Goal: Task Accomplishment & Management: Complete application form

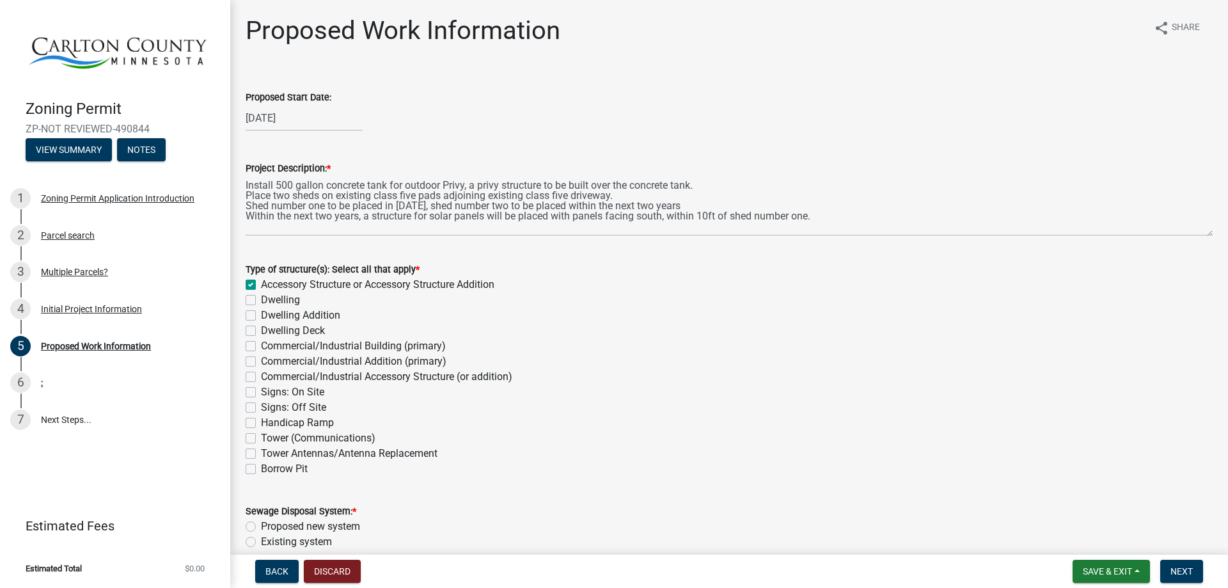
scroll to position [2476, 0]
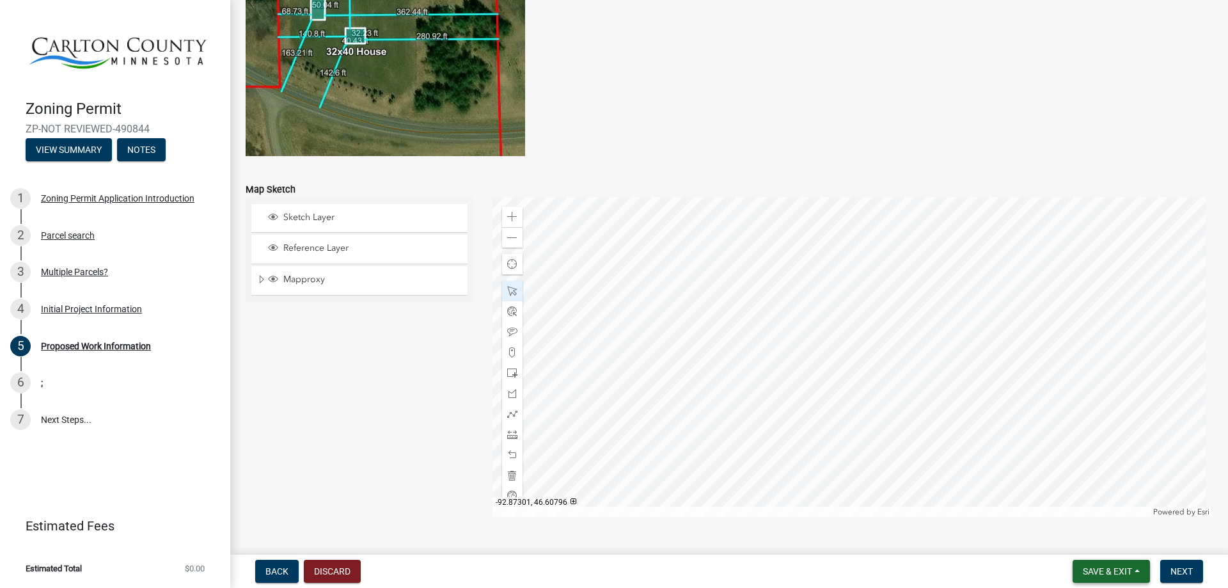
click at [1090, 570] on span "Save & Exit" at bounding box center [1107, 571] width 49 height 10
click at [1102, 530] on button "Save & Exit" at bounding box center [1099, 538] width 102 height 31
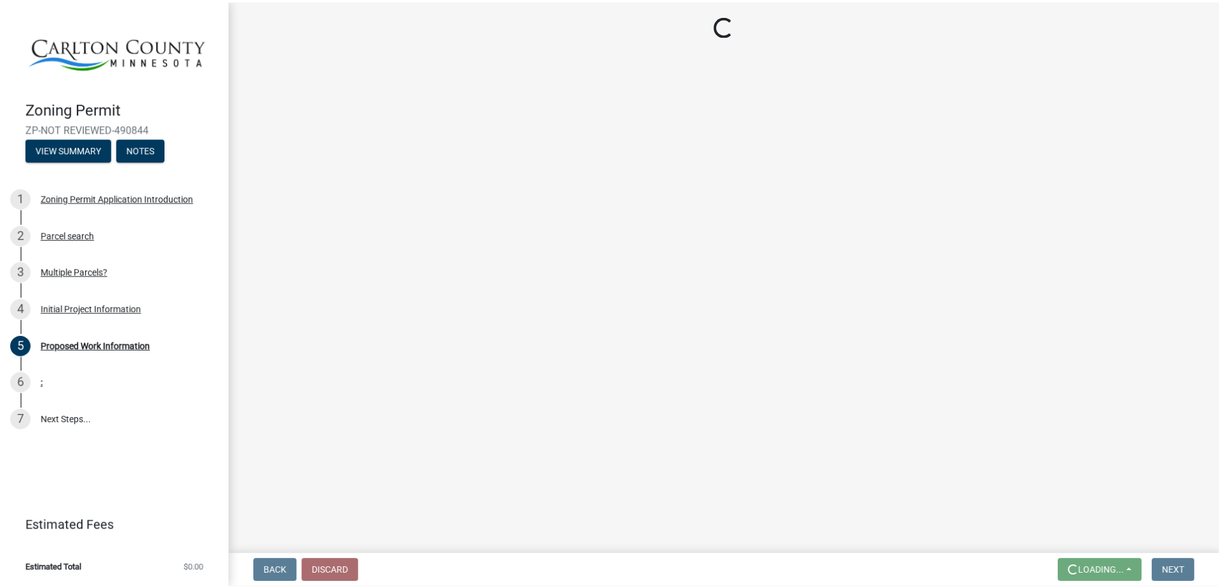
scroll to position [0, 0]
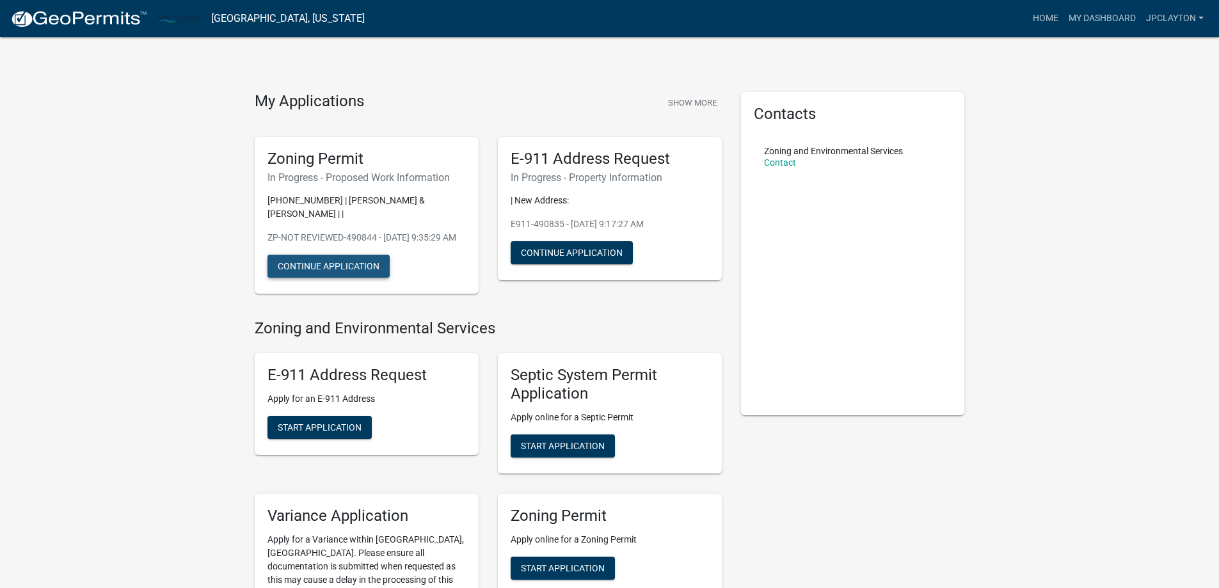
click at [330, 274] on button "Continue Application" at bounding box center [328, 266] width 122 height 23
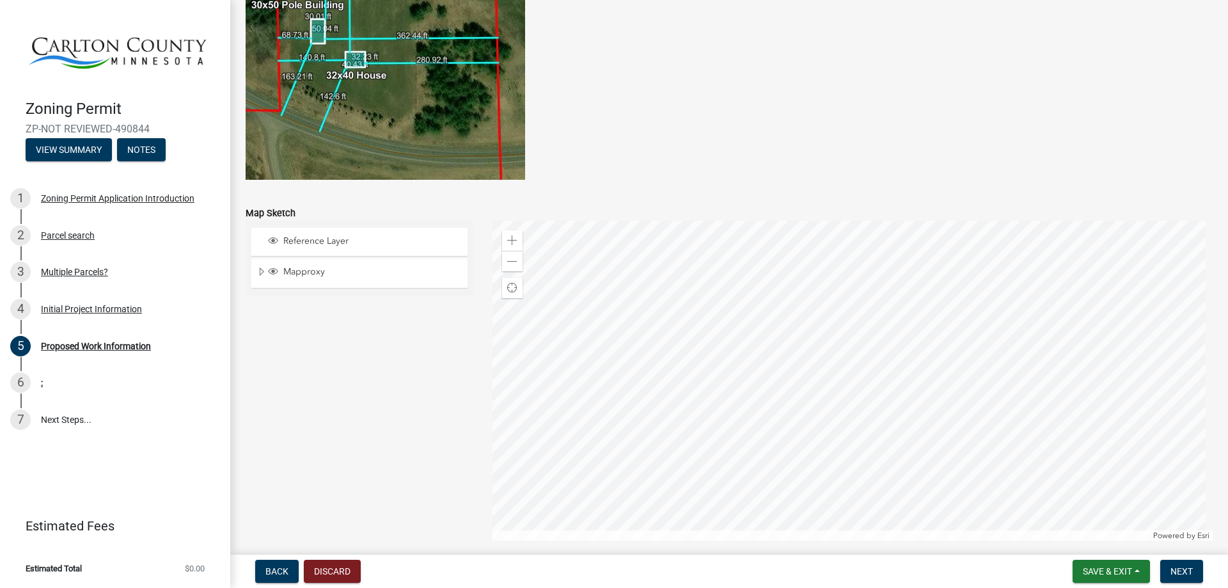
scroll to position [2505, 0]
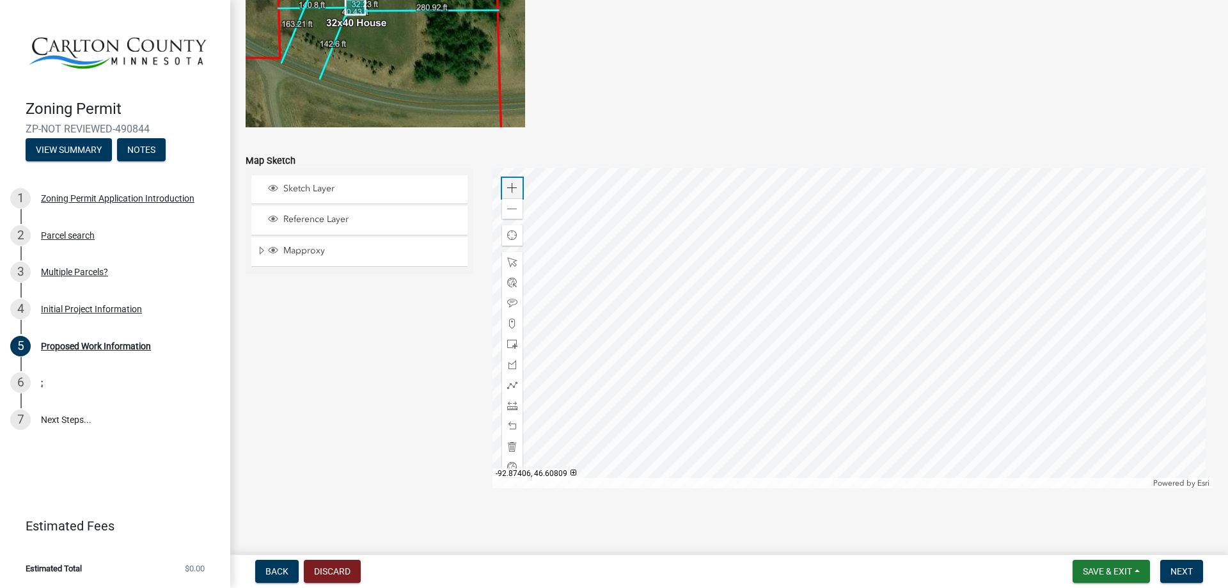
click at [514, 189] on span at bounding box center [512, 188] width 10 height 10
click at [513, 191] on span at bounding box center [512, 188] width 10 height 10
drag, startPoint x: 512, startPoint y: 191, endPoint x: 514, endPoint y: 198, distance: 7.9
click at [512, 192] on span at bounding box center [512, 188] width 10 height 10
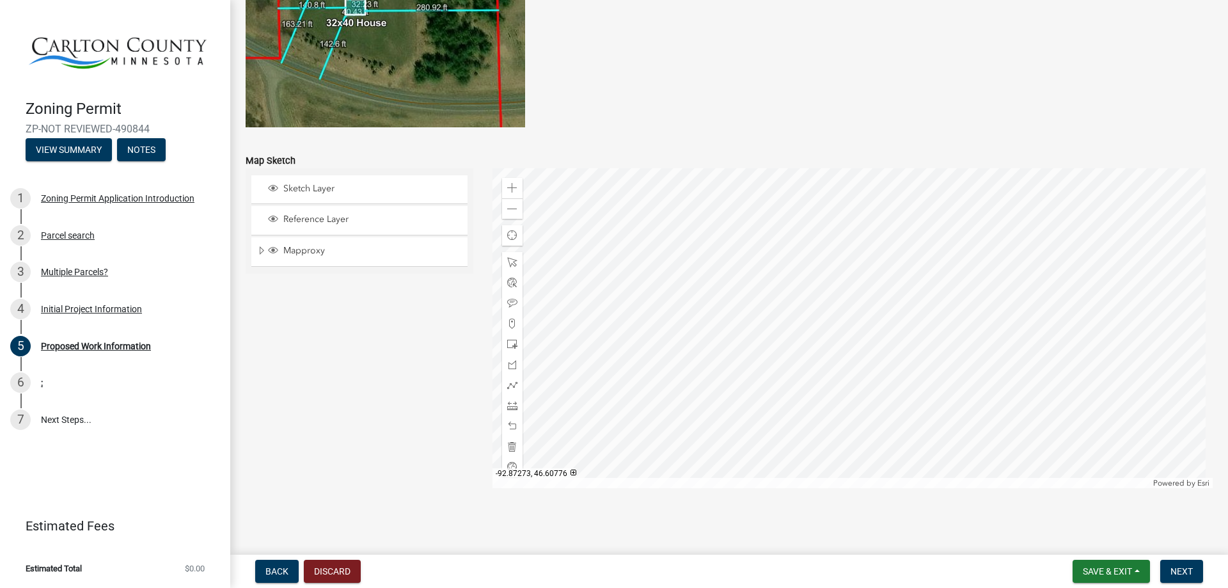
click at [834, 383] on div at bounding box center [853, 328] width 721 height 320
click at [512, 212] on span at bounding box center [512, 209] width 10 height 10
click at [853, 381] on div at bounding box center [853, 328] width 721 height 320
click at [820, 367] on div at bounding box center [853, 328] width 721 height 320
click at [687, 342] on div at bounding box center [853, 328] width 721 height 320
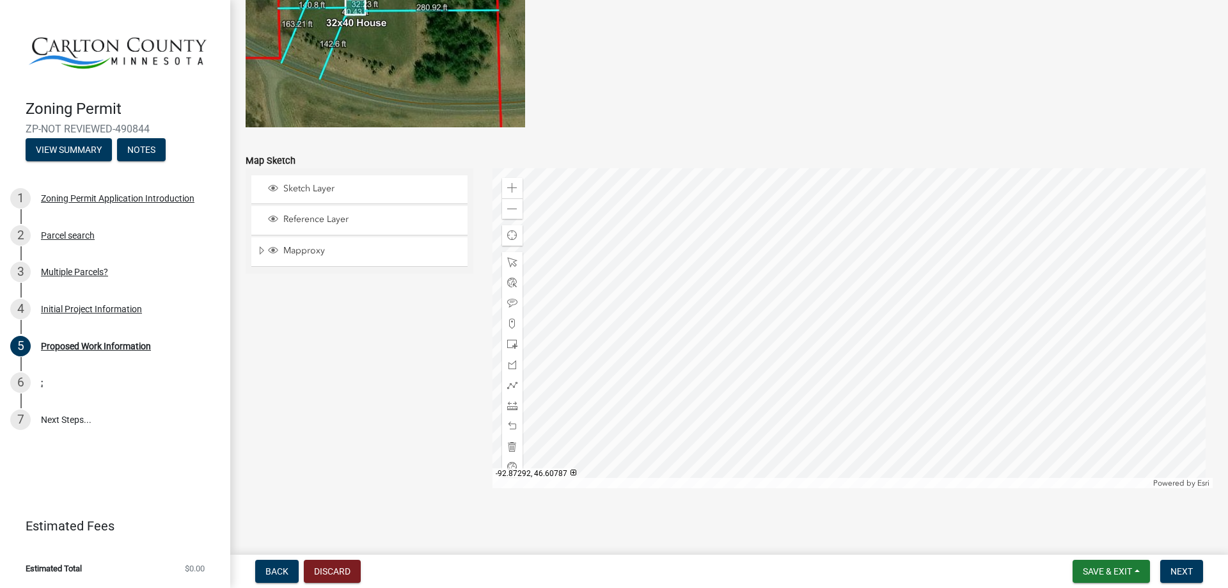
click at [693, 339] on div at bounding box center [853, 328] width 721 height 320
click at [512, 187] on span at bounding box center [512, 188] width 10 height 10
click at [853, 352] on div at bounding box center [853, 328] width 721 height 320
click at [772, 353] on div at bounding box center [853, 328] width 721 height 320
click at [768, 351] on div at bounding box center [853, 328] width 721 height 320
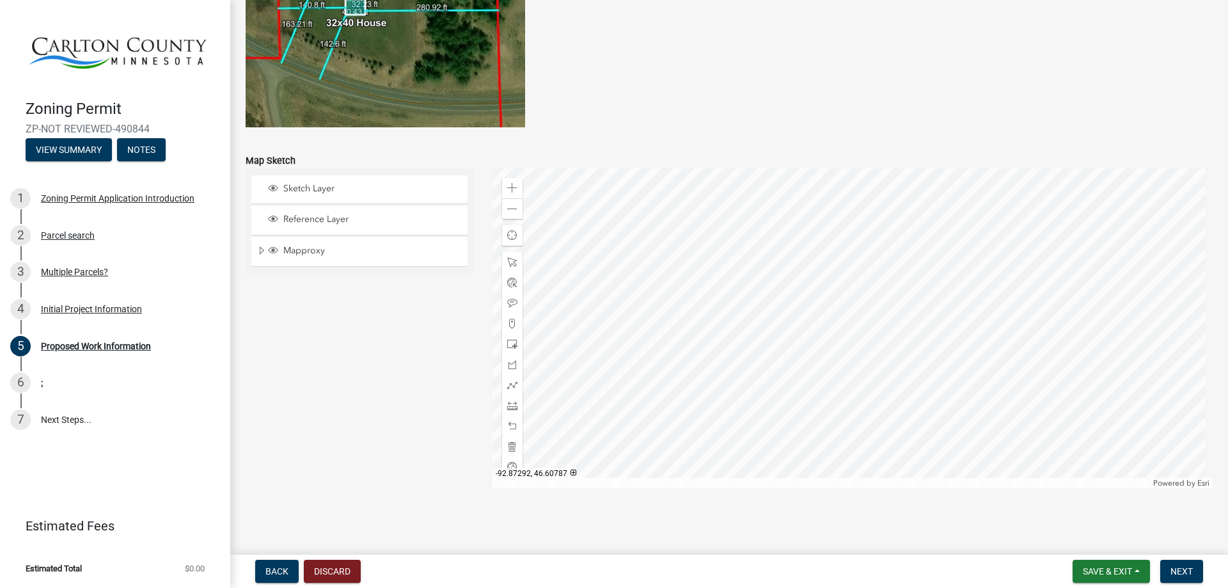
click at [768, 351] on div at bounding box center [853, 328] width 721 height 320
click at [768, 349] on div at bounding box center [853, 328] width 721 height 320
click at [781, 355] on div at bounding box center [853, 328] width 721 height 320
click at [853, 342] on div at bounding box center [853, 328] width 721 height 320
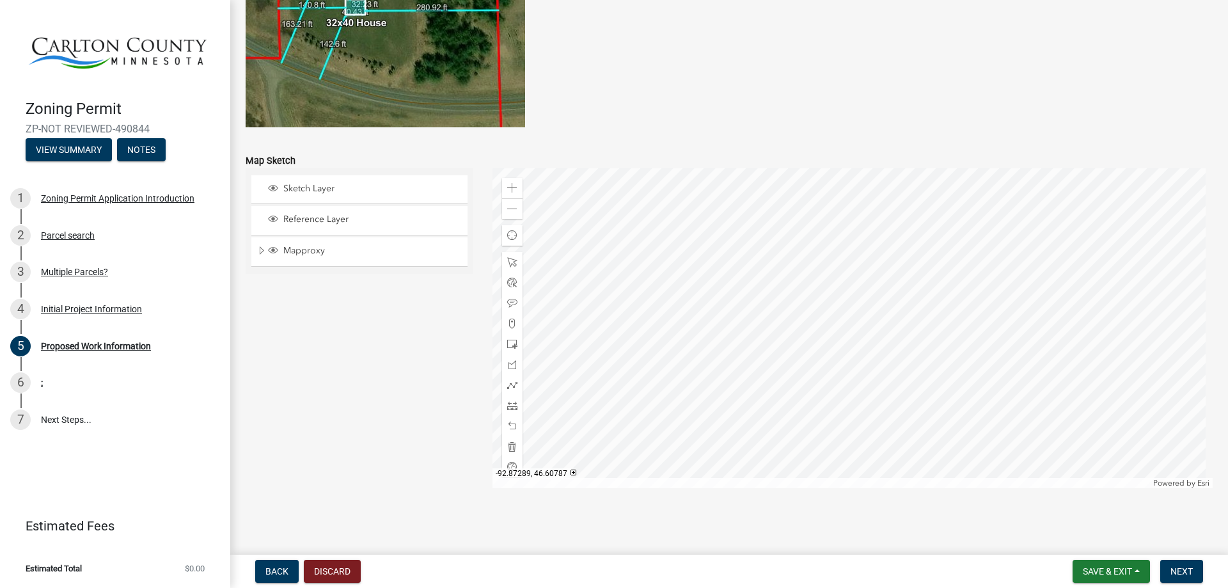
click at [853, 342] on div at bounding box center [853, 328] width 721 height 320
click at [504, 207] on div "Zoom out" at bounding box center [512, 208] width 20 height 20
click at [507, 383] on span at bounding box center [512, 385] width 10 height 10
click at [509, 383] on span at bounding box center [512, 406] width 10 height 10
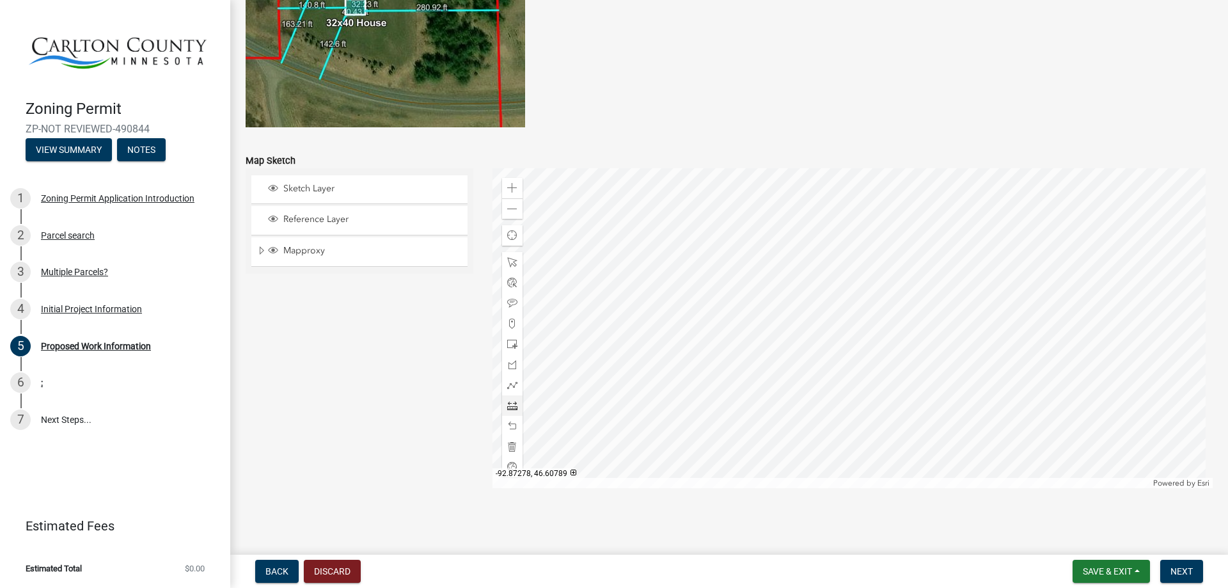
click at [853, 266] on div at bounding box center [853, 328] width 721 height 320
click at [510, 261] on span at bounding box center [512, 262] width 10 height 10
click at [513, 204] on span at bounding box center [512, 209] width 10 height 10
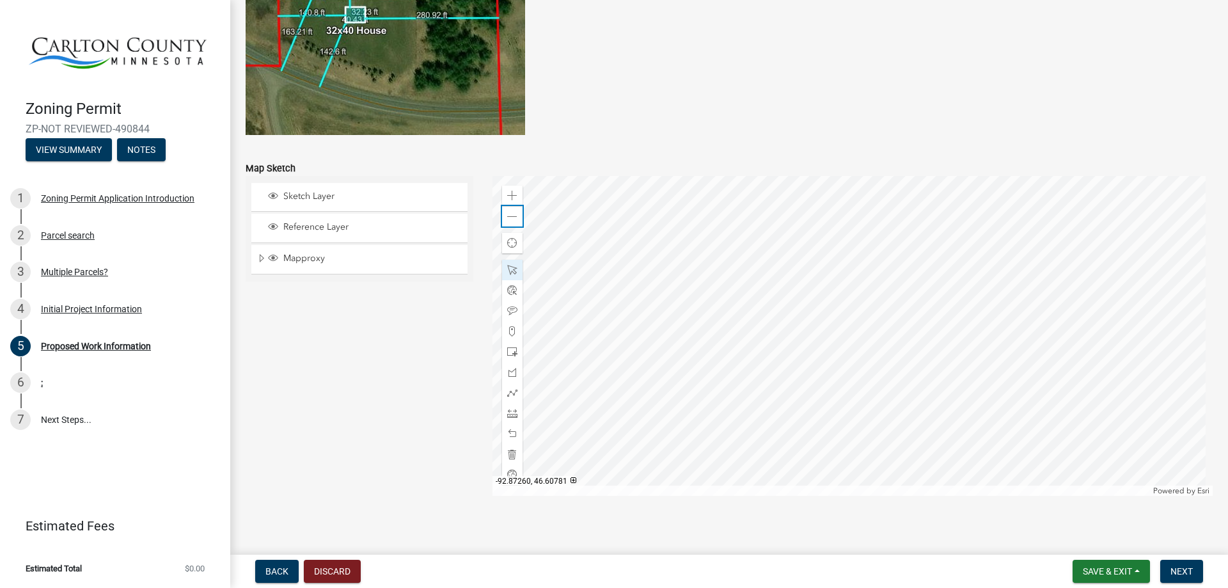
scroll to position [2501, 0]
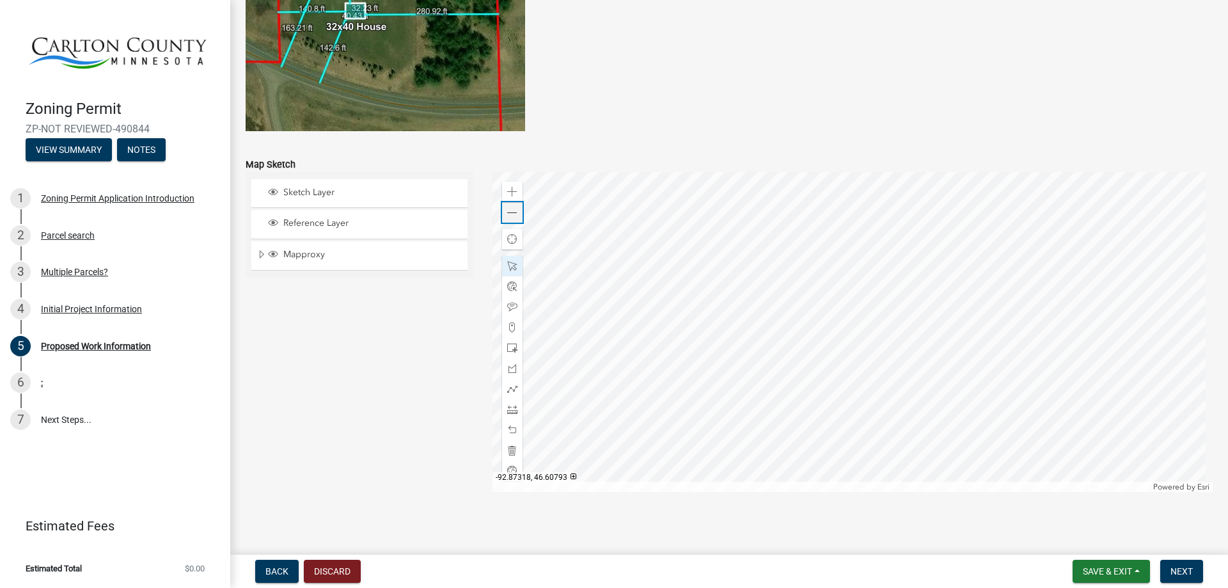
click at [507, 215] on span at bounding box center [512, 213] width 10 height 10
click at [511, 212] on span at bounding box center [512, 213] width 10 height 10
click at [514, 189] on span at bounding box center [512, 192] width 10 height 10
click at [514, 191] on span at bounding box center [512, 192] width 10 height 10
click at [711, 269] on div at bounding box center [853, 332] width 721 height 320
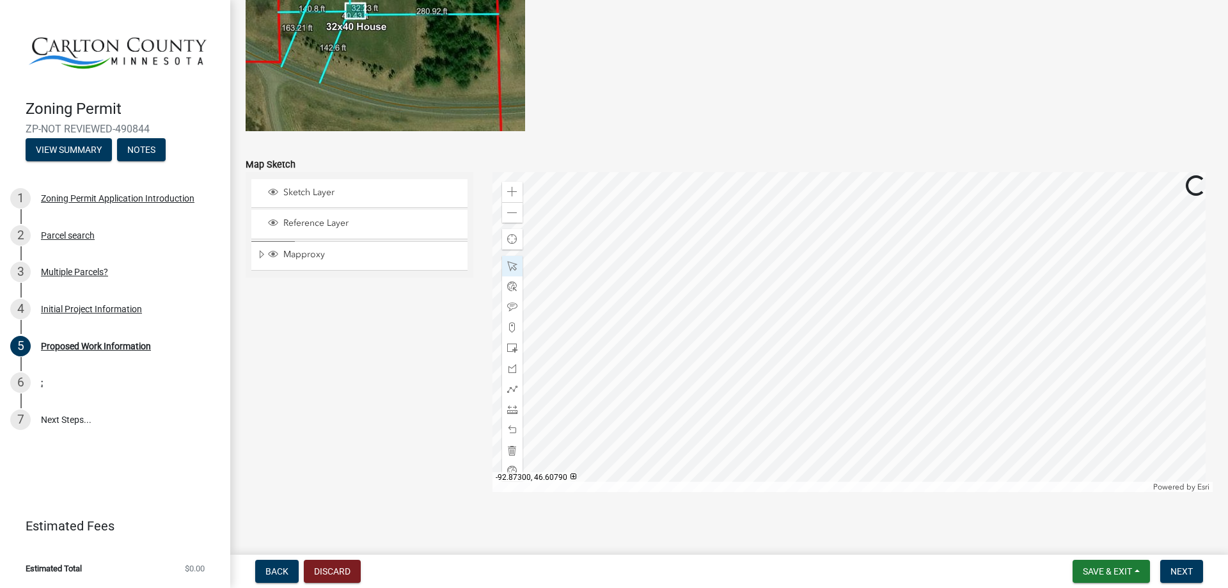
click at [710, 269] on div at bounding box center [853, 332] width 721 height 320
click at [717, 271] on div at bounding box center [853, 332] width 721 height 320
click at [682, 242] on div at bounding box center [853, 332] width 721 height 320
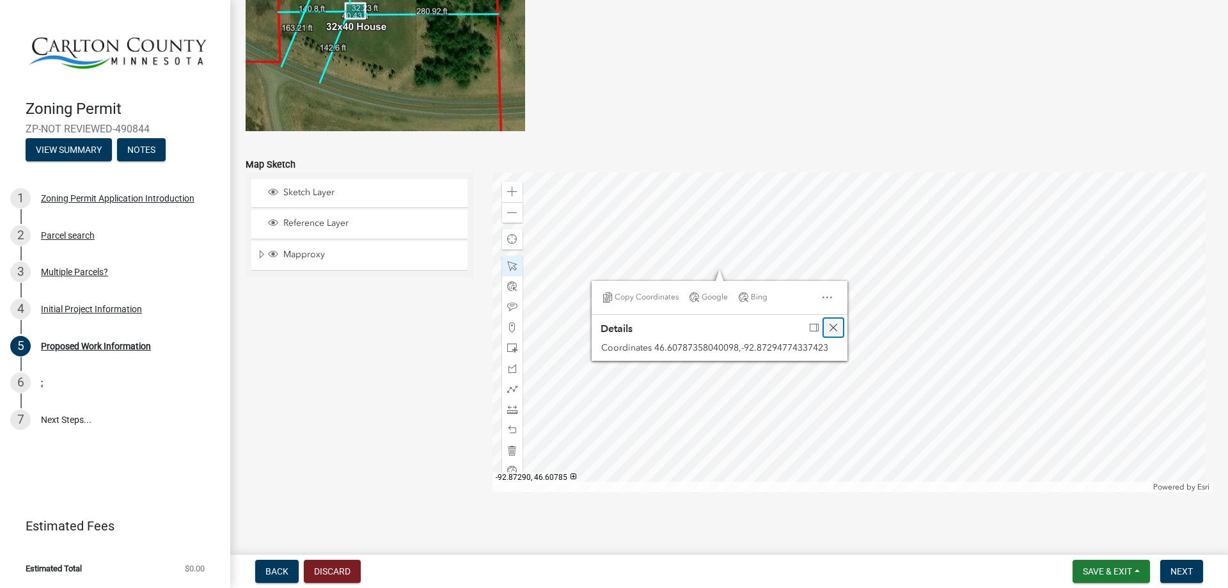
click at [833, 326] on span "Close" at bounding box center [834, 327] width 10 height 10
click at [853, 383] on div at bounding box center [853, 332] width 721 height 320
click at [853, 314] on div at bounding box center [853, 332] width 721 height 320
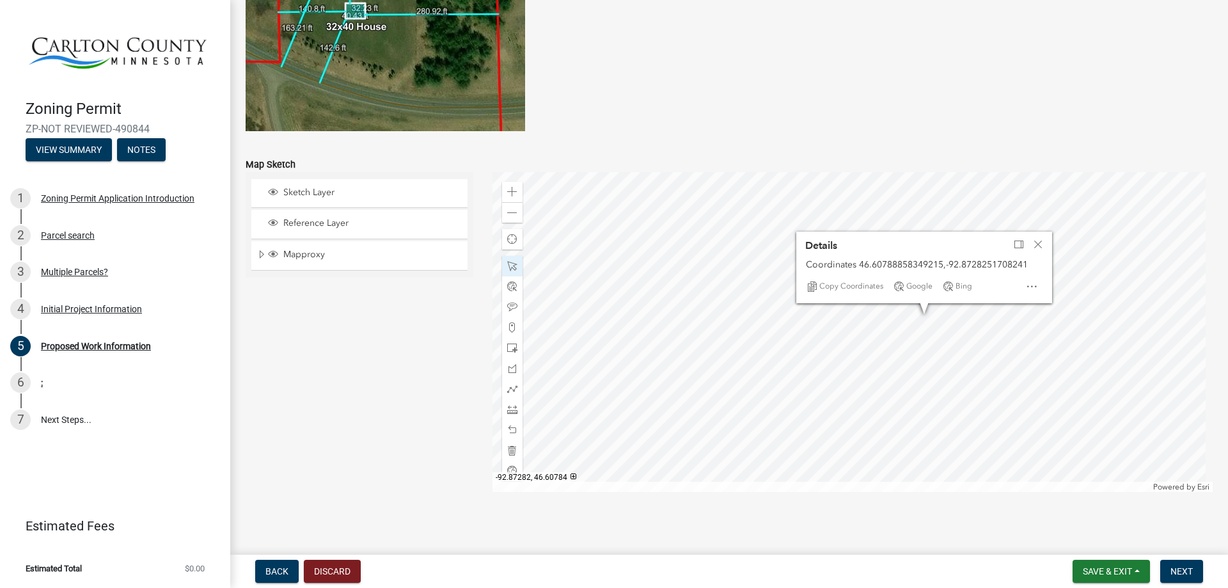
click at [853, 374] on div at bounding box center [853, 332] width 721 height 320
click at [853, 357] on div at bounding box center [853, 332] width 721 height 320
click at [853, 360] on div at bounding box center [853, 332] width 721 height 320
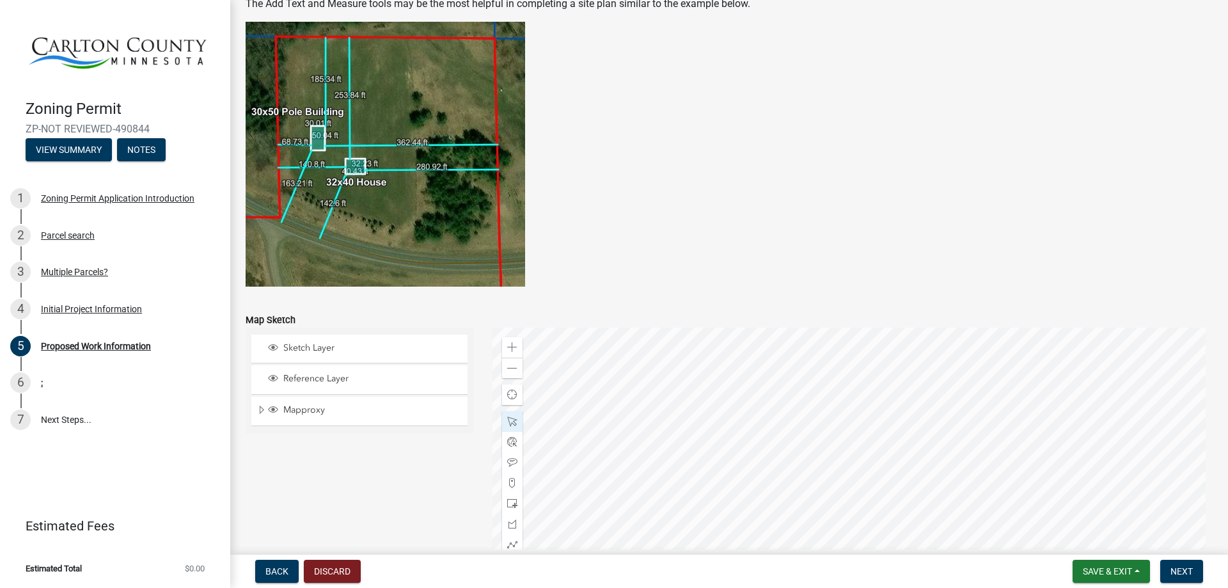
scroll to position [2494, 0]
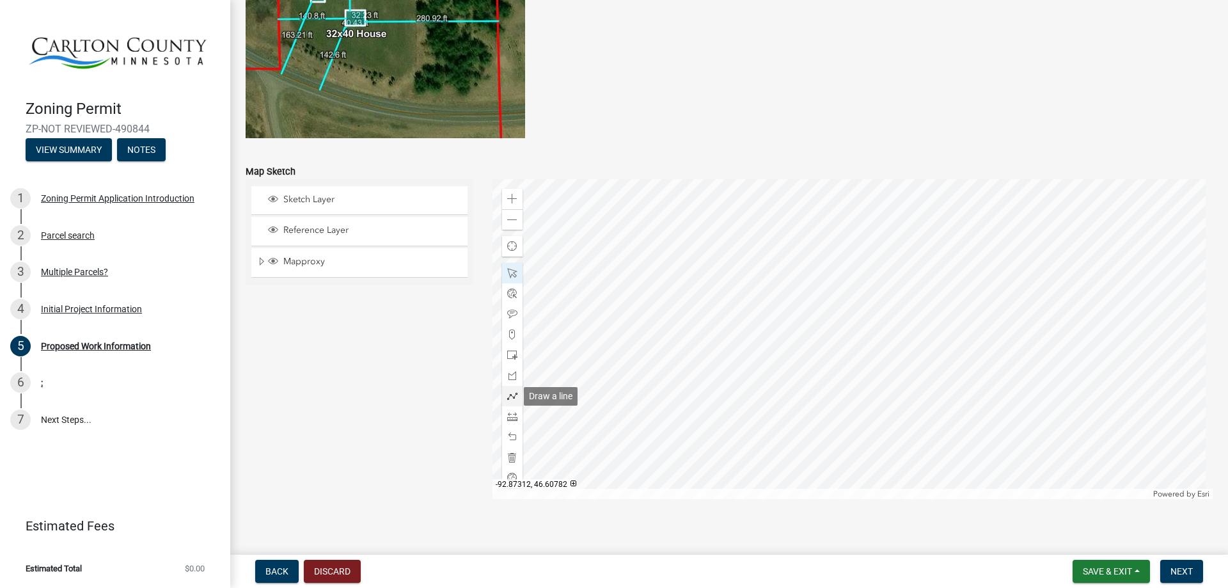
click at [510, 383] on span at bounding box center [512, 396] width 10 height 10
click at [509, 383] on span at bounding box center [512, 416] width 10 height 10
click at [822, 246] on div at bounding box center [853, 339] width 721 height 320
click at [853, 290] on div at bounding box center [853, 339] width 721 height 320
click at [853, 344] on div at bounding box center [853, 339] width 721 height 320
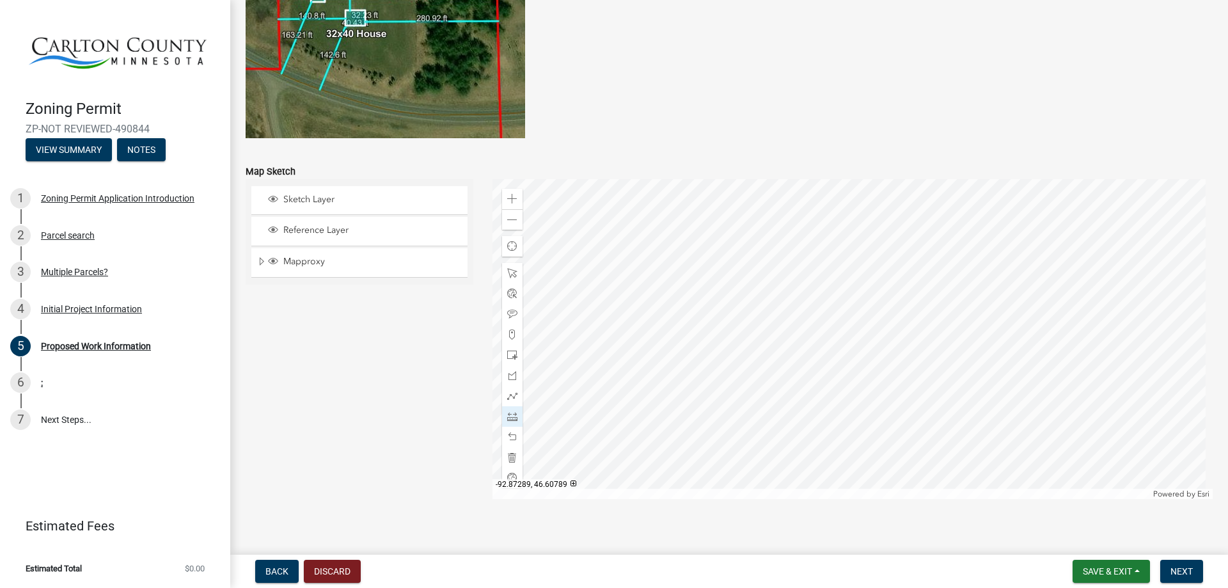
click at [800, 295] on div at bounding box center [853, 339] width 721 height 320
click at [820, 245] on div at bounding box center [853, 339] width 721 height 320
click at [508, 273] on span at bounding box center [512, 273] width 10 height 10
click at [853, 310] on div at bounding box center [853, 339] width 721 height 320
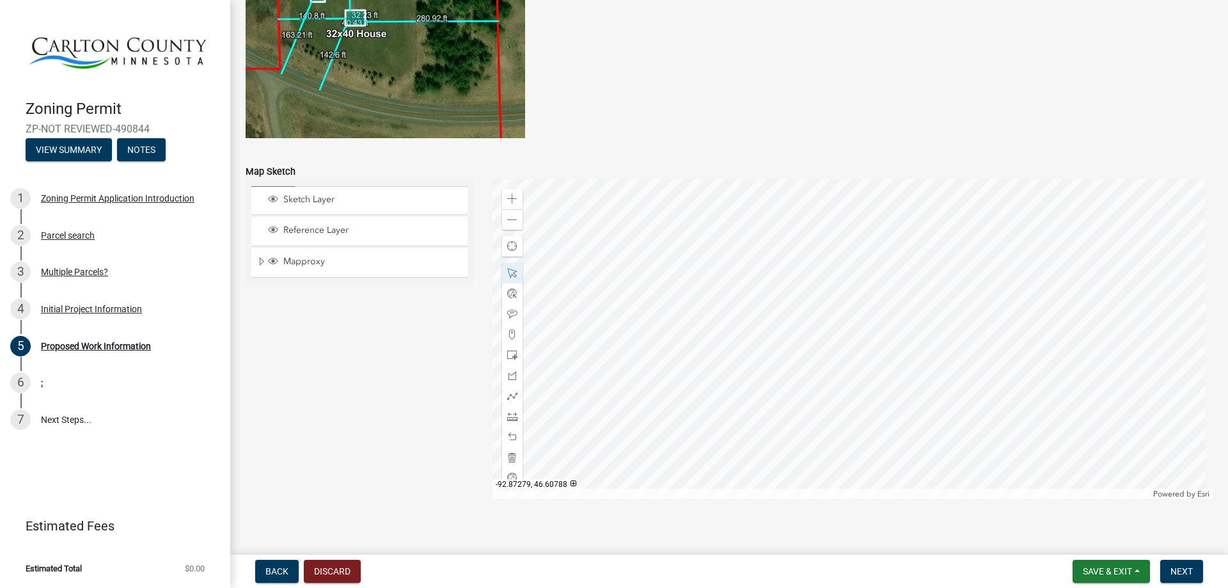
click at [853, 310] on div at bounding box center [853, 339] width 721 height 320
click at [853, 243] on div "Close" at bounding box center [1035, 241] width 19 height 18
click at [853, 383] on div at bounding box center [853, 339] width 721 height 320
click at [853, 347] on div at bounding box center [853, 339] width 721 height 320
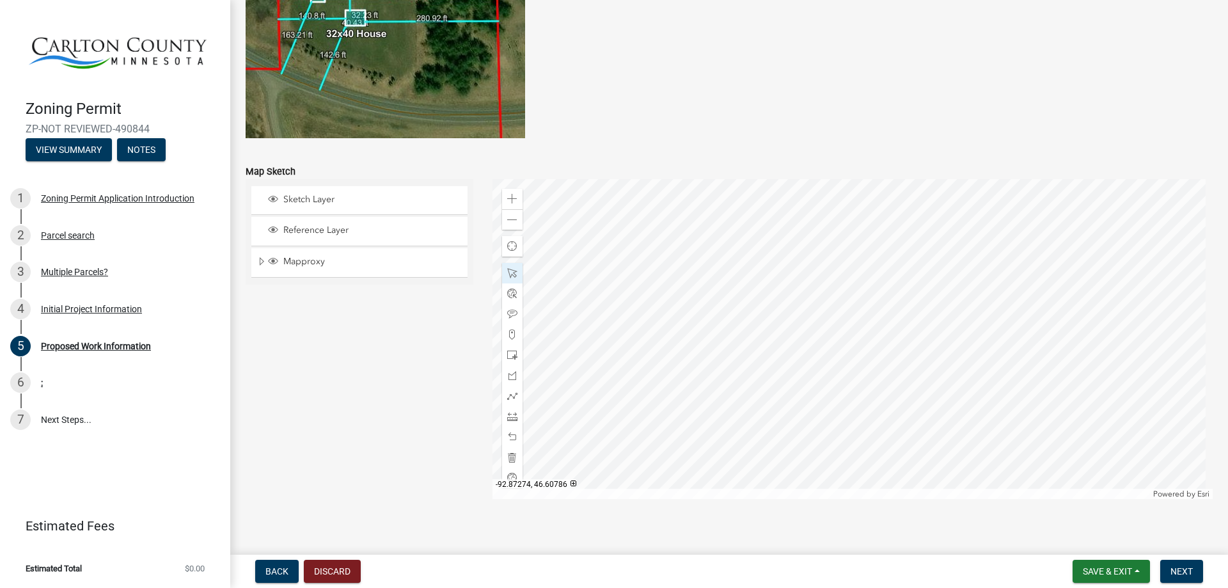
click at [853, 254] on div at bounding box center [853, 339] width 721 height 320
click at [853, 350] on div at bounding box center [853, 339] width 721 height 320
click at [853, 295] on div at bounding box center [853, 339] width 721 height 320
click at [853, 306] on div at bounding box center [853, 339] width 721 height 320
click at [853, 316] on div at bounding box center [853, 339] width 721 height 320
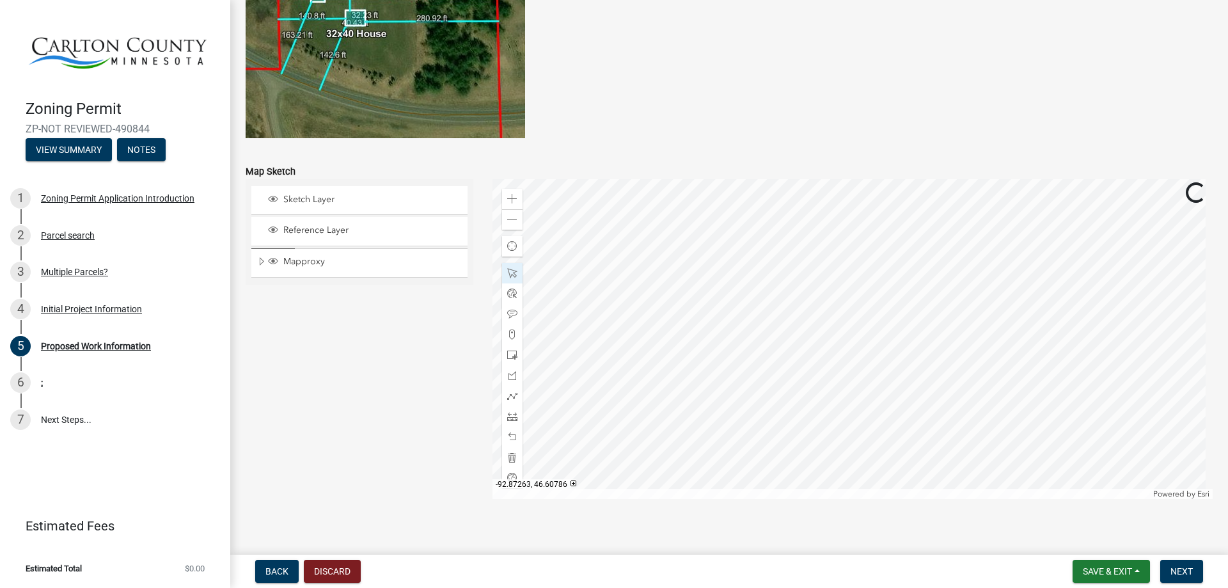
scroll to position [2505, 0]
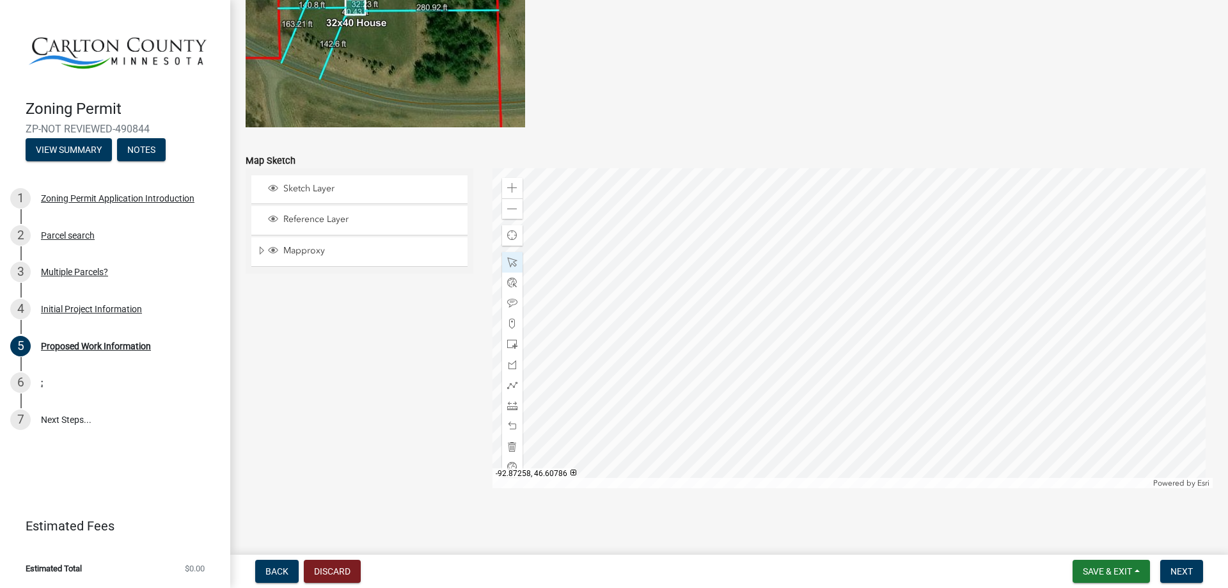
click at [853, 315] on div at bounding box center [853, 328] width 721 height 320
click at [853, 338] on div at bounding box center [853, 328] width 721 height 320
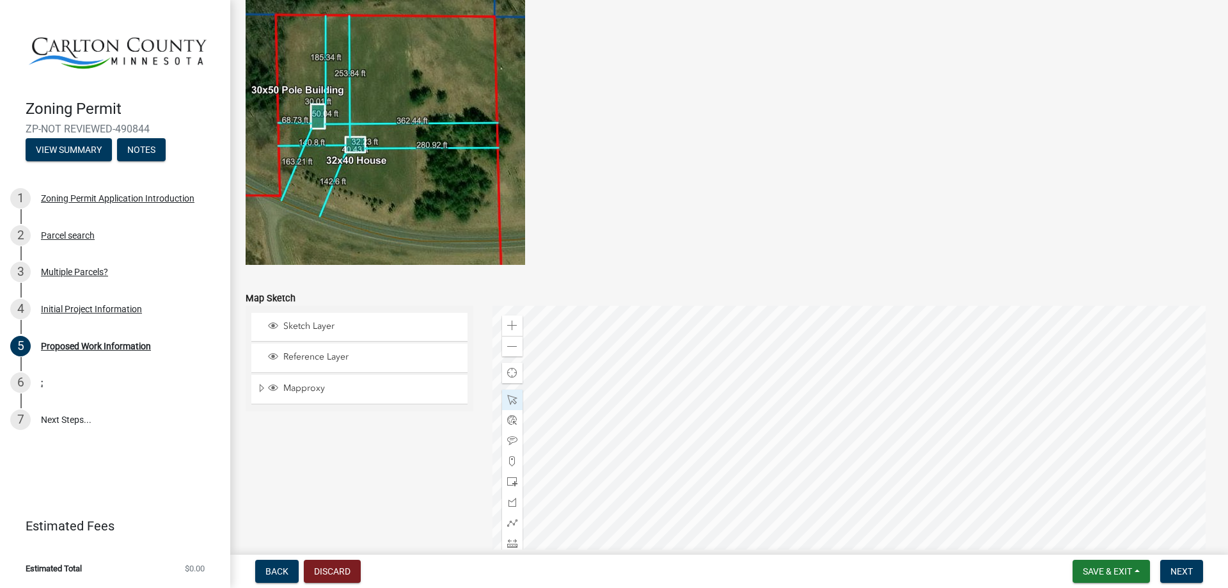
scroll to position [2460, 0]
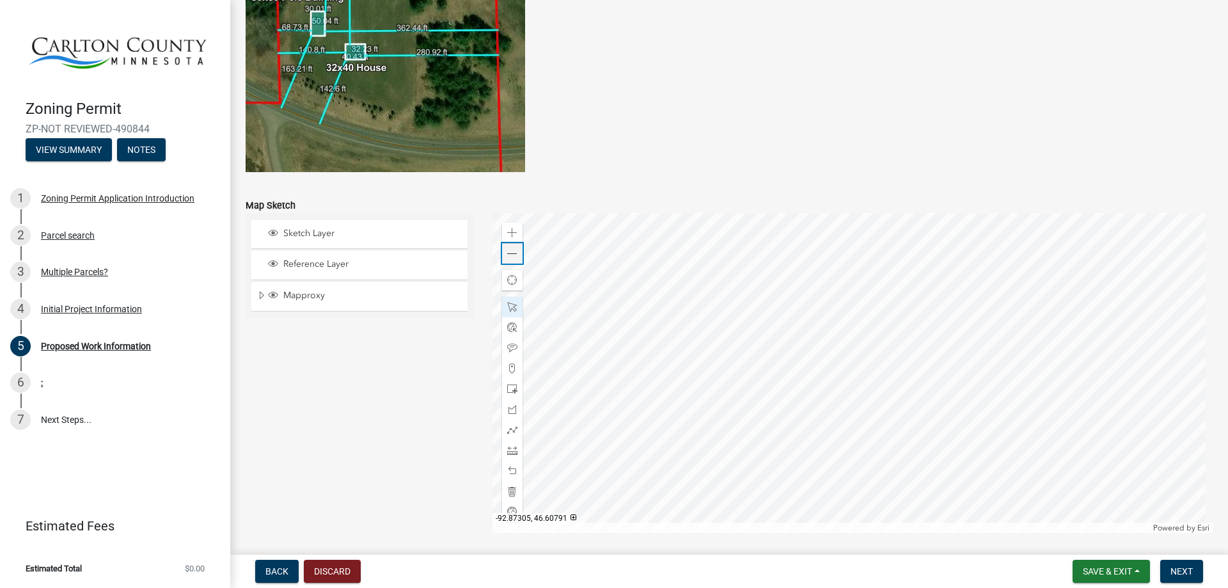
click at [512, 260] on div "Zoom out" at bounding box center [512, 253] width 20 height 20
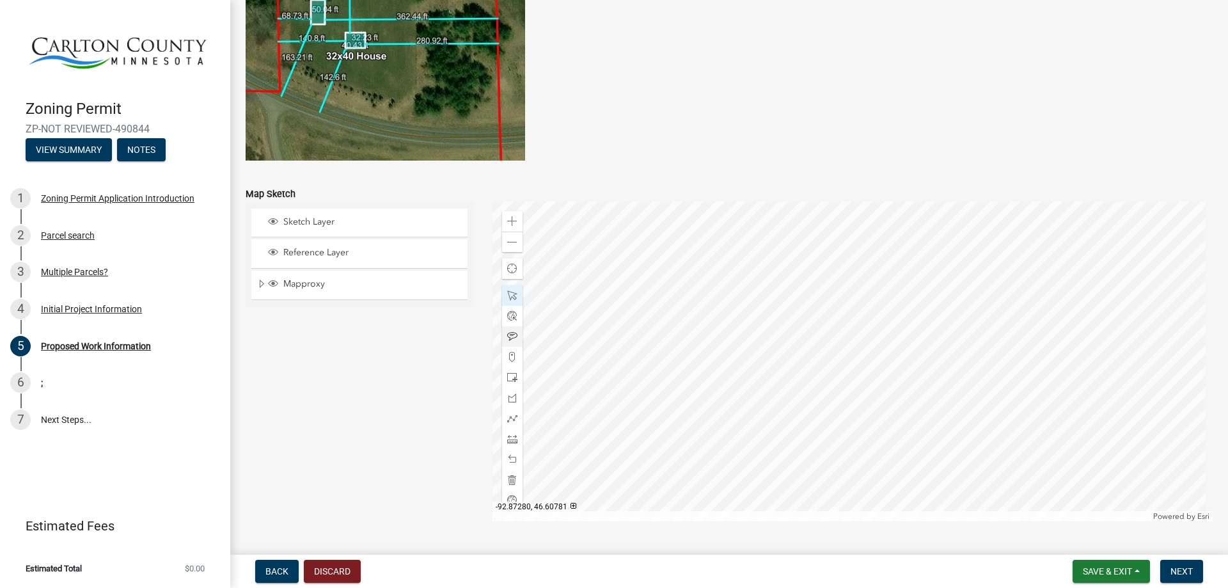
scroll to position [2505, 0]
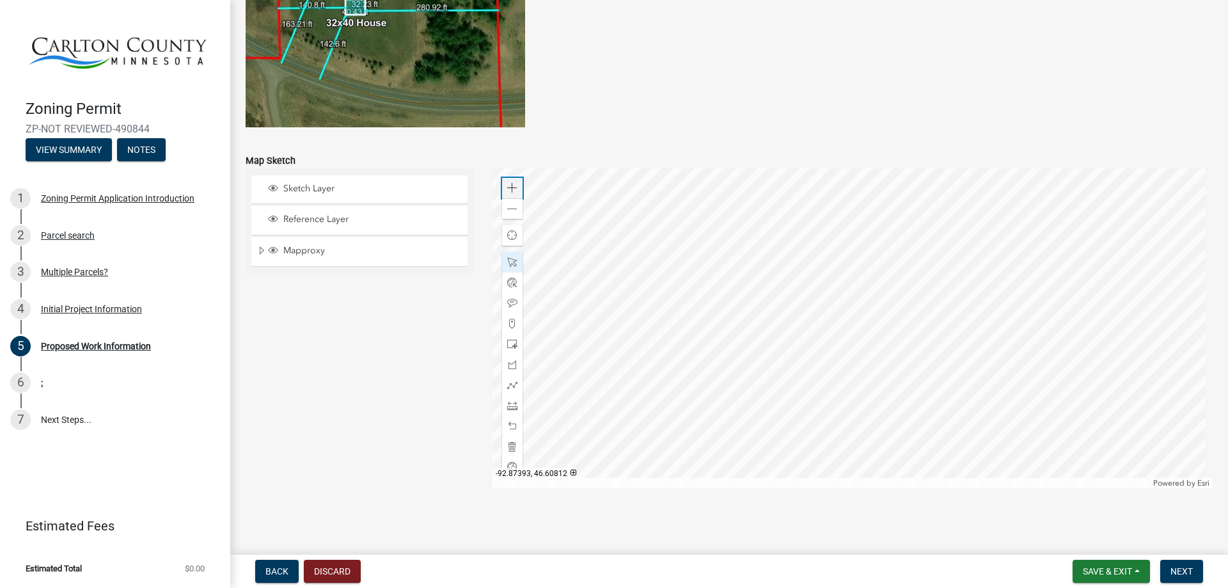
click at [507, 191] on span at bounding box center [512, 188] width 10 height 10
click at [853, 383] on div at bounding box center [853, 328] width 721 height 320
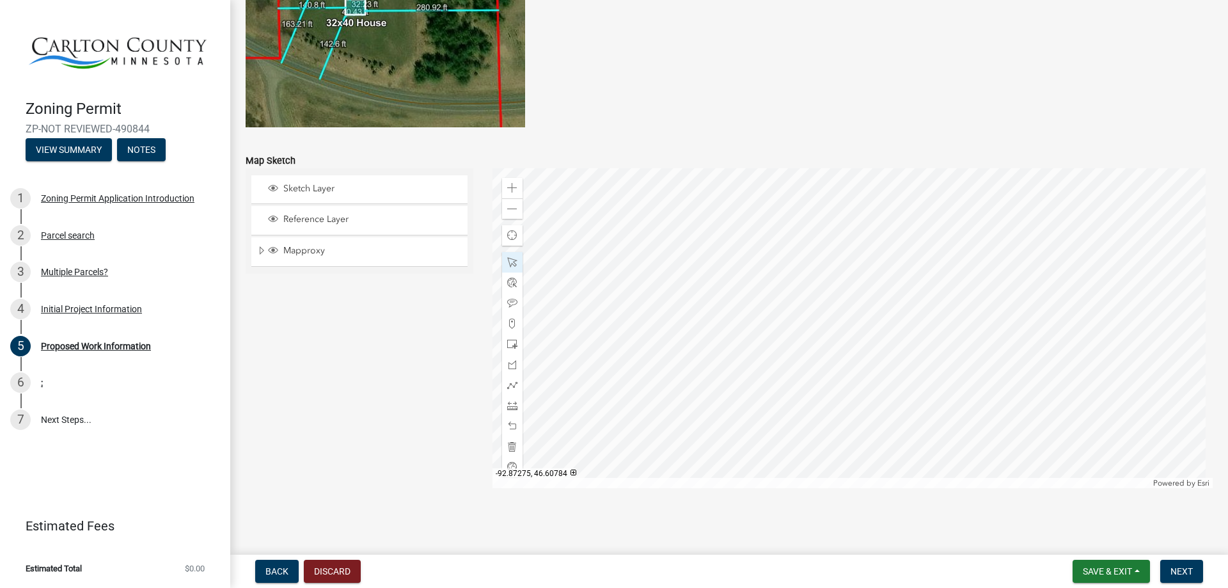
click at [853, 383] on div at bounding box center [853, 328] width 721 height 320
click at [512, 212] on span at bounding box center [512, 209] width 10 height 10
click at [853, 314] on div at bounding box center [853, 328] width 721 height 320
click at [853, 312] on div at bounding box center [853, 328] width 721 height 320
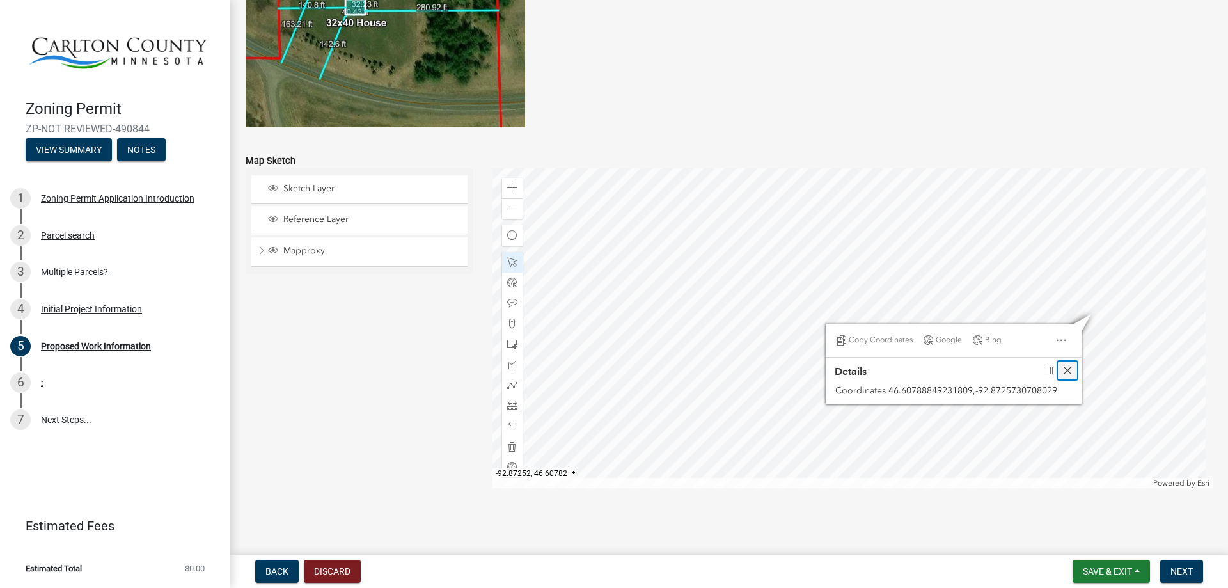
click at [853, 369] on span "Close" at bounding box center [1068, 370] width 10 height 10
click at [511, 188] on span at bounding box center [512, 188] width 10 height 10
click at [509, 188] on span at bounding box center [512, 188] width 10 height 10
click at [630, 361] on div at bounding box center [853, 328] width 721 height 320
click at [853, 269] on div at bounding box center [853, 328] width 721 height 320
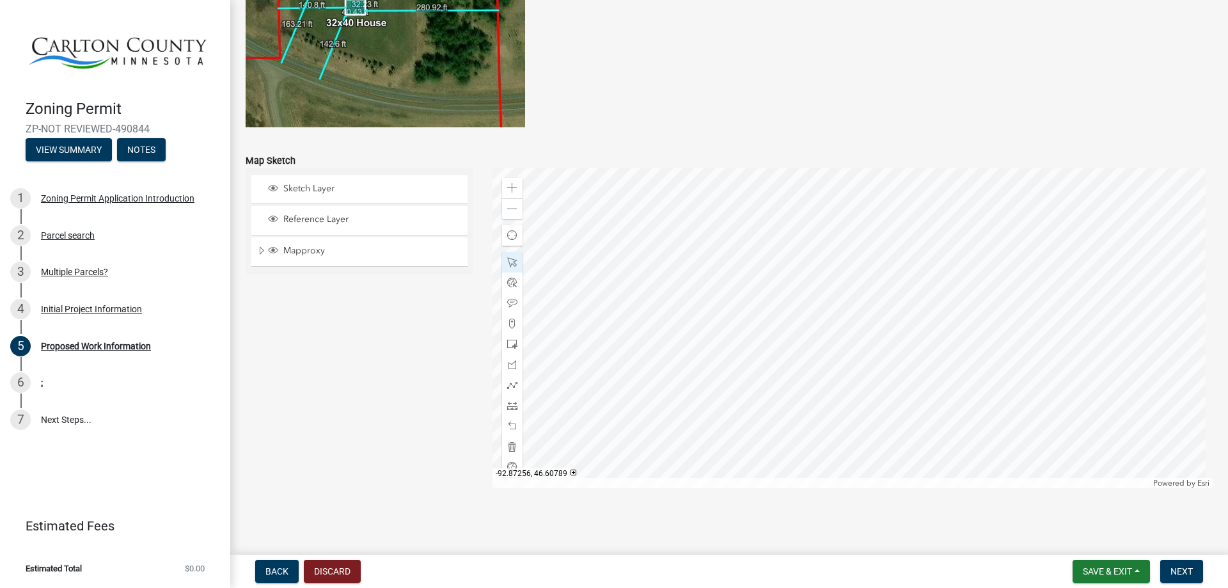
click at [853, 266] on div at bounding box center [853, 328] width 721 height 320
click at [690, 216] on div at bounding box center [853, 328] width 721 height 320
click at [853, 218] on div at bounding box center [853, 328] width 721 height 320
click at [687, 217] on div at bounding box center [853, 328] width 721 height 320
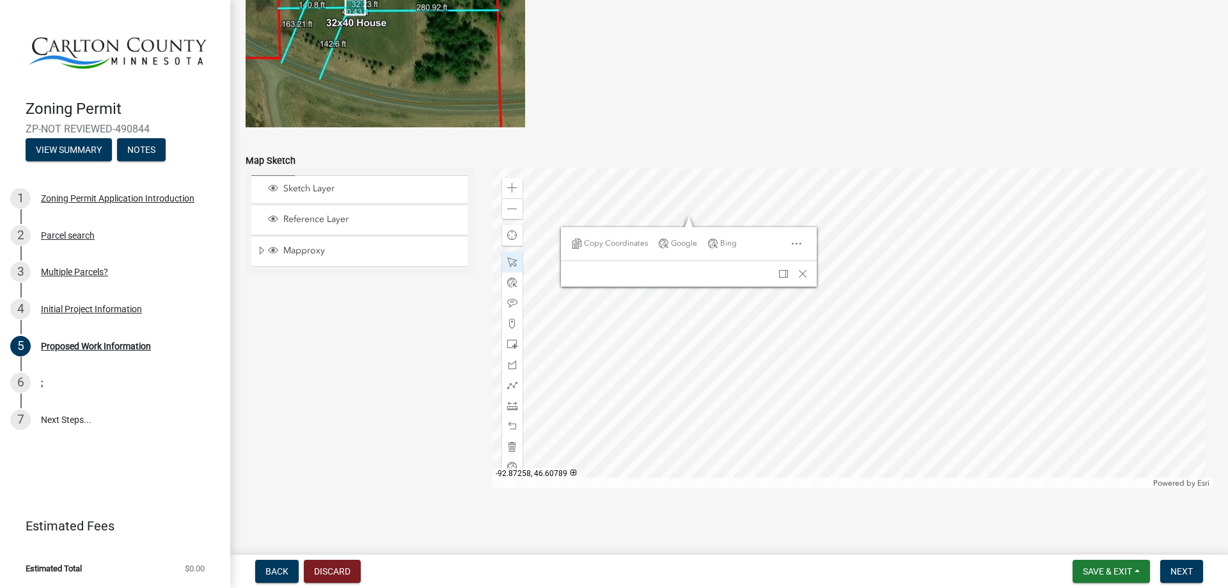
click at [687, 217] on div at bounding box center [853, 328] width 721 height 320
click at [798, 275] on span "Close" at bounding box center [803, 274] width 10 height 10
click at [507, 213] on span at bounding box center [512, 209] width 10 height 10
click at [720, 312] on div at bounding box center [853, 328] width 721 height 320
click at [507, 185] on span at bounding box center [512, 188] width 10 height 10
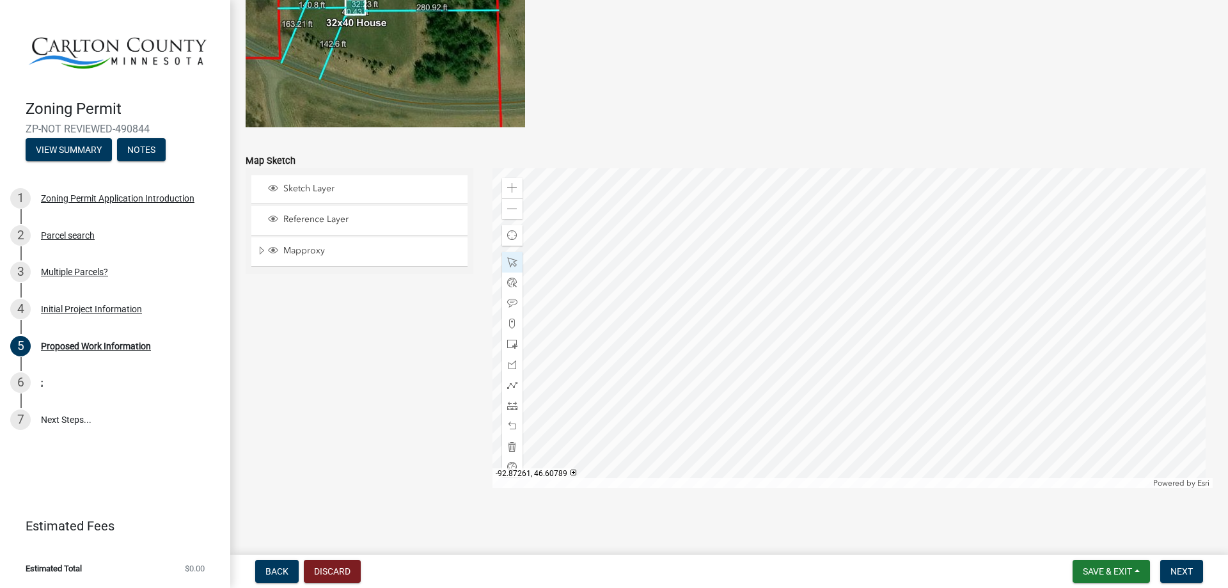
click at [708, 290] on div at bounding box center [853, 328] width 721 height 320
click at [507, 381] on span at bounding box center [512, 385] width 10 height 10
click at [511, 383] on span at bounding box center [512, 406] width 10 height 10
click at [555, 282] on div at bounding box center [853, 328] width 721 height 320
click at [853, 288] on div at bounding box center [853, 328] width 721 height 320
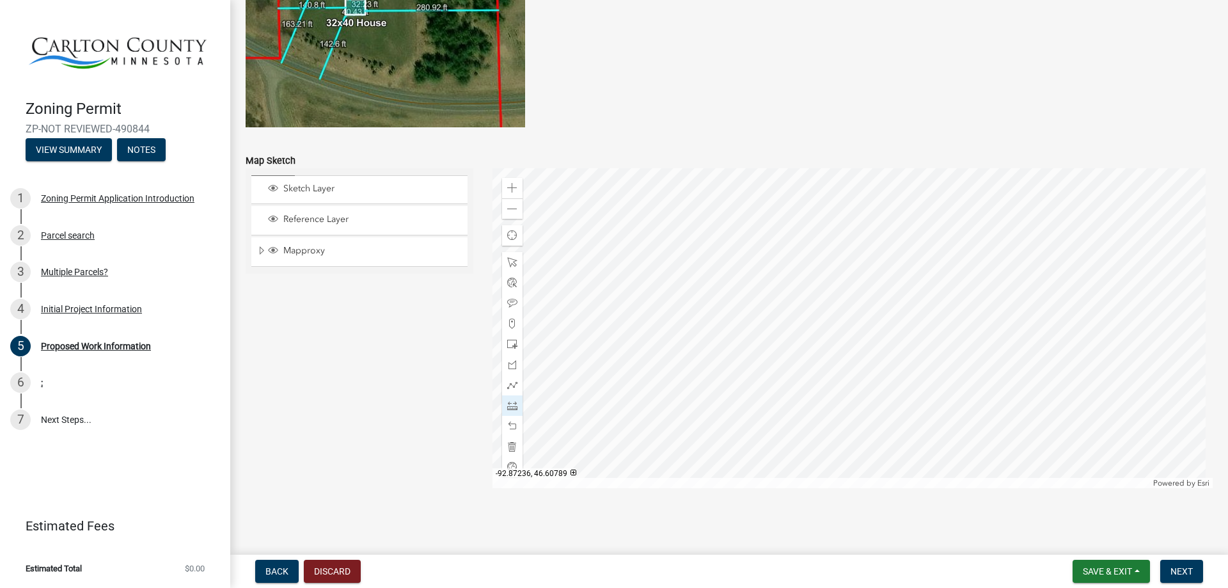
click at [853, 288] on div at bounding box center [853, 328] width 721 height 320
click at [511, 211] on span at bounding box center [512, 209] width 10 height 10
click at [715, 301] on div at bounding box center [853, 328] width 721 height 320
click at [510, 263] on span at bounding box center [512, 262] width 10 height 10
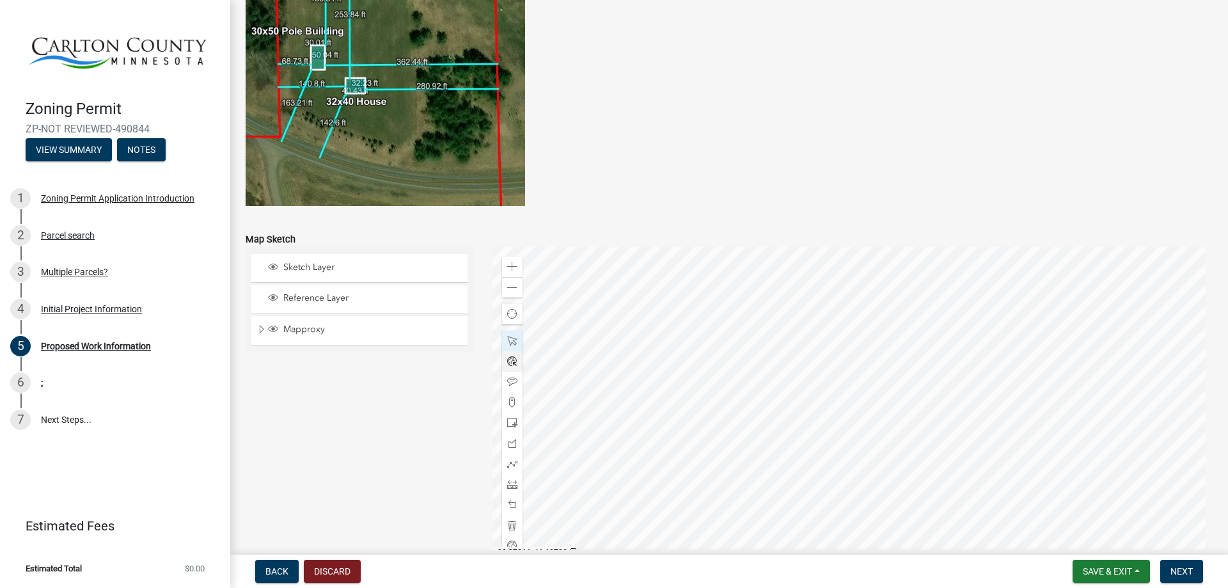
scroll to position [2398, 0]
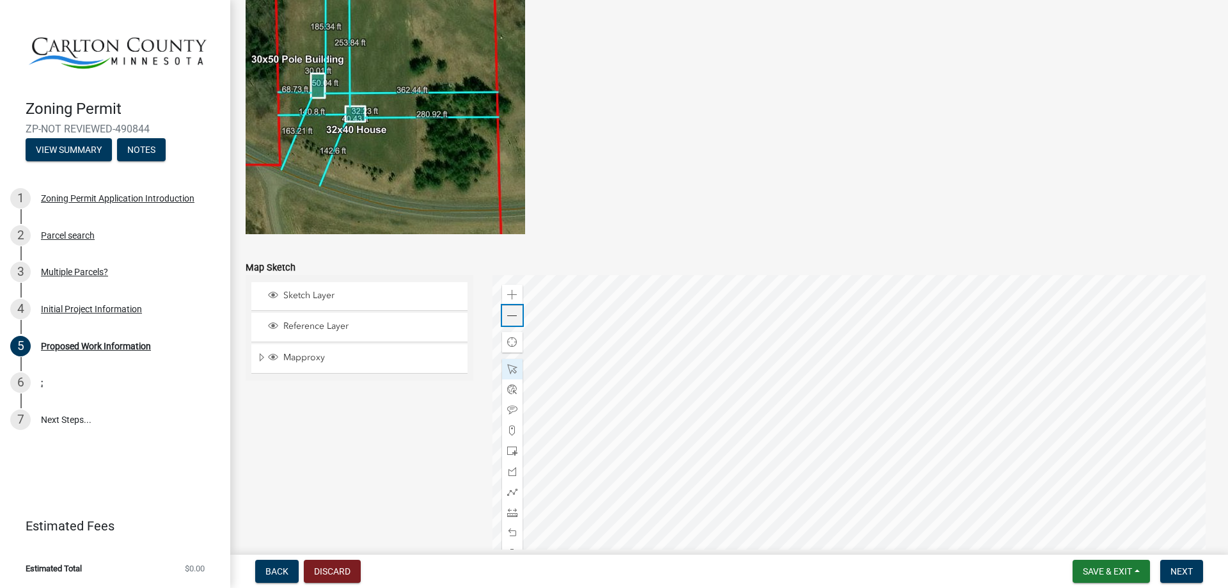
click at [511, 320] on span at bounding box center [512, 316] width 10 height 10
click at [511, 319] on span at bounding box center [512, 316] width 10 height 10
click at [508, 317] on span at bounding box center [512, 316] width 10 height 10
click at [795, 383] on div at bounding box center [853, 435] width 721 height 320
click at [853, 383] on div at bounding box center [853, 435] width 721 height 320
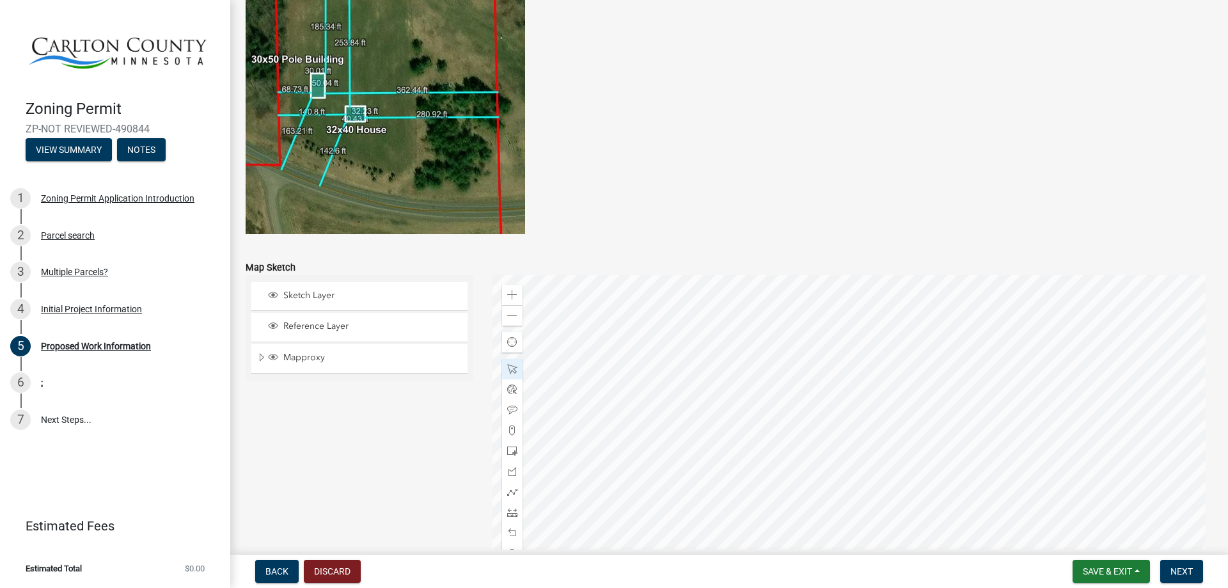
click at [853, 383] on div at bounding box center [853, 435] width 721 height 320
click at [853, 308] on div at bounding box center [853, 435] width 721 height 320
click at [512, 298] on span at bounding box center [512, 295] width 10 height 10
click at [853, 311] on div at bounding box center [853, 435] width 721 height 320
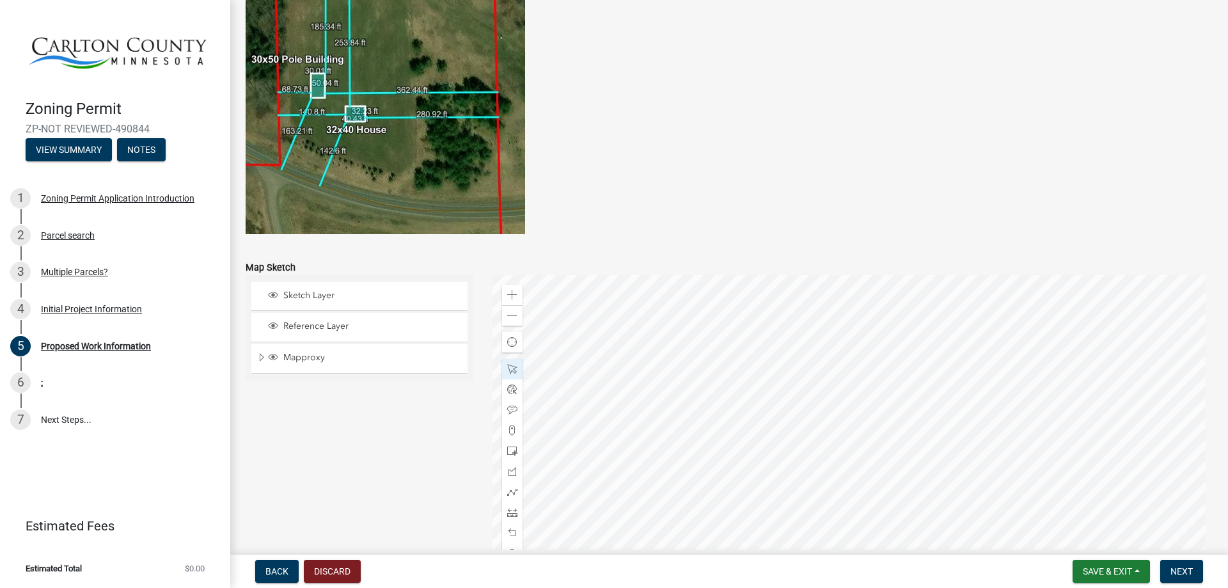
click at [814, 383] on div at bounding box center [853, 435] width 721 height 320
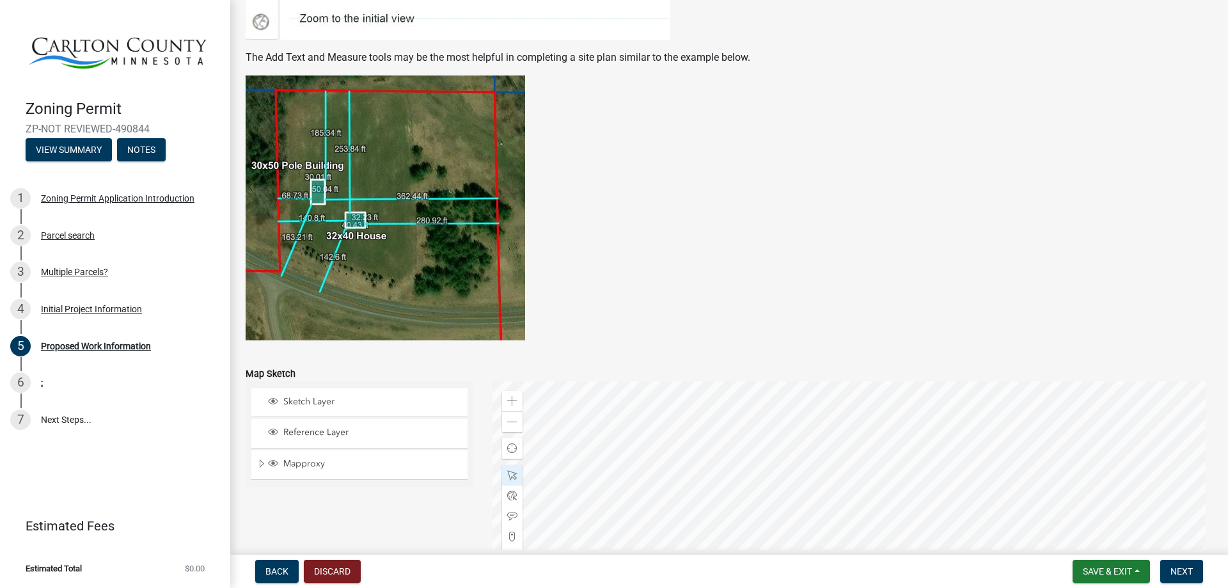
scroll to position [2505, 0]
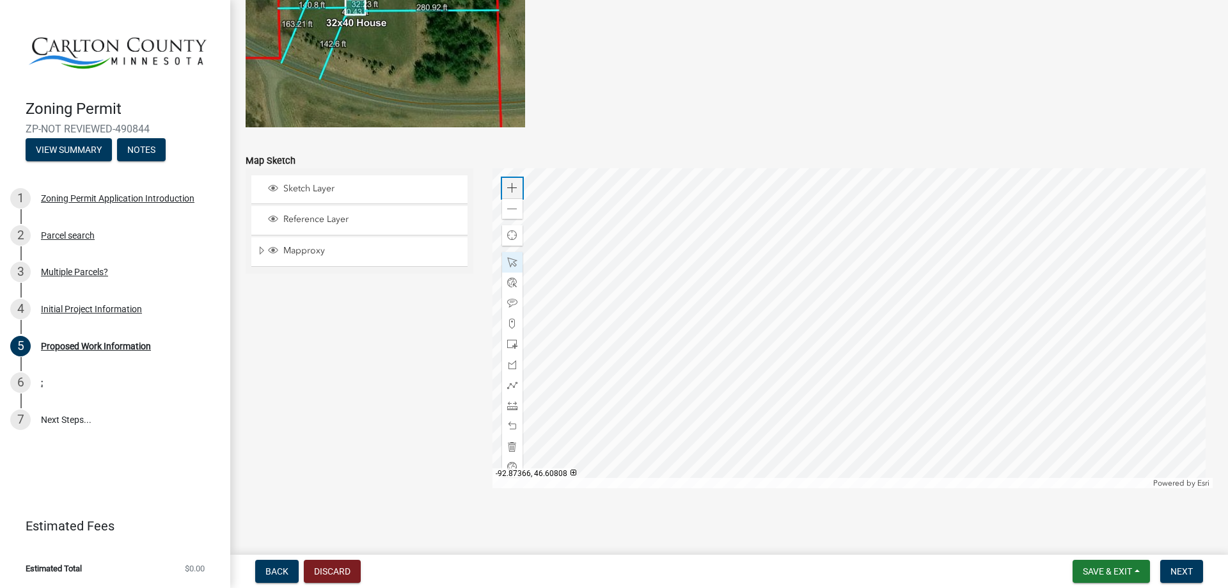
click at [511, 188] on span at bounding box center [512, 188] width 10 height 10
click at [511, 187] on span at bounding box center [512, 188] width 10 height 10
click at [853, 383] on div at bounding box center [853, 328] width 721 height 320
click at [830, 383] on div at bounding box center [853, 328] width 721 height 320
click at [853, 383] on button "Save & Exit" at bounding box center [1111, 571] width 77 height 23
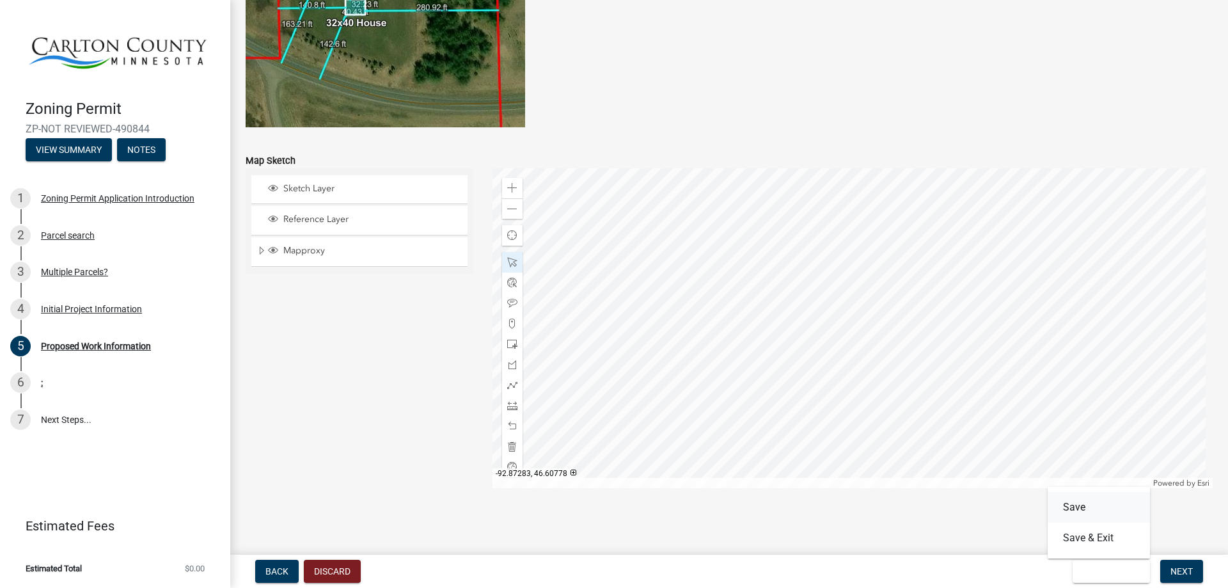
click at [853, 383] on button "Save" at bounding box center [1099, 507] width 102 height 31
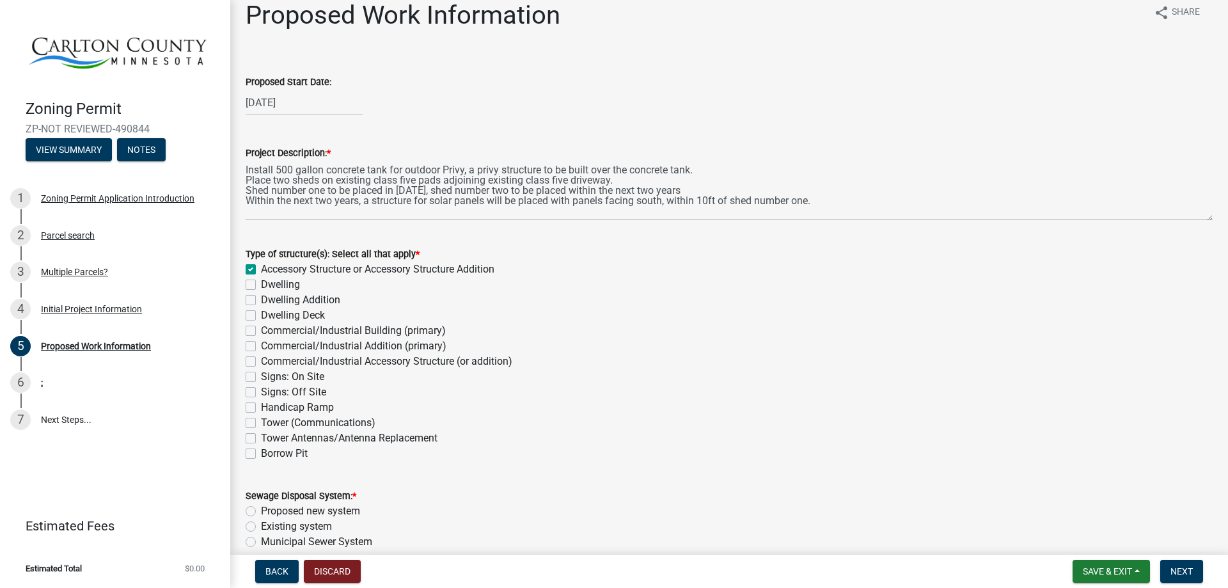
scroll to position [0, 0]
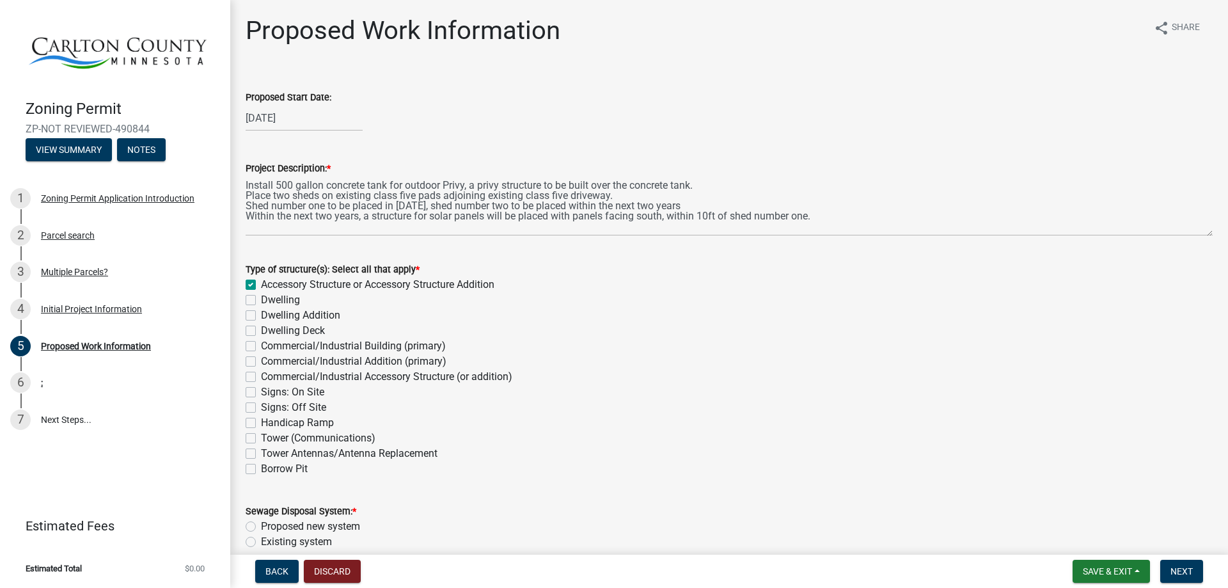
click at [261, 302] on label "Dwelling" at bounding box center [280, 299] width 39 height 15
click at [261, 301] on input "Dwelling" at bounding box center [265, 296] width 8 height 8
checkbox input "true"
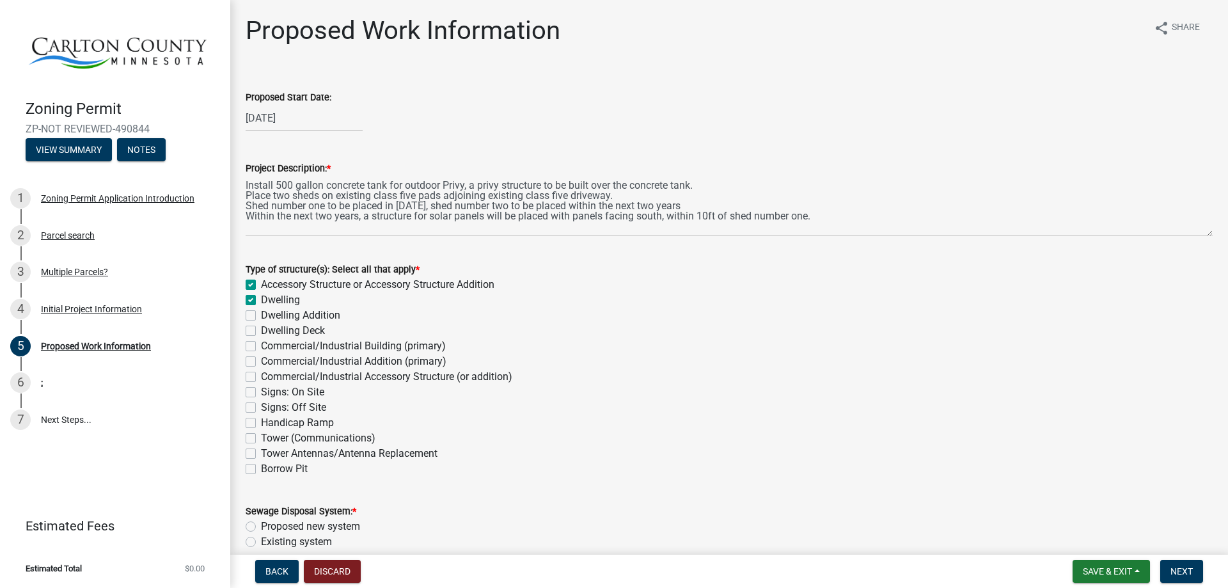
checkbox input "false"
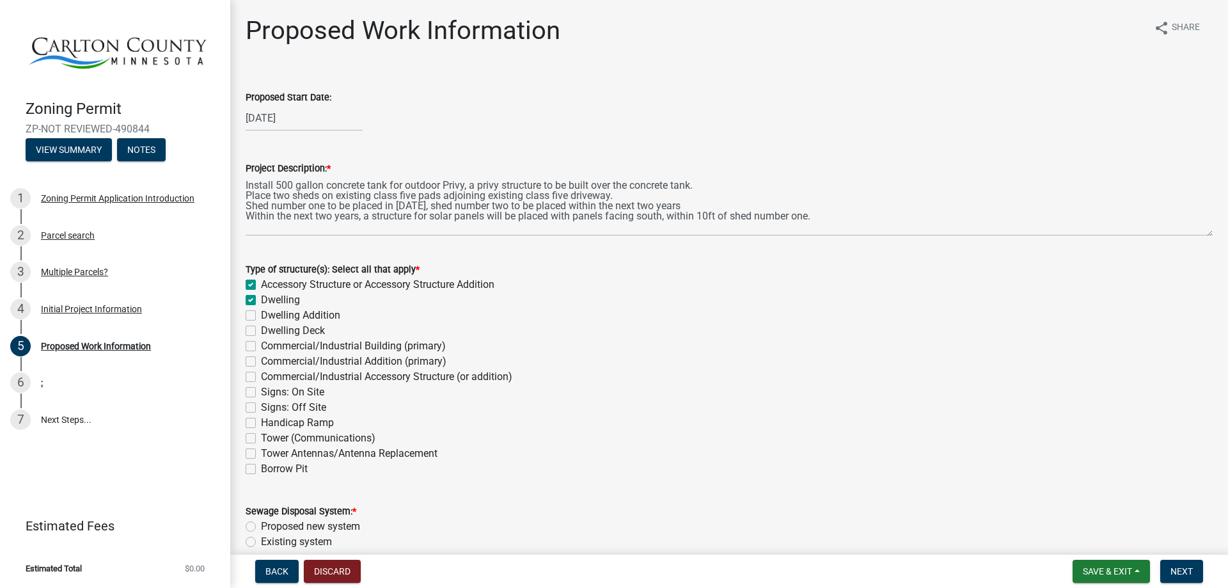
checkbox input "false"
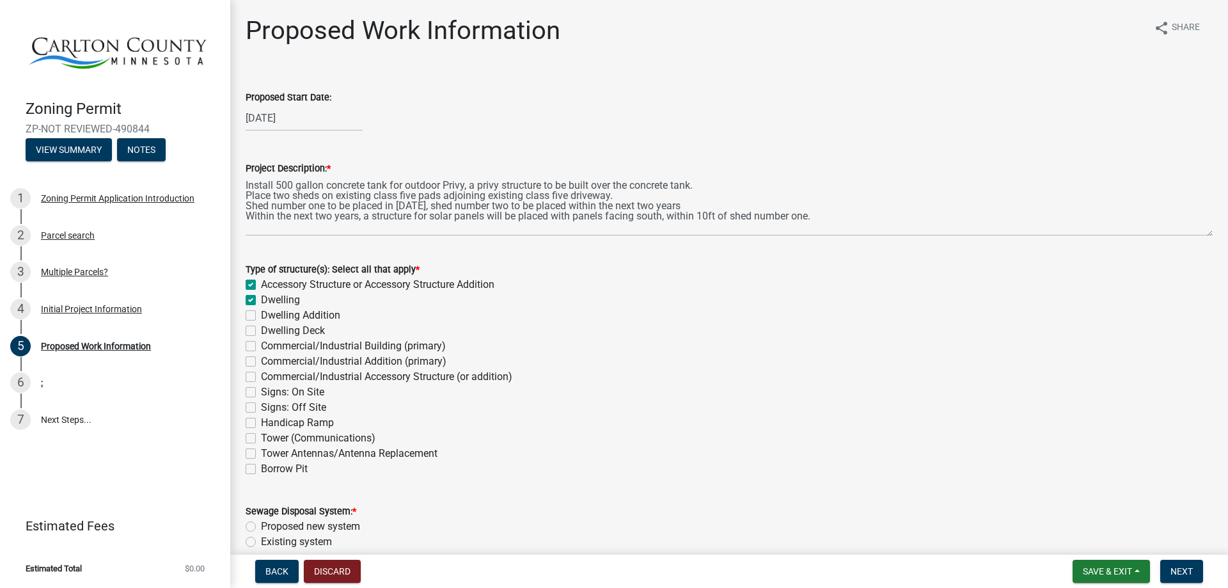
checkbox input "false"
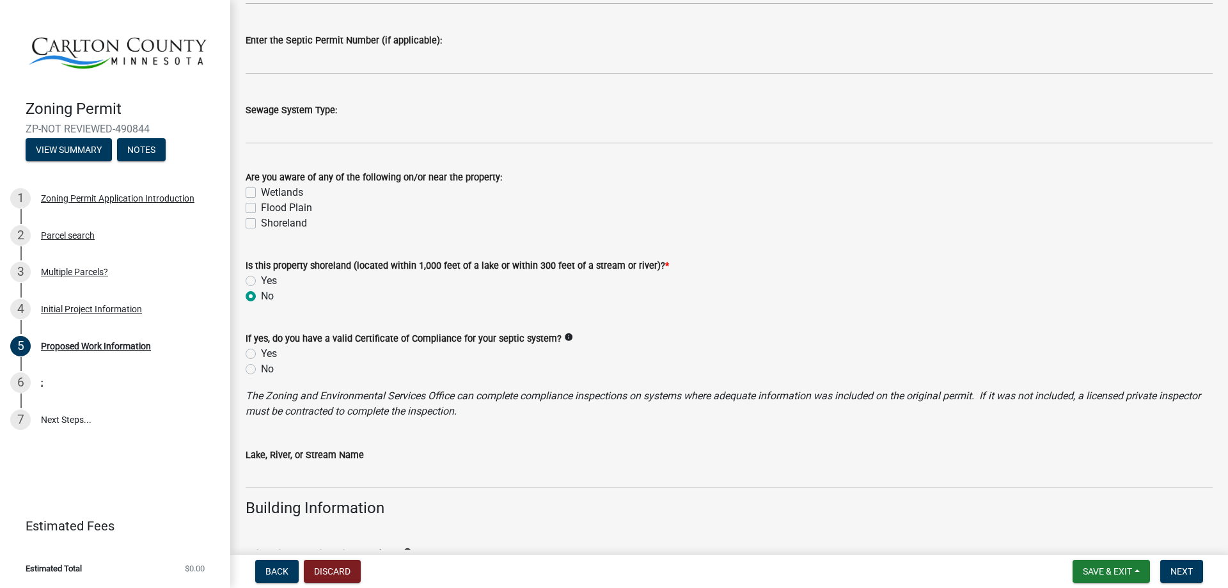
scroll to position [692, 0]
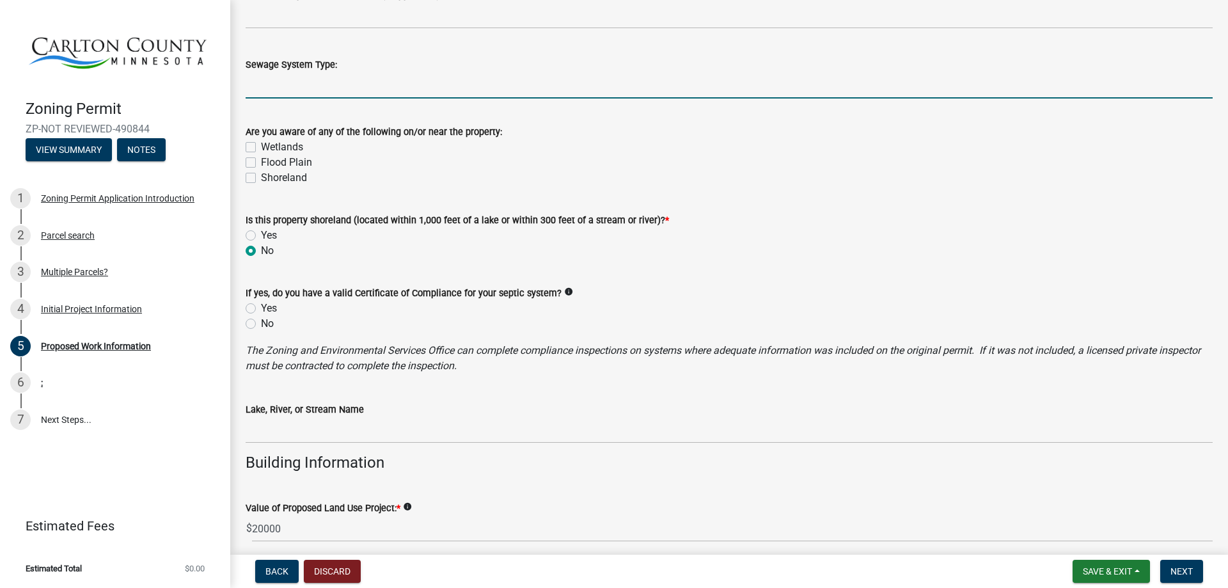
click at [306, 85] on input "Sewage System Type:" at bounding box center [729, 85] width 967 height 26
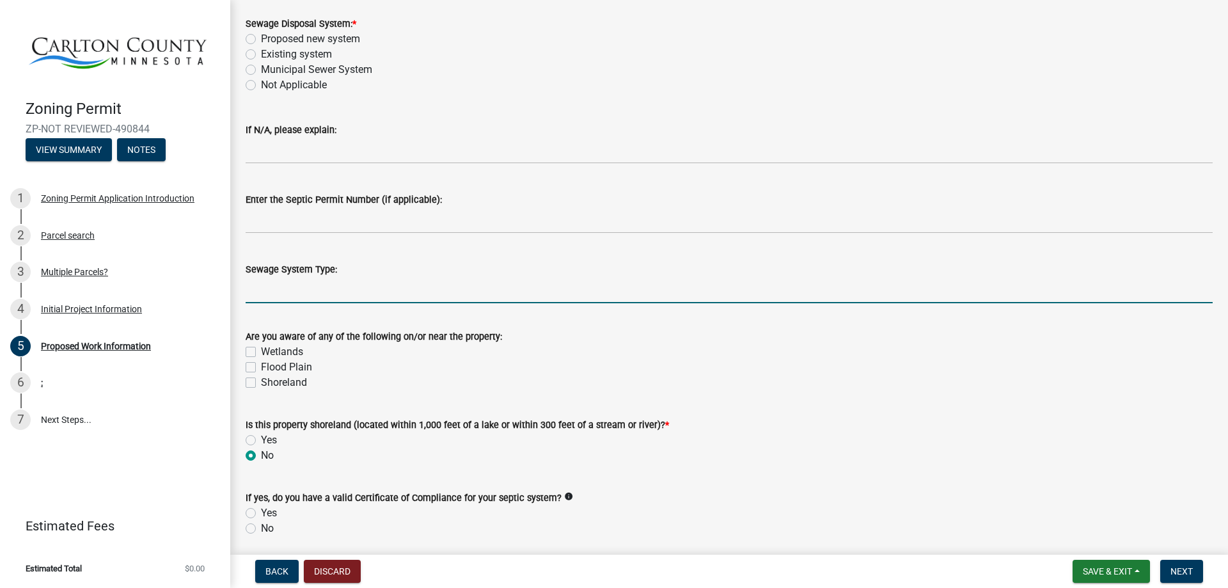
scroll to position [479, 0]
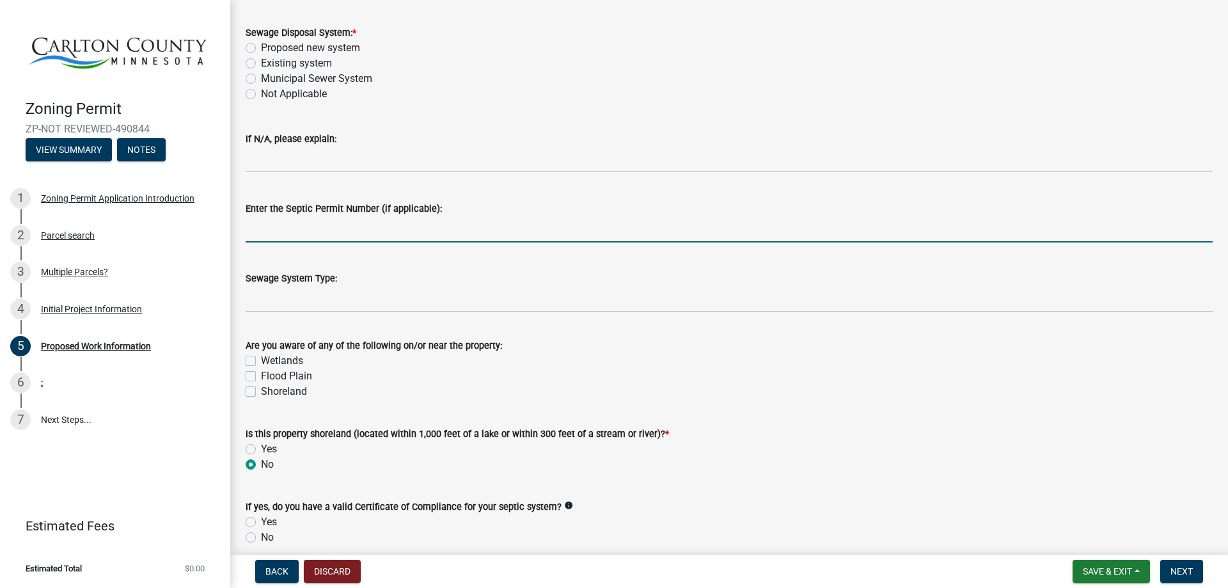
click at [282, 225] on input "Enter the Septic Permit Number (if applicable):" at bounding box center [729, 229] width 967 height 26
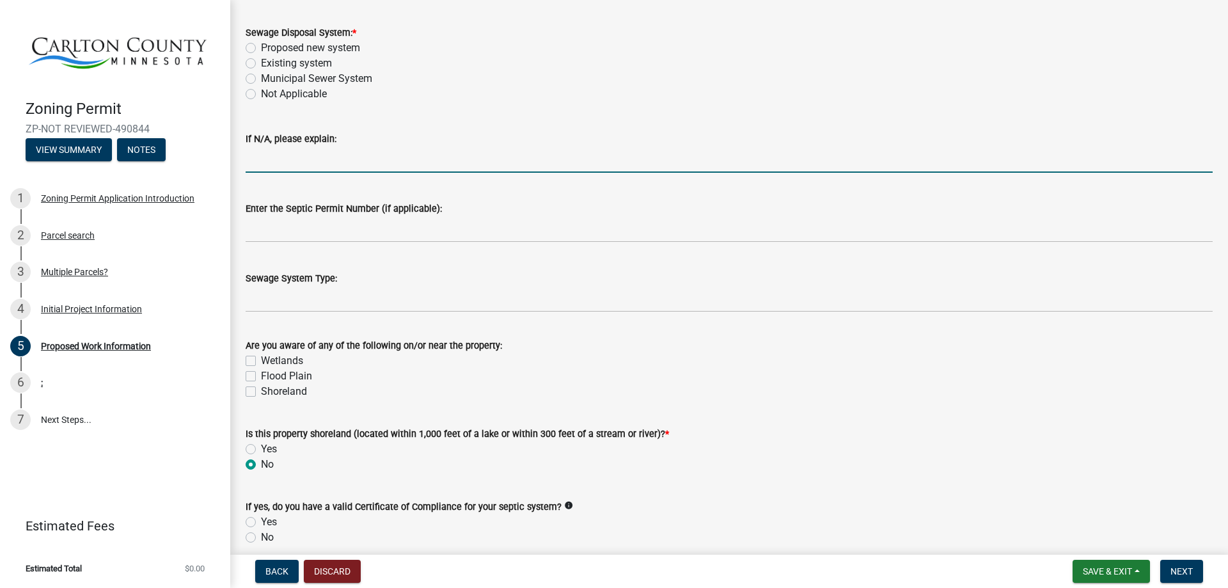
click at [287, 163] on input "If N/A, please explain:" at bounding box center [729, 160] width 967 height 26
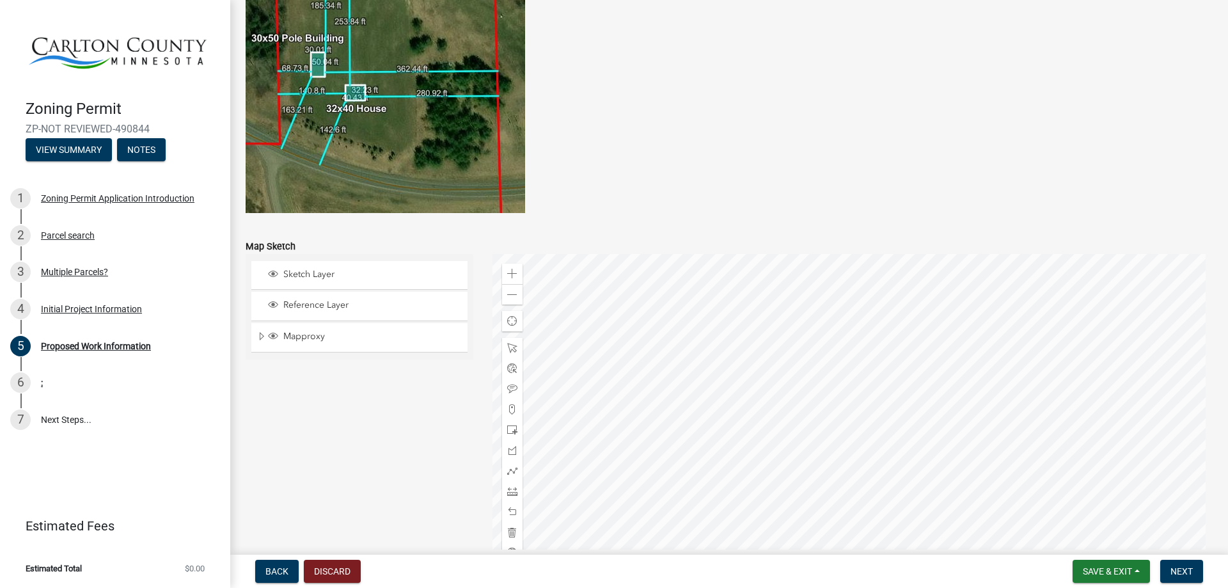
scroll to position [2505, 0]
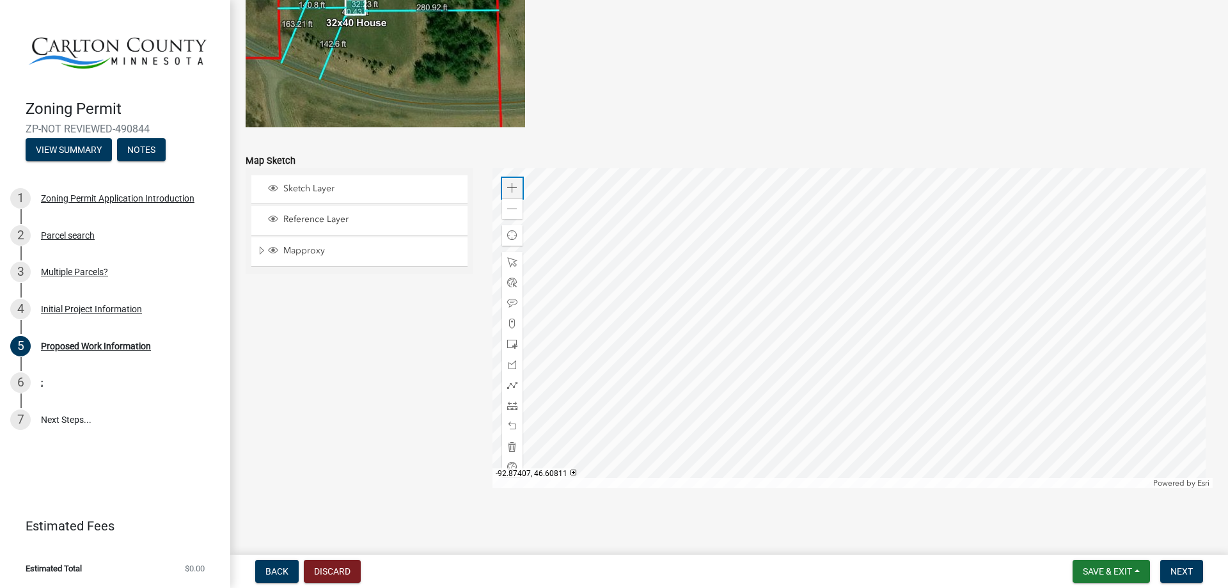
click at [502, 190] on div "Zoom in" at bounding box center [512, 188] width 20 height 20
click at [508, 193] on span at bounding box center [512, 188] width 10 height 10
click at [853, 357] on div at bounding box center [853, 328] width 721 height 320
click at [807, 362] on div at bounding box center [853, 328] width 721 height 320
click at [512, 383] on span at bounding box center [512, 385] width 10 height 10
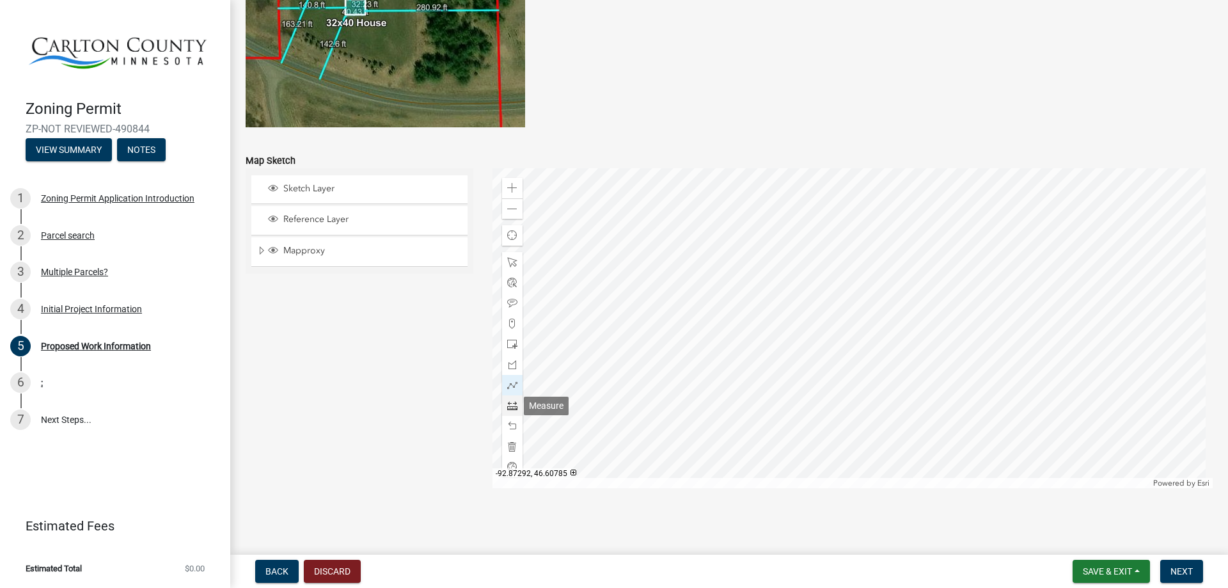
click at [511, 383] on span at bounding box center [512, 406] width 10 height 10
click at [662, 296] on div at bounding box center [853, 328] width 721 height 320
click at [668, 297] on div at bounding box center [853, 328] width 721 height 320
click at [669, 287] on div at bounding box center [853, 328] width 721 height 320
click at [511, 266] on span at bounding box center [512, 262] width 10 height 10
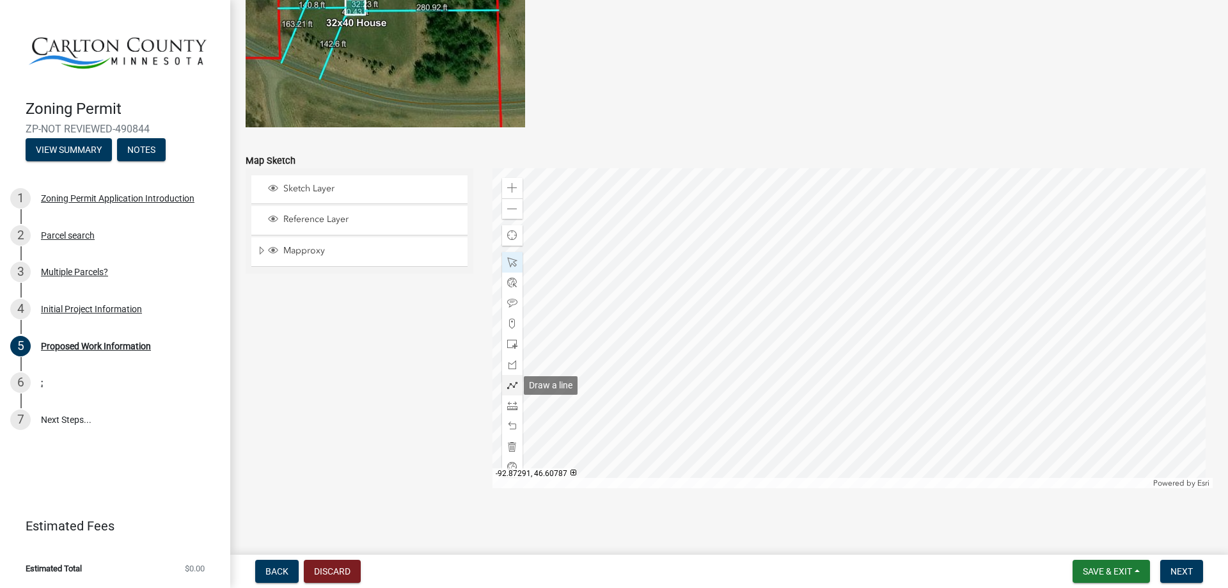
click at [510, 383] on span at bounding box center [512, 385] width 10 height 10
click at [509, 383] on span at bounding box center [512, 406] width 10 height 10
click at [665, 278] on div at bounding box center [853, 328] width 721 height 320
click at [711, 280] on div at bounding box center [853, 328] width 721 height 320
click at [711, 293] on div at bounding box center [853, 328] width 721 height 320
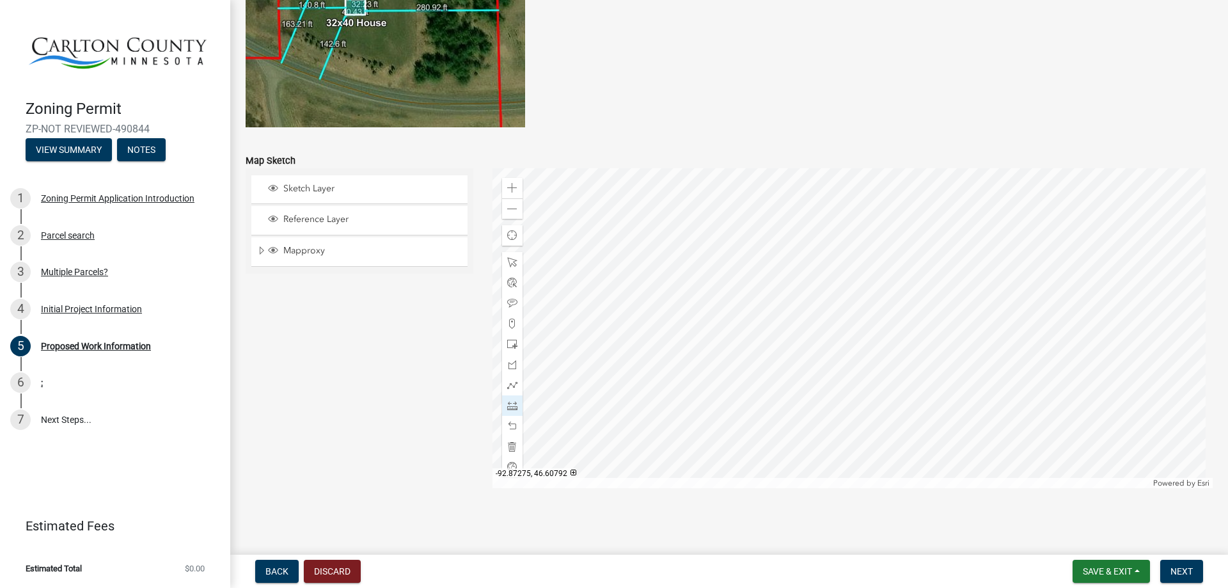
click at [663, 292] on div at bounding box center [853, 328] width 721 height 320
click at [663, 281] on div at bounding box center [853, 328] width 721 height 320
click at [507, 262] on span at bounding box center [512, 262] width 10 height 10
click at [853, 340] on div at bounding box center [853, 328] width 721 height 320
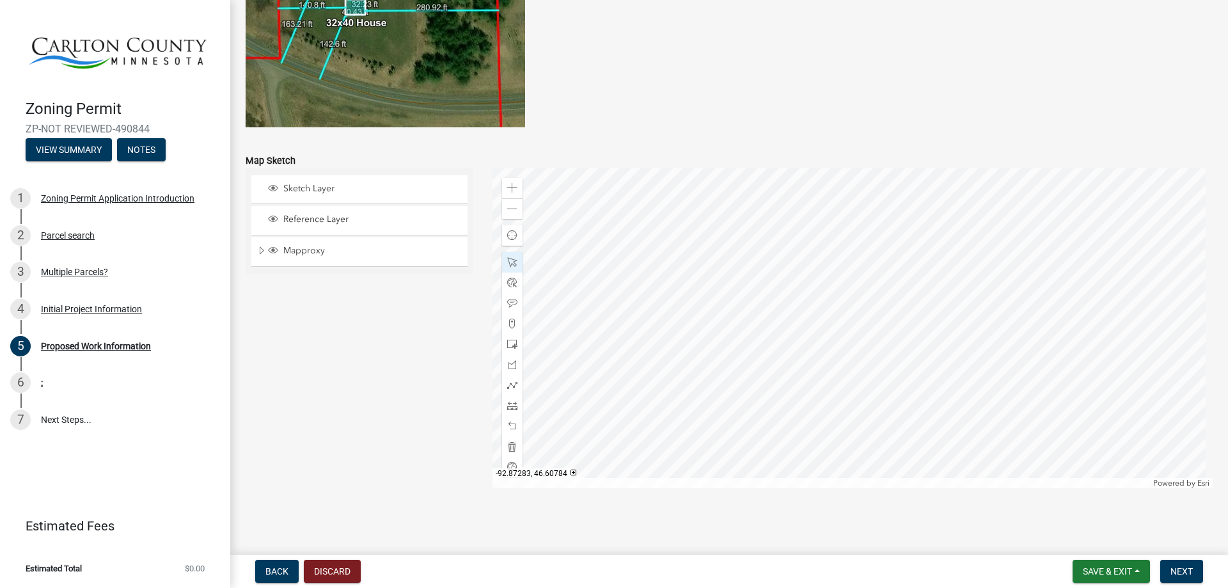
click at [799, 334] on div at bounding box center [853, 328] width 721 height 320
click at [853, 310] on div at bounding box center [853, 328] width 721 height 320
click at [760, 383] on div at bounding box center [853, 328] width 721 height 320
click at [853, 370] on div at bounding box center [853, 328] width 721 height 320
click at [853, 335] on div at bounding box center [853, 328] width 721 height 320
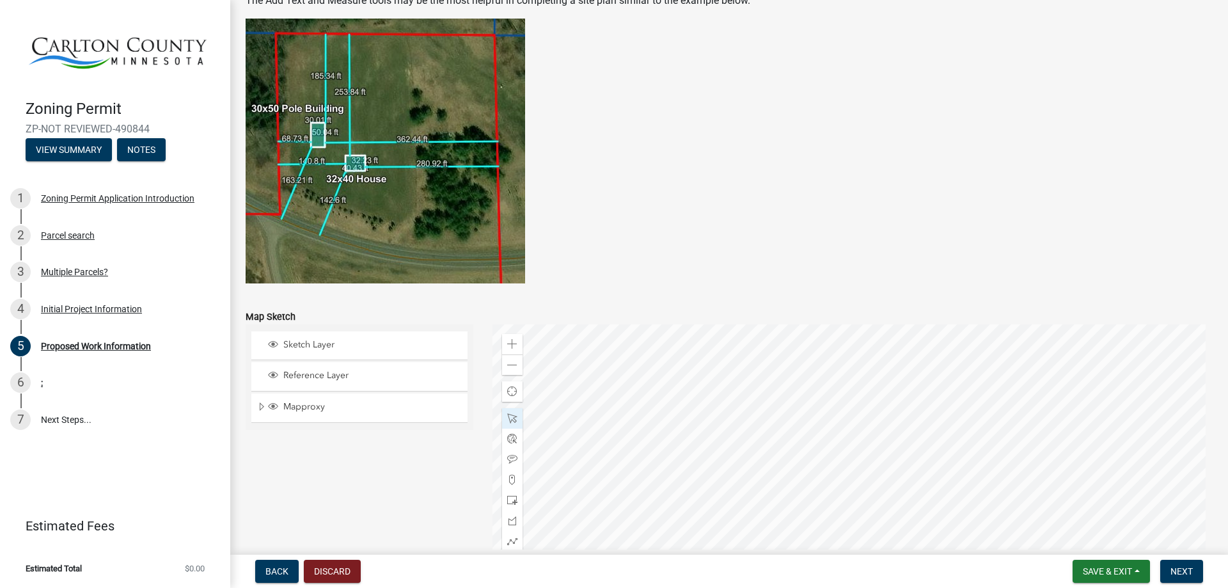
scroll to position [2501, 0]
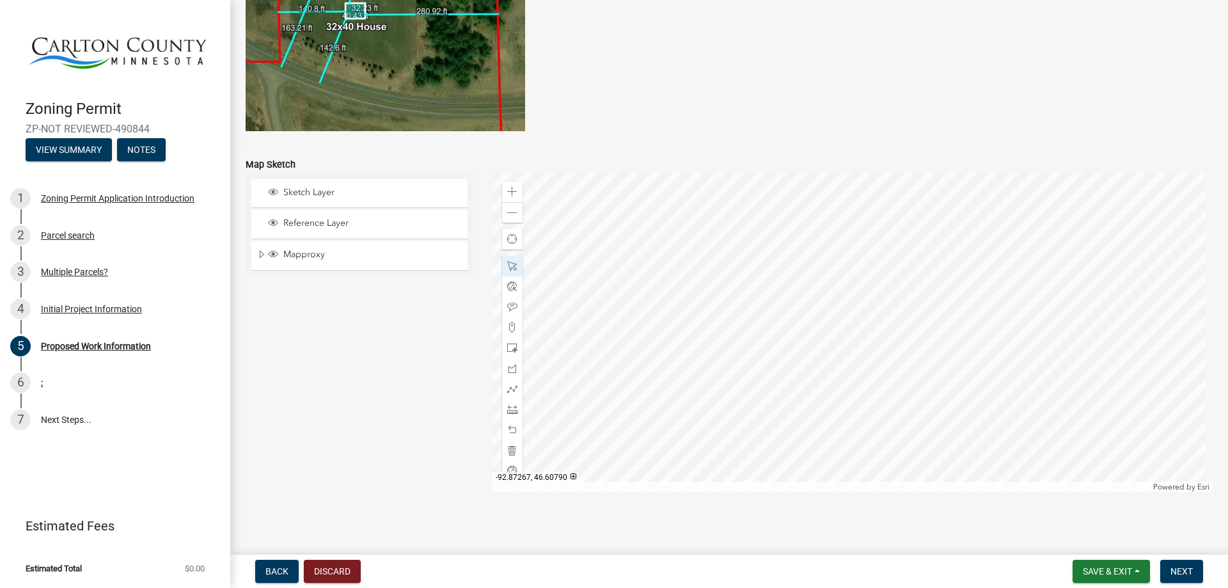
click at [853, 282] on div at bounding box center [853, 332] width 721 height 320
click at [853, 383] on div at bounding box center [853, 332] width 721 height 320
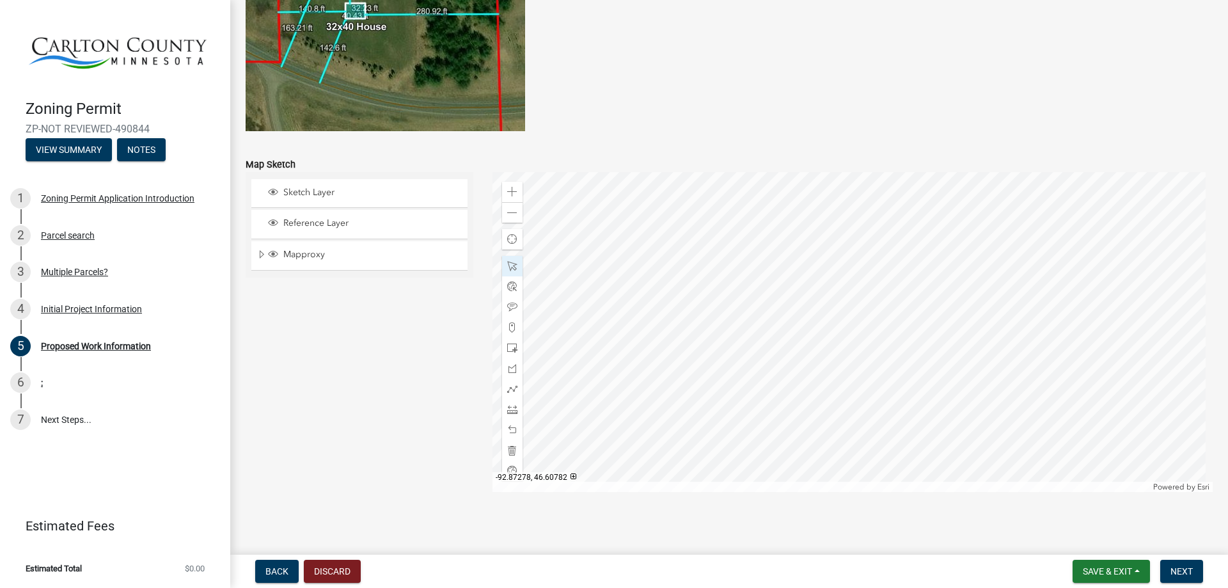
click at [853, 332] on div at bounding box center [853, 332] width 721 height 320
click at [853, 317] on div at bounding box center [853, 332] width 721 height 320
click at [853, 383] on div at bounding box center [853, 332] width 721 height 320
click at [853, 308] on div at bounding box center [853, 332] width 721 height 320
click at [509, 193] on span at bounding box center [512, 192] width 10 height 10
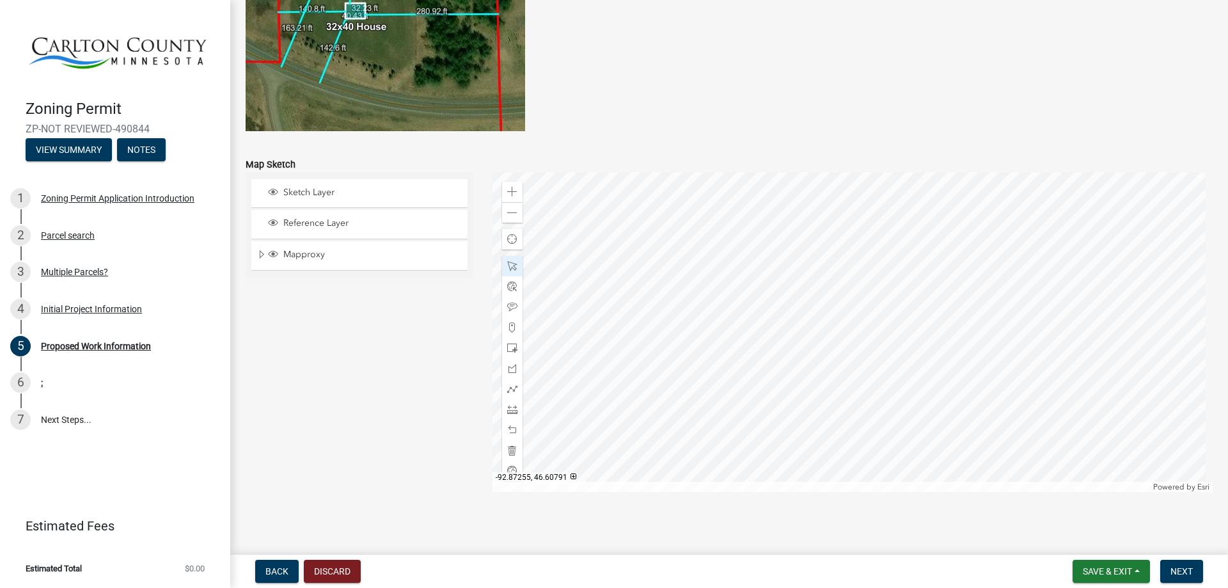
click at [853, 315] on div at bounding box center [853, 332] width 721 height 320
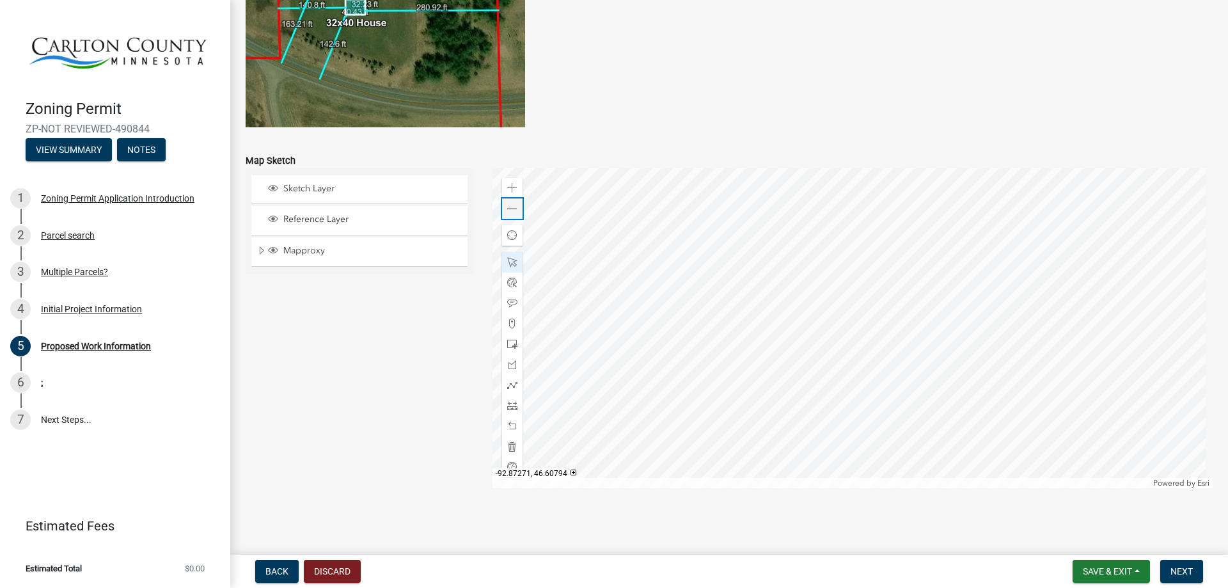
drag, startPoint x: 507, startPoint y: 212, endPoint x: 516, endPoint y: 218, distance: 10.3
click at [507, 212] on span at bounding box center [512, 209] width 10 height 10
click at [511, 379] on div at bounding box center [512, 385] width 20 height 20
click at [511, 383] on span at bounding box center [512, 406] width 10 height 10
click at [511, 383] on span at bounding box center [512, 385] width 10 height 10
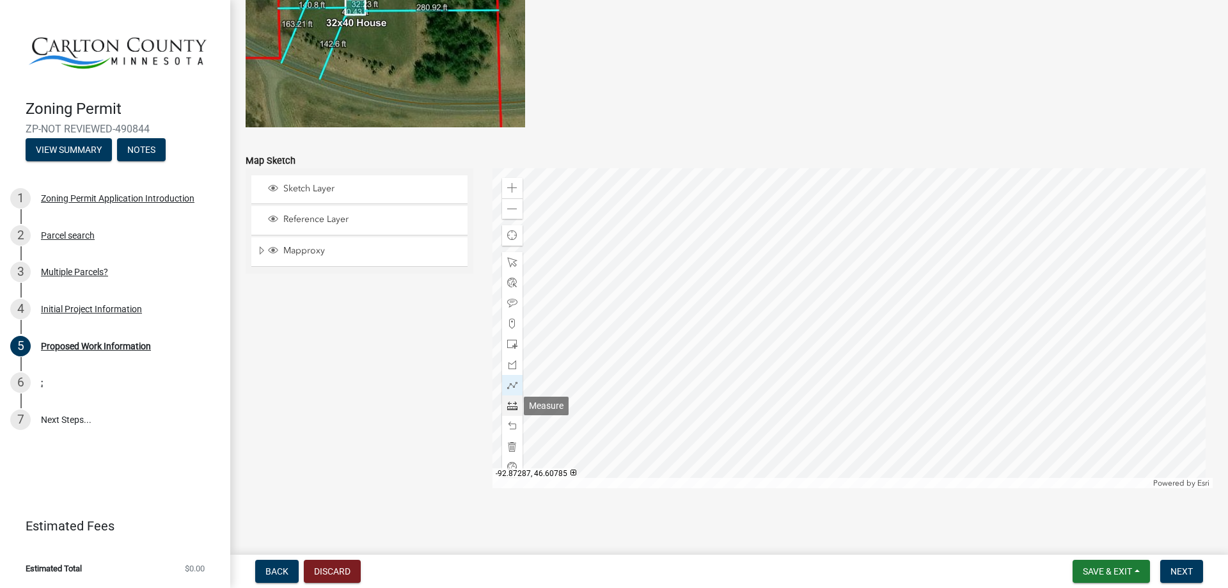
click at [507, 383] on span at bounding box center [512, 406] width 10 height 10
click at [694, 307] on div at bounding box center [853, 328] width 721 height 320
click at [853, 306] on div at bounding box center [853, 328] width 721 height 320
click at [507, 260] on span at bounding box center [512, 262] width 10 height 10
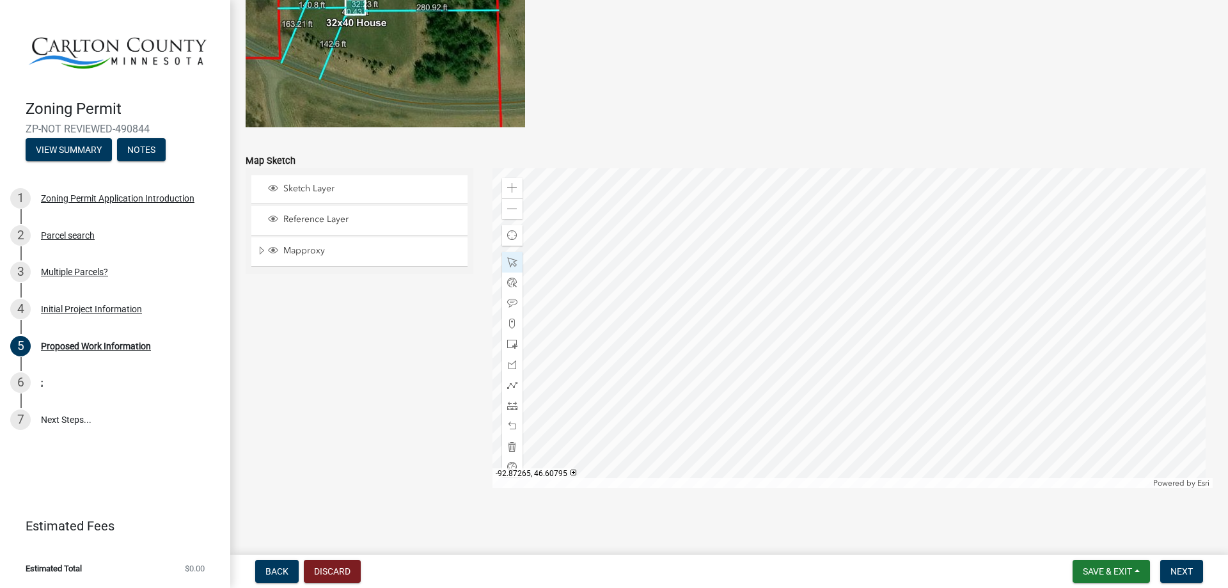
click at [853, 255] on div at bounding box center [853, 328] width 721 height 320
click at [599, 250] on div at bounding box center [853, 328] width 721 height 320
click at [704, 248] on div at bounding box center [853, 328] width 721 height 320
click at [713, 247] on div at bounding box center [853, 328] width 721 height 320
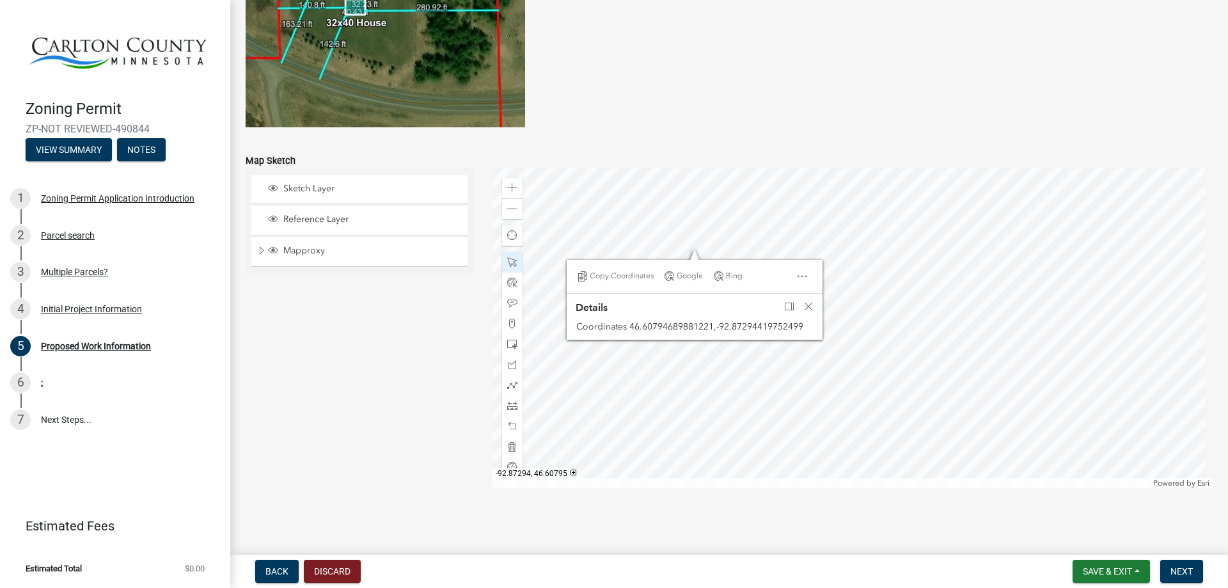
click at [711, 255] on div at bounding box center [853, 328] width 721 height 320
click at [787, 300] on span "Close" at bounding box center [789, 301] width 10 height 10
click at [717, 261] on div at bounding box center [853, 328] width 721 height 320
click at [775, 273] on div at bounding box center [853, 328] width 721 height 320
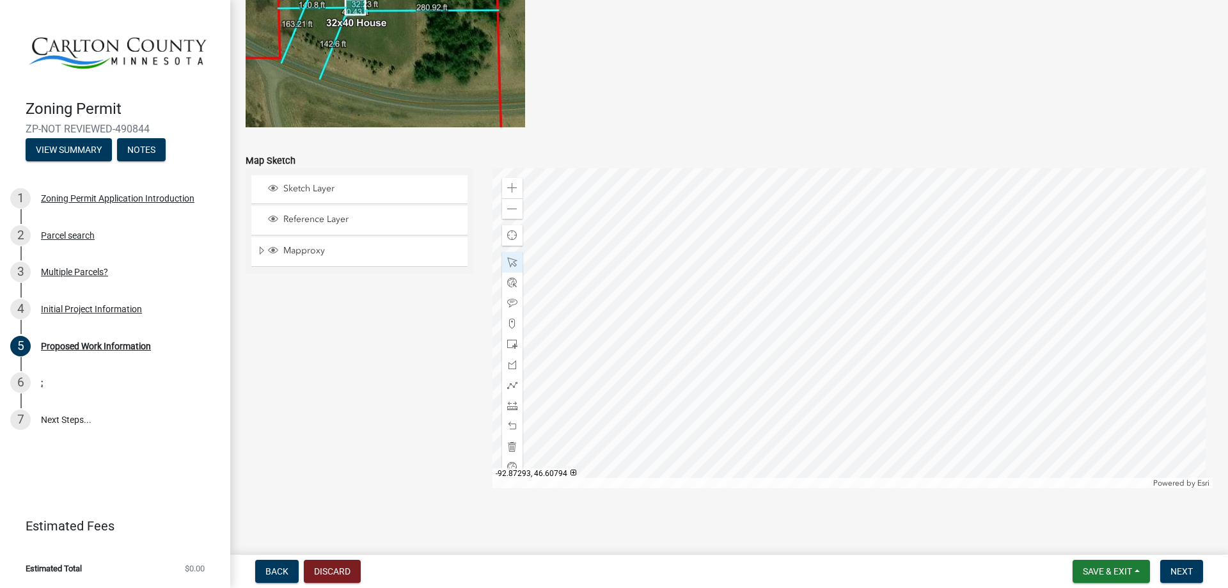
click at [758, 328] on div at bounding box center [853, 328] width 721 height 320
click at [509, 217] on div "Zoom out" at bounding box center [512, 208] width 20 height 20
click at [507, 209] on span at bounding box center [512, 209] width 10 height 10
click at [804, 300] on div at bounding box center [853, 328] width 721 height 320
click at [853, 383] on div at bounding box center [853, 328] width 721 height 320
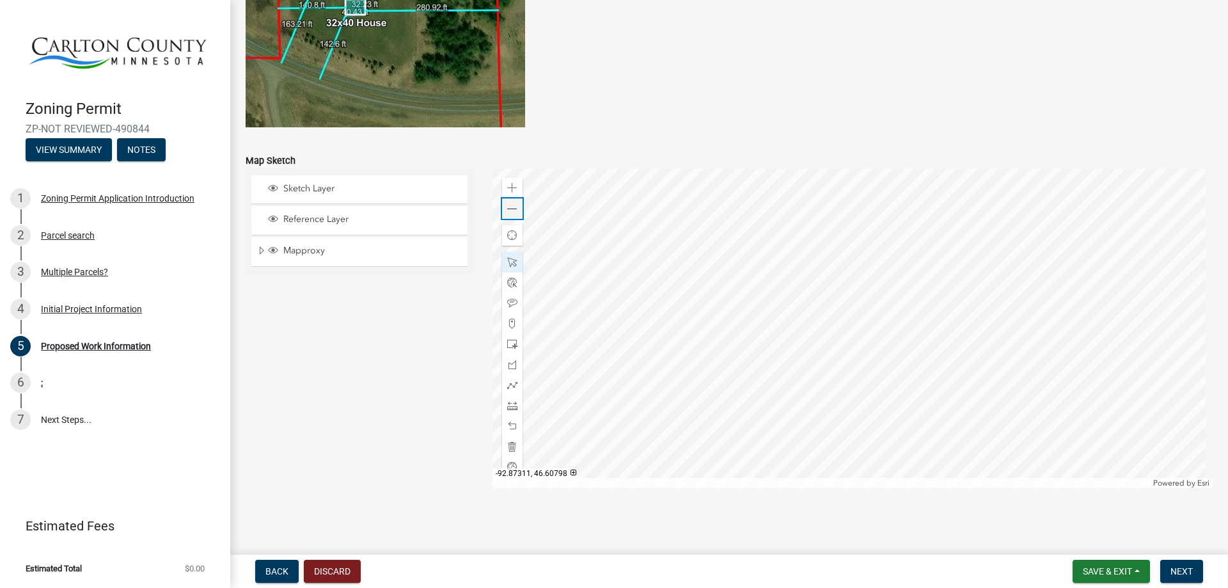
click at [512, 209] on span at bounding box center [512, 209] width 10 height 10
click at [853, 383] on span "Save & Exit" at bounding box center [1107, 571] width 49 height 10
click at [853, 383] on button "Save" at bounding box center [1099, 507] width 102 height 31
click at [502, 189] on div "Zoom in" at bounding box center [512, 188] width 20 height 20
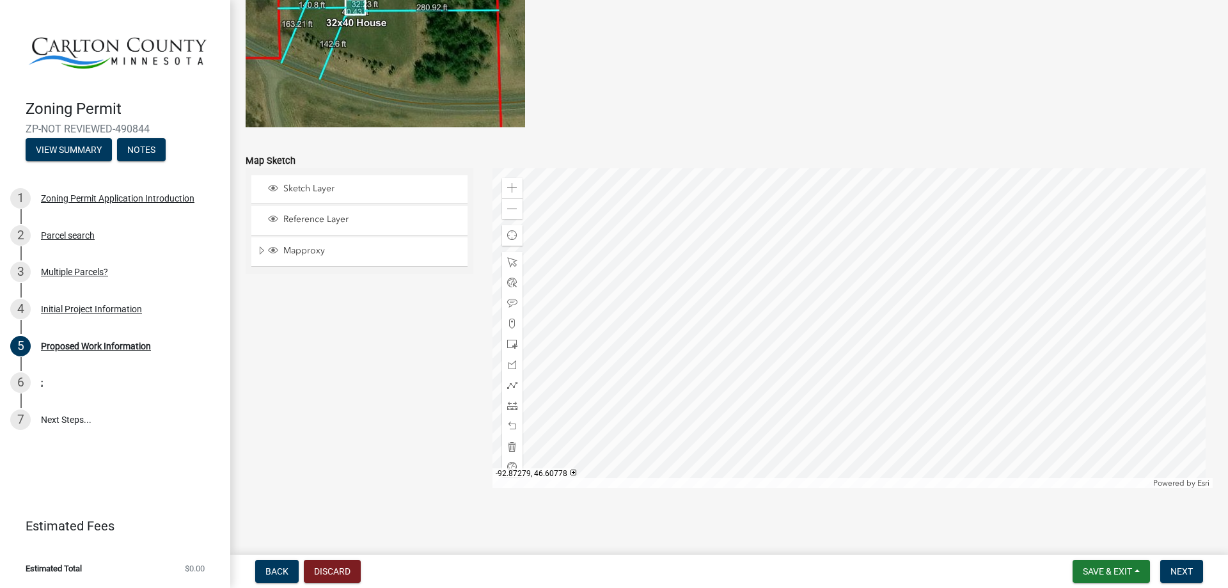
click at [822, 383] on div at bounding box center [853, 328] width 721 height 320
click at [853, 383] on div at bounding box center [853, 328] width 721 height 320
click at [811, 345] on div at bounding box center [853, 328] width 721 height 320
click at [835, 354] on div at bounding box center [853, 328] width 721 height 320
click at [510, 303] on span at bounding box center [512, 303] width 10 height 10
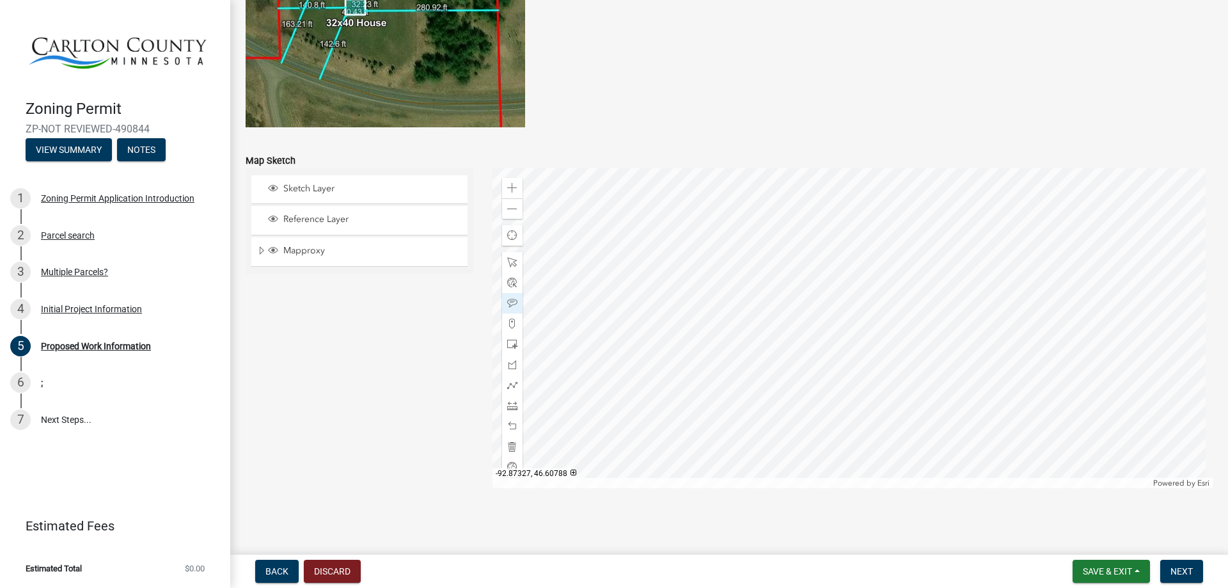
click at [572, 303] on div at bounding box center [853, 328] width 721 height 320
click at [552, 292] on div at bounding box center [853, 328] width 721 height 320
click at [566, 289] on div at bounding box center [853, 328] width 721 height 320
click at [509, 266] on span at bounding box center [512, 262] width 10 height 10
click at [571, 284] on div at bounding box center [853, 328] width 721 height 320
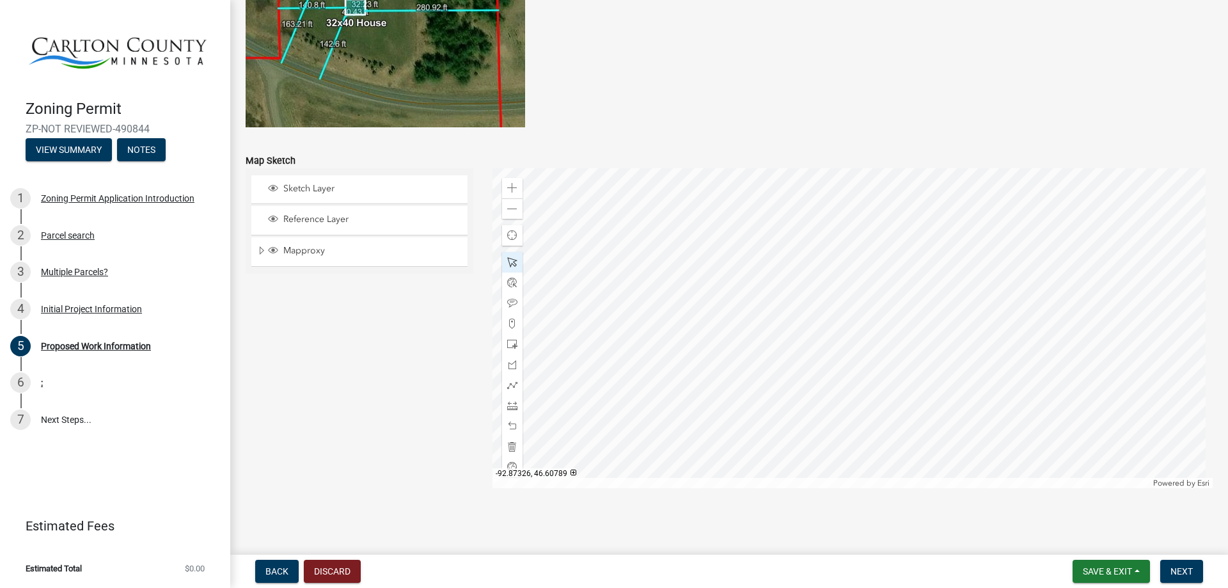
click at [571, 284] on div at bounding box center [853, 328] width 721 height 320
click at [853, 286] on div at bounding box center [853, 328] width 721 height 320
click at [824, 340] on span "Close" at bounding box center [827, 341] width 10 height 10
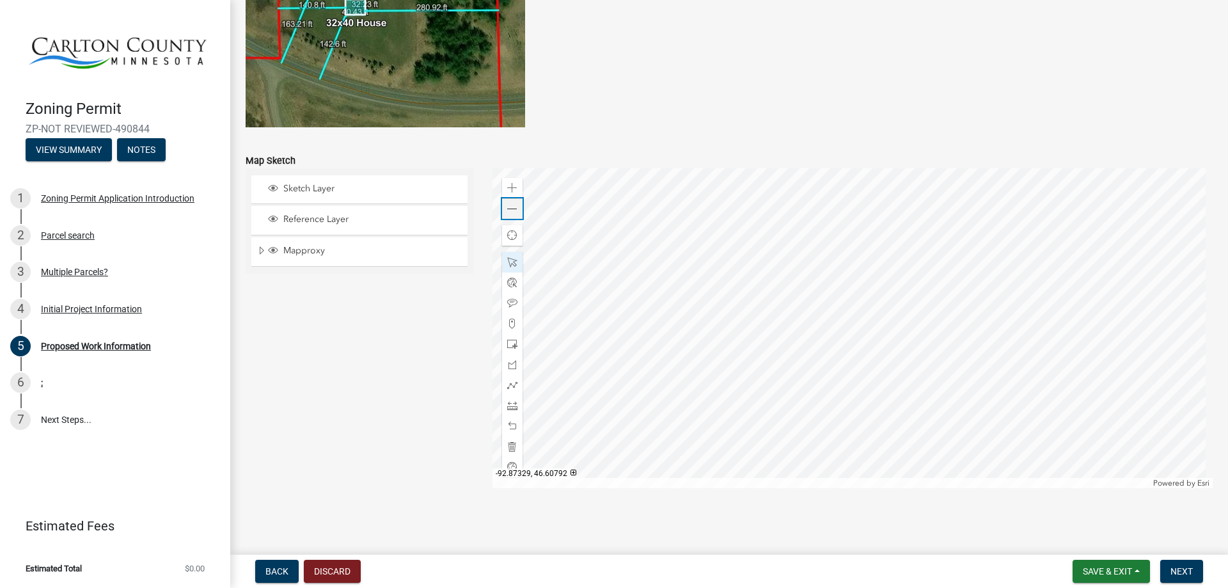
click at [507, 209] on span at bounding box center [512, 209] width 10 height 10
click at [853, 383] on div at bounding box center [853, 328] width 721 height 320
click at [511, 194] on div "Zoom in" at bounding box center [512, 188] width 20 height 20
click at [509, 301] on span at bounding box center [512, 303] width 10 height 10
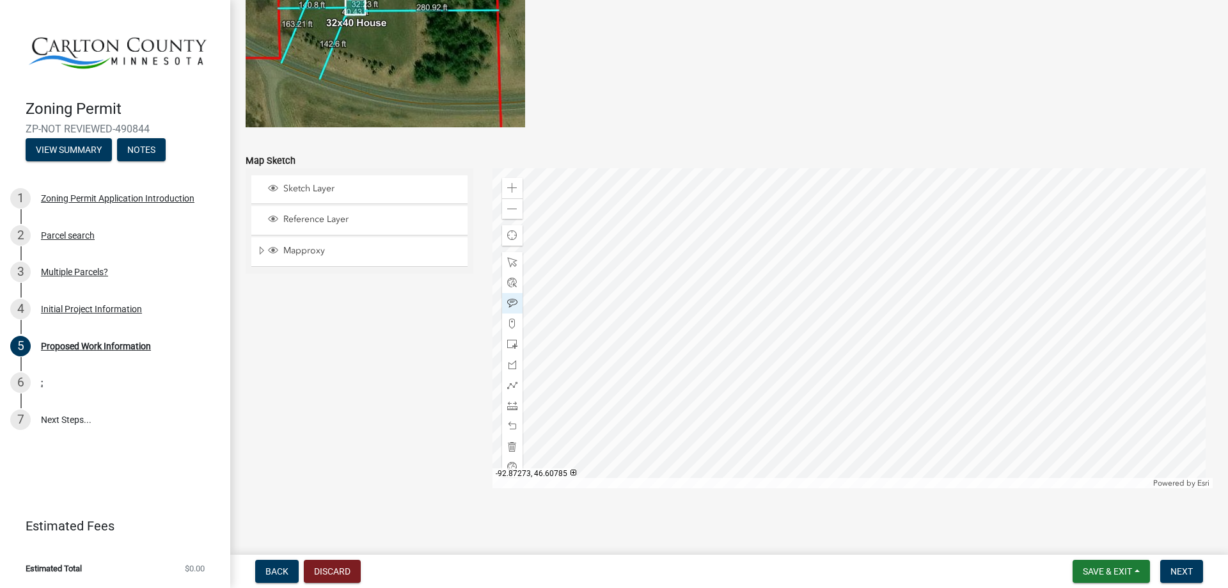
click at [853, 383] on div at bounding box center [853, 328] width 721 height 320
click at [853, 262] on div at bounding box center [853, 328] width 721 height 320
click at [507, 262] on span at bounding box center [512, 262] width 10 height 10
click at [502, 213] on div "Zoom out" at bounding box center [512, 208] width 20 height 20
click at [853, 286] on div at bounding box center [853, 328] width 721 height 320
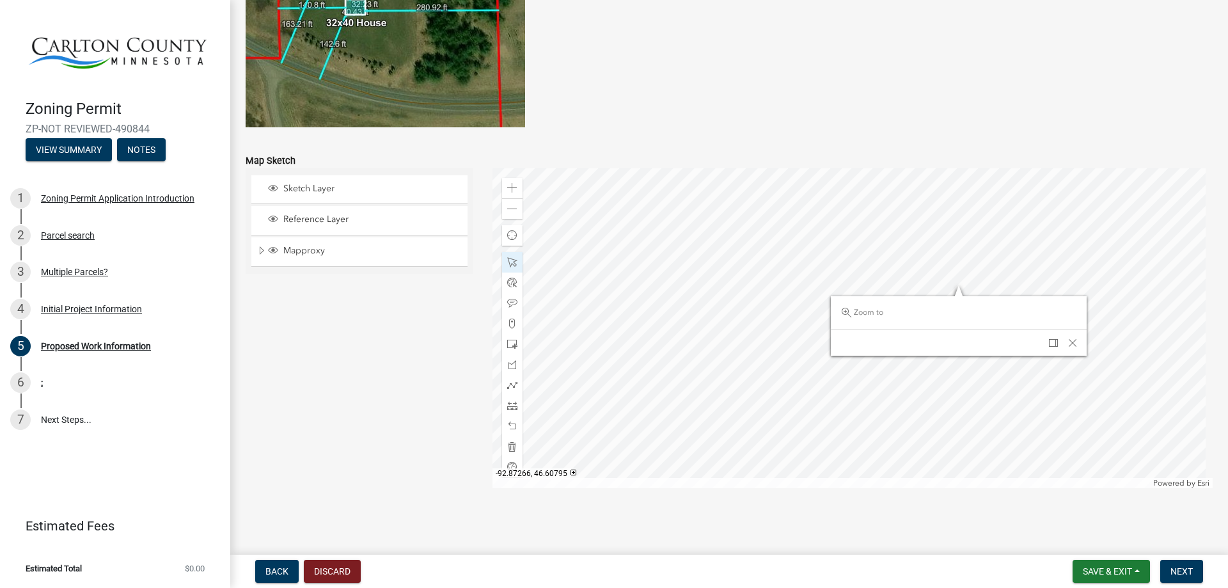
click at [853, 289] on div at bounding box center [853, 328] width 721 height 320
click at [853, 340] on span "Close" at bounding box center [1055, 340] width 10 height 10
click at [853, 283] on div at bounding box center [853, 328] width 721 height 320
click at [853, 383] on div at bounding box center [853, 328] width 721 height 320
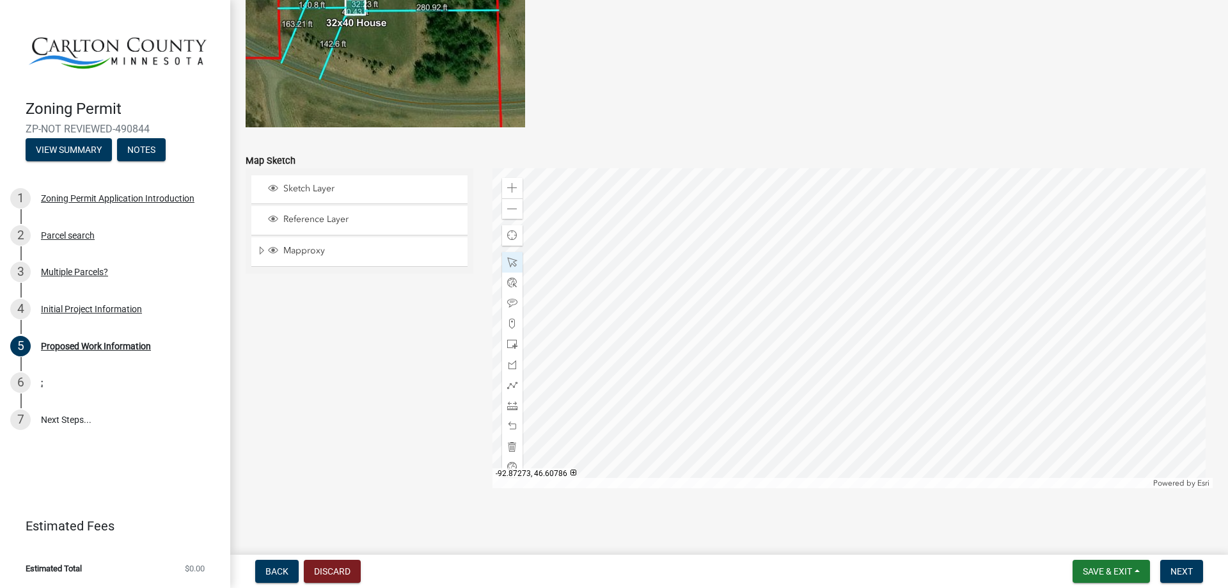
click at [853, 383] on div at bounding box center [853, 328] width 721 height 320
click at [509, 383] on span at bounding box center [512, 385] width 10 height 10
click at [853, 383] on div at bounding box center [853, 328] width 721 height 320
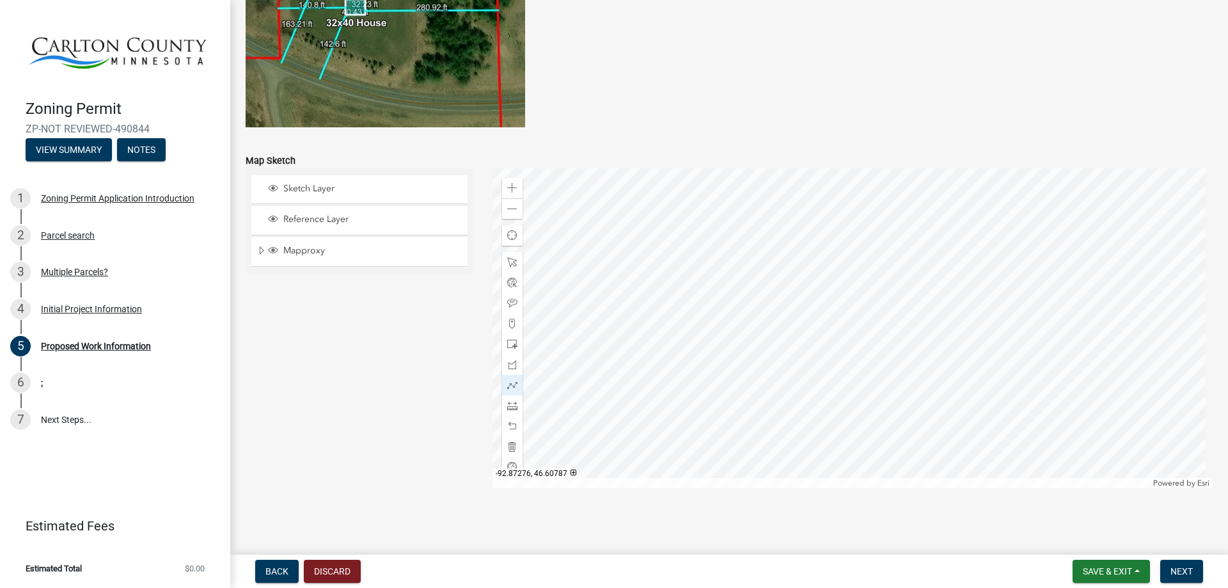
click at [820, 383] on div at bounding box center [853, 328] width 721 height 320
click at [825, 383] on div at bounding box center [853, 328] width 721 height 320
click at [834, 383] on div at bounding box center [853, 328] width 721 height 320
click at [822, 383] on div at bounding box center [853, 328] width 721 height 320
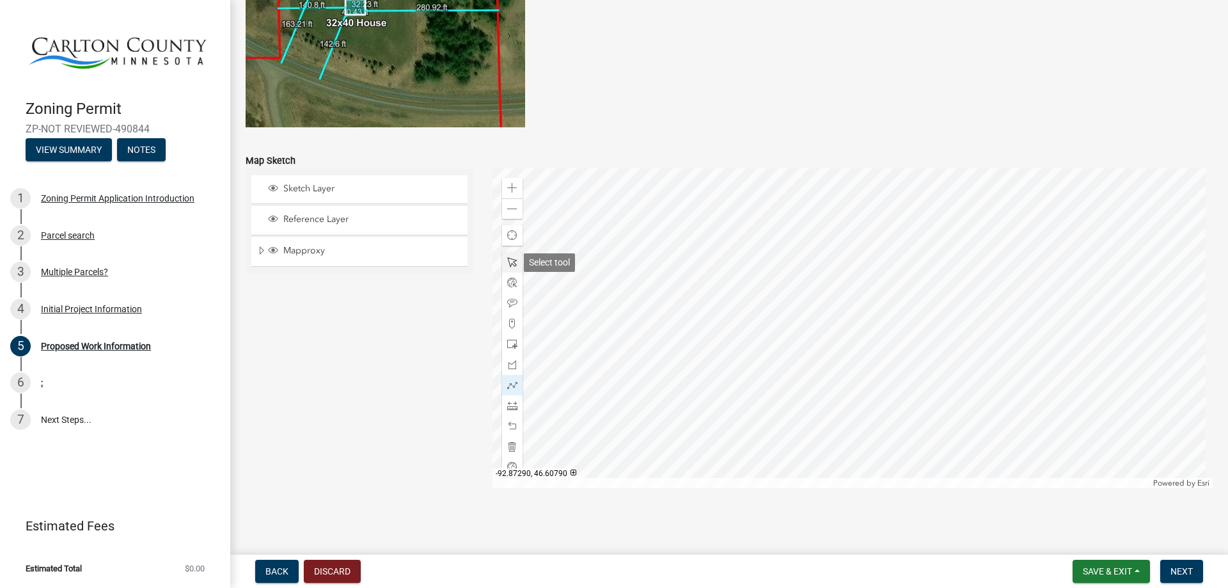
click at [507, 264] on span at bounding box center [512, 262] width 10 height 10
click at [853, 383] on div at bounding box center [853, 328] width 721 height 320
click at [818, 311] on div at bounding box center [853, 328] width 721 height 320
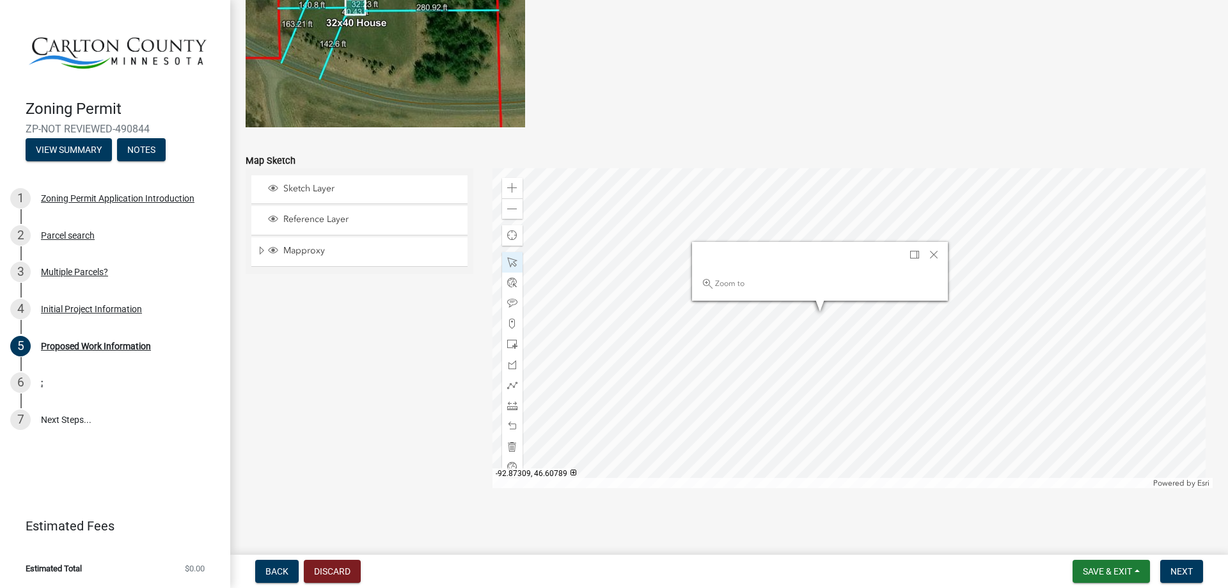
click at [818, 310] on div at bounding box center [853, 328] width 721 height 320
click at [692, 349] on div at bounding box center [853, 328] width 721 height 320
click at [508, 383] on span at bounding box center [512, 385] width 10 height 10
click at [754, 347] on div at bounding box center [853, 328] width 721 height 320
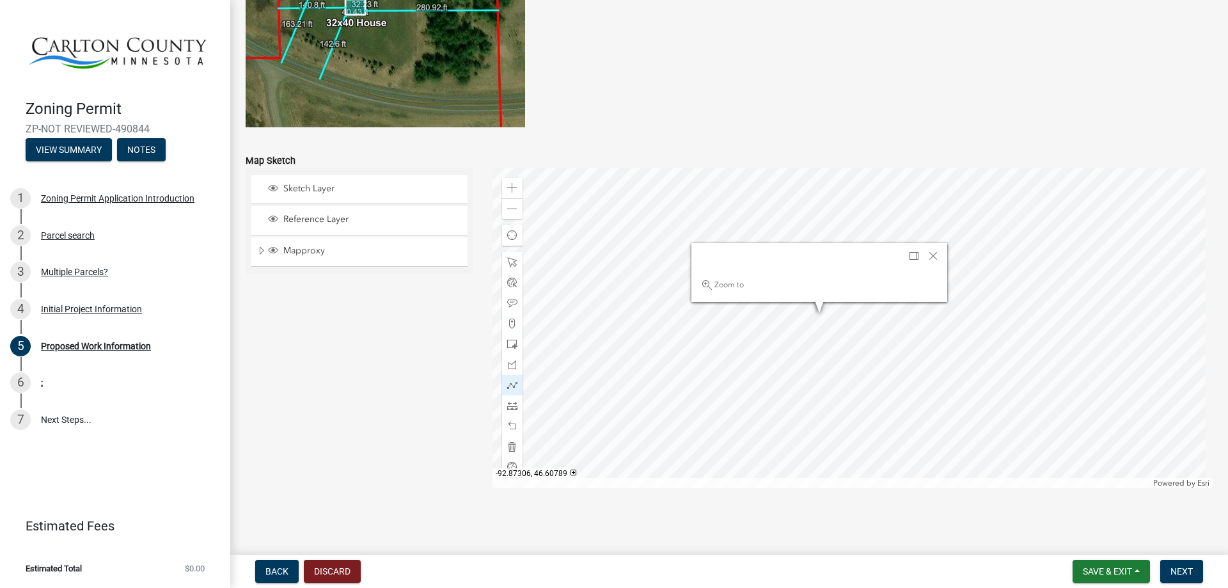
click at [853, 340] on div at bounding box center [853, 328] width 721 height 320
click at [853, 352] on div at bounding box center [853, 328] width 721 height 320
click at [853, 331] on div at bounding box center [853, 328] width 721 height 320
click at [853, 339] on div at bounding box center [853, 328] width 721 height 320
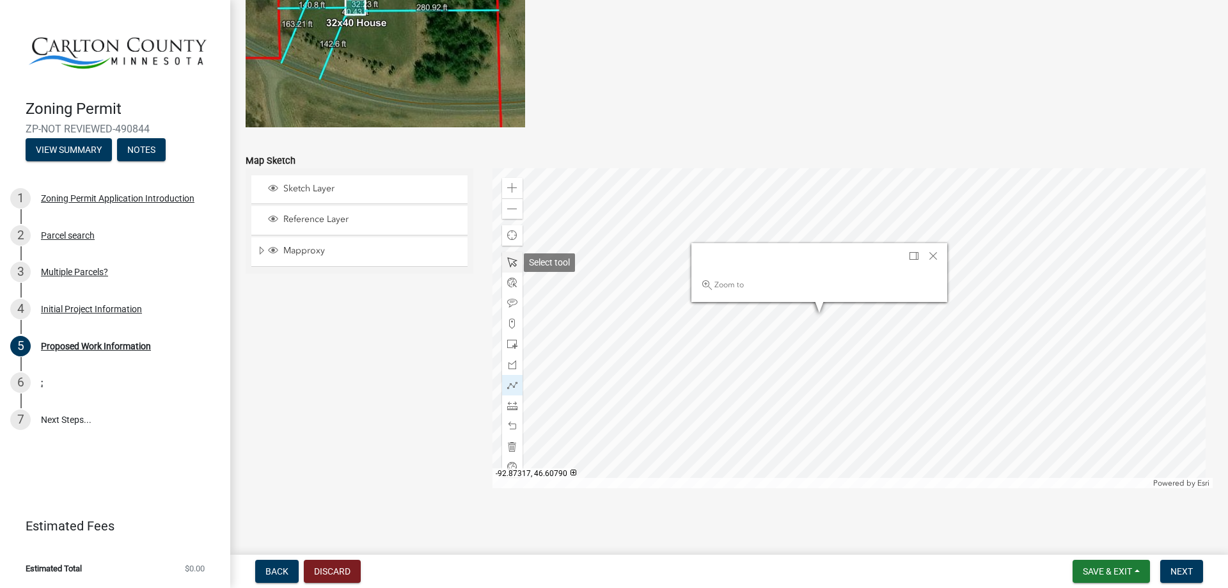
click at [513, 265] on span at bounding box center [512, 262] width 10 height 10
click at [509, 207] on span at bounding box center [512, 209] width 10 height 10
click at [507, 209] on span at bounding box center [512, 209] width 10 height 10
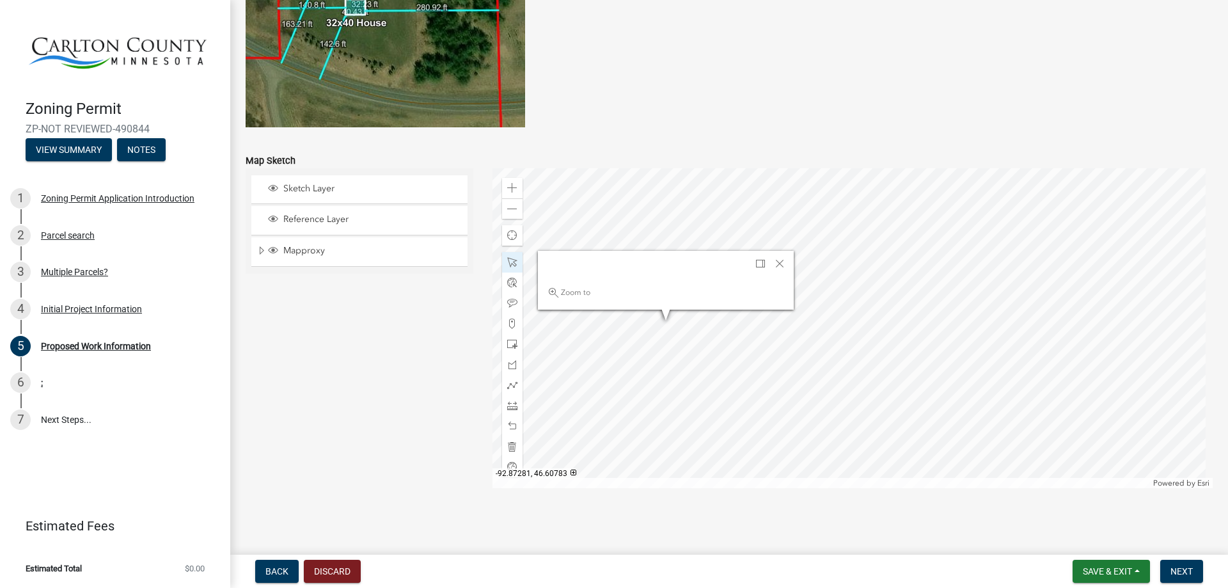
click at [853, 383] on div at bounding box center [853, 328] width 721 height 320
click at [777, 260] on span "Close" at bounding box center [777, 263] width 10 height 10
click at [853, 383] on div at bounding box center [853, 328] width 721 height 320
click at [509, 214] on div "Zoom out" at bounding box center [512, 208] width 20 height 20
click at [507, 188] on span at bounding box center [512, 188] width 10 height 10
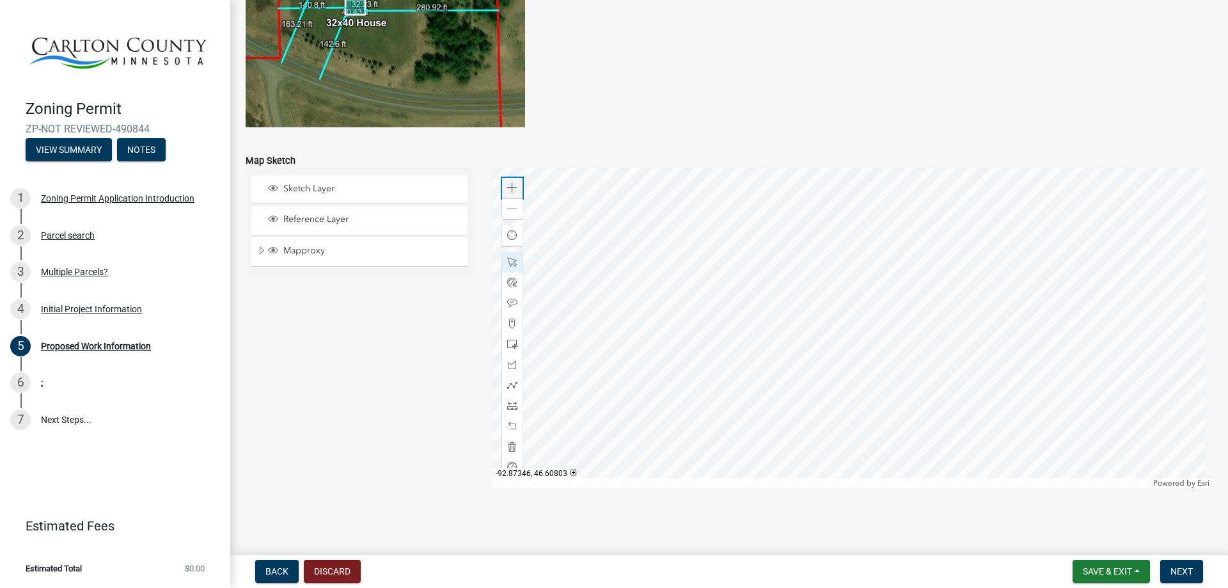
click at [507, 188] on span at bounding box center [512, 188] width 10 height 10
click at [853, 339] on div at bounding box center [853, 328] width 721 height 320
click at [507, 189] on span at bounding box center [512, 188] width 10 height 10
click at [822, 271] on div at bounding box center [853, 328] width 721 height 320
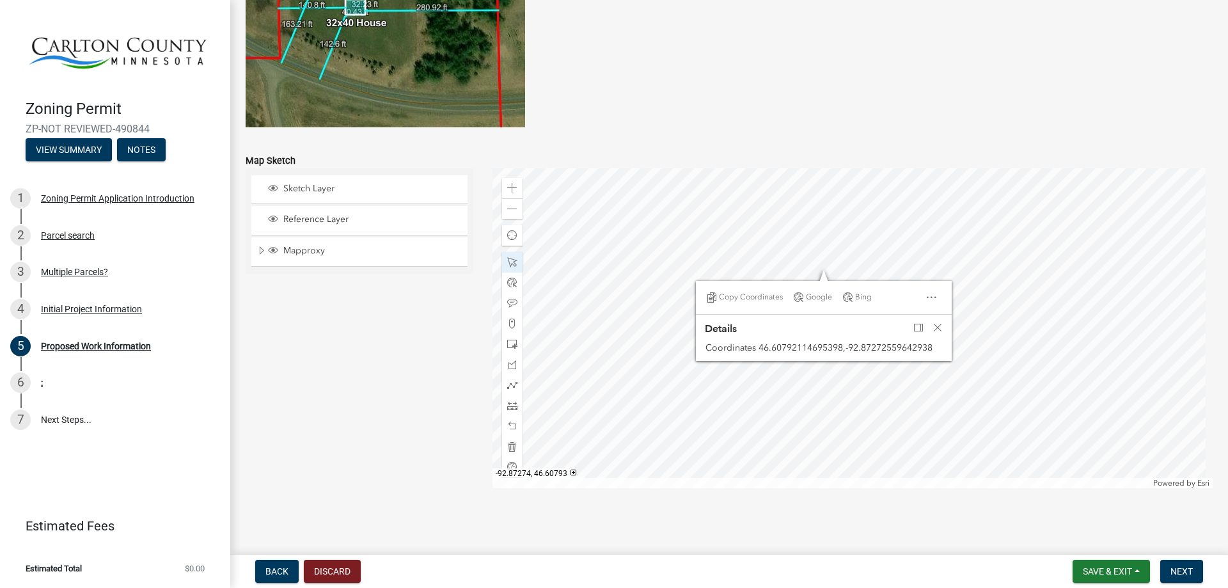
click at [775, 226] on div at bounding box center [853, 328] width 721 height 320
click at [853, 327] on span "Close" at bounding box center [938, 327] width 10 height 10
click at [853, 368] on div at bounding box center [853, 328] width 721 height 320
click at [510, 210] on span at bounding box center [512, 209] width 10 height 10
click at [853, 340] on div at bounding box center [853, 328] width 721 height 320
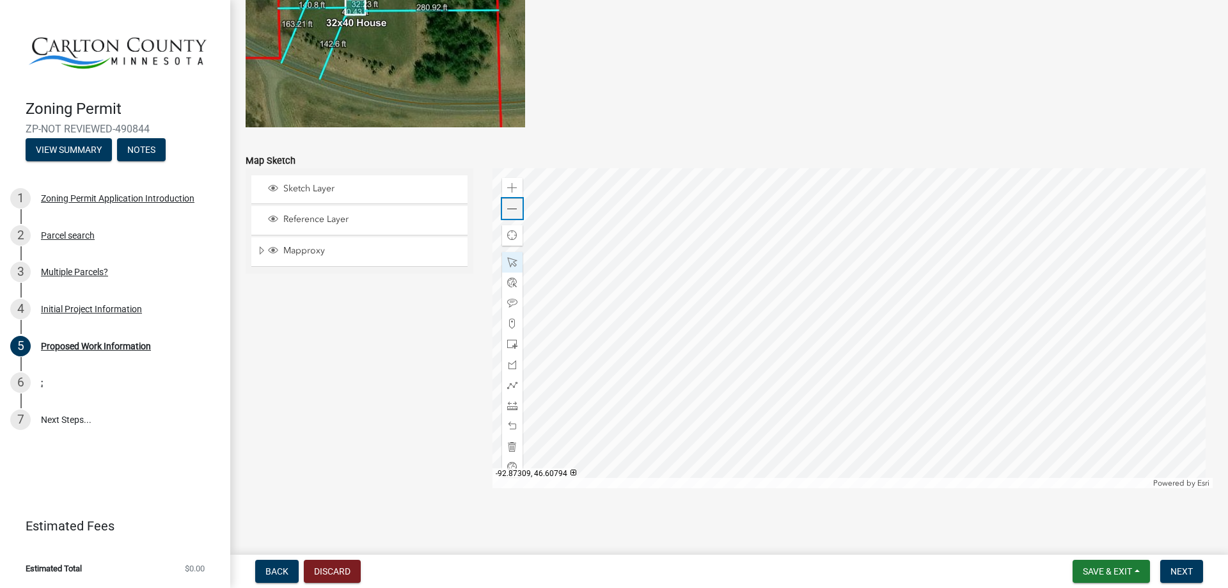
click at [508, 211] on span at bounding box center [512, 209] width 10 height 10
click at [853, 321] on div at bounding box center [853, 328] width 721 height 320
click at [507, 264] on span at bounding box center [512, 262] width 10 height 10
click at [853, 383] on span "Save & Exit" at bounding box center [1107, 571] width 49 height 10
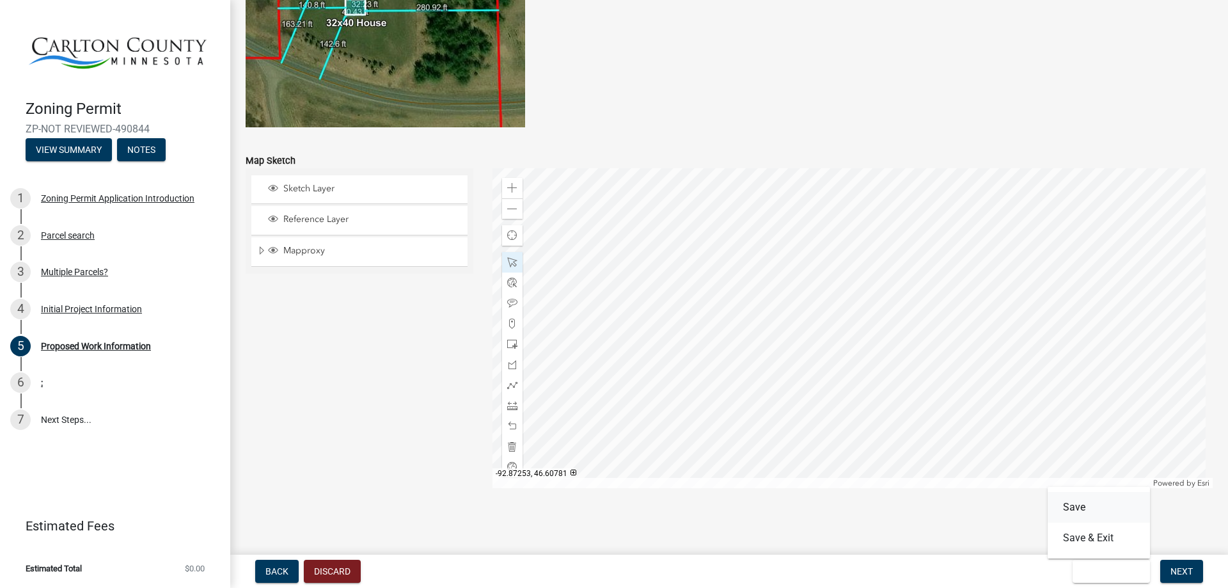
click at [853, 383] on button "Save" at bounding box center [1099, 507] width 102 height 31
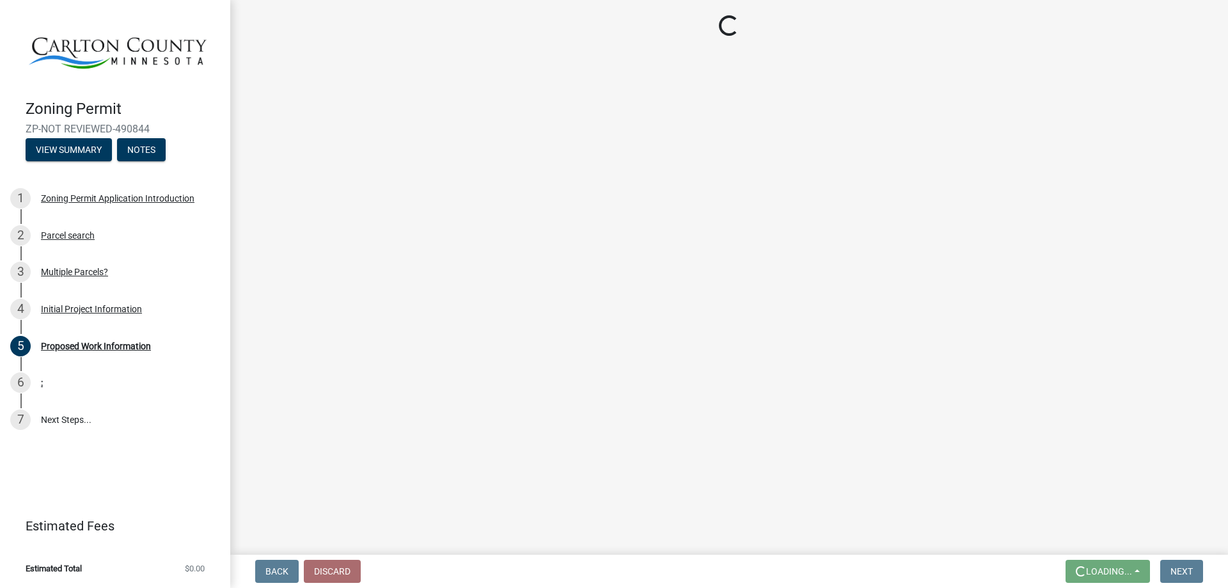
scroll to position [0, 0]
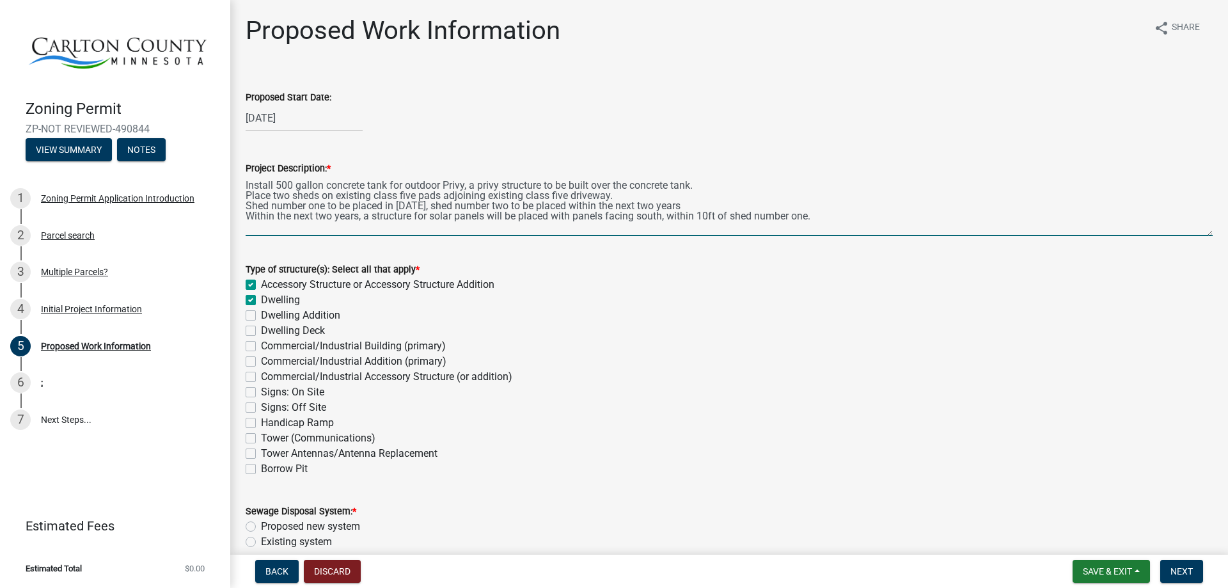
click at [246, 182] on textarea "Install 500 gallon concrete tank for outdoor Privy, a privy structure to be bui…" at bounding box center [729, 206] width 967 height 60
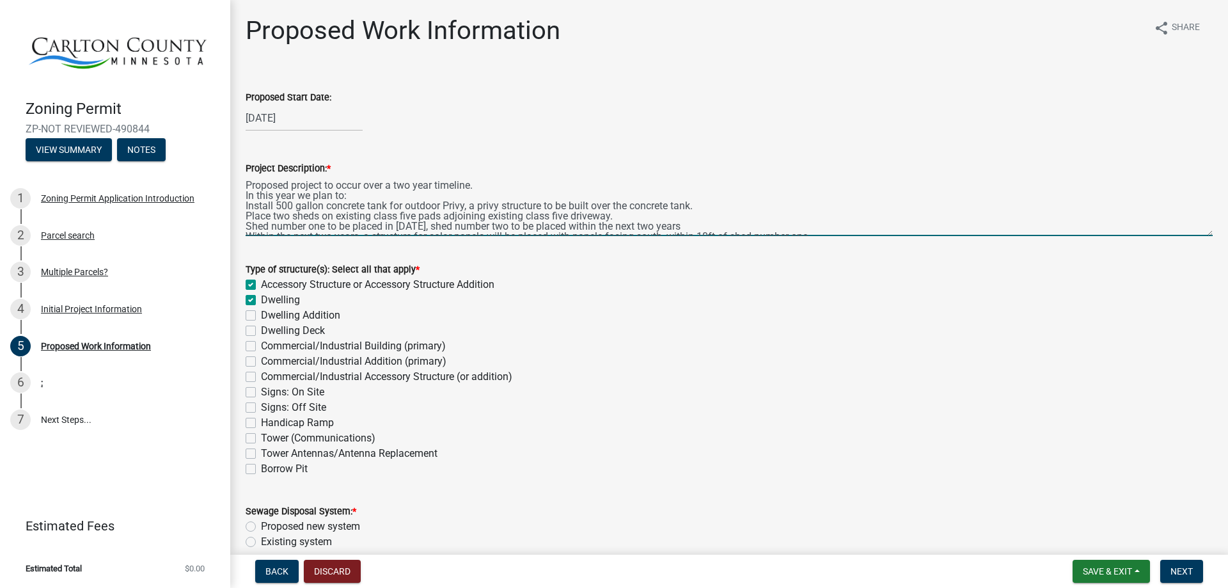
click at [700, 201] on textarea "Proposed project to occur over a two year timeline. In this year we plan to: In…" at bounding box center [729, 206] width 967 height 60
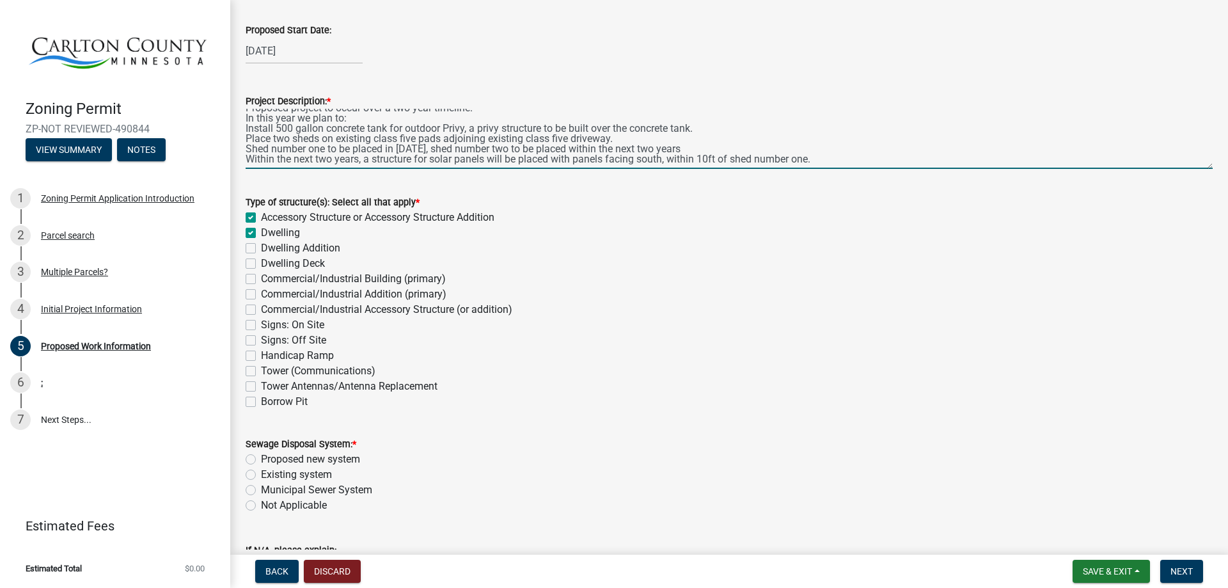
scroll to position [107, 0]
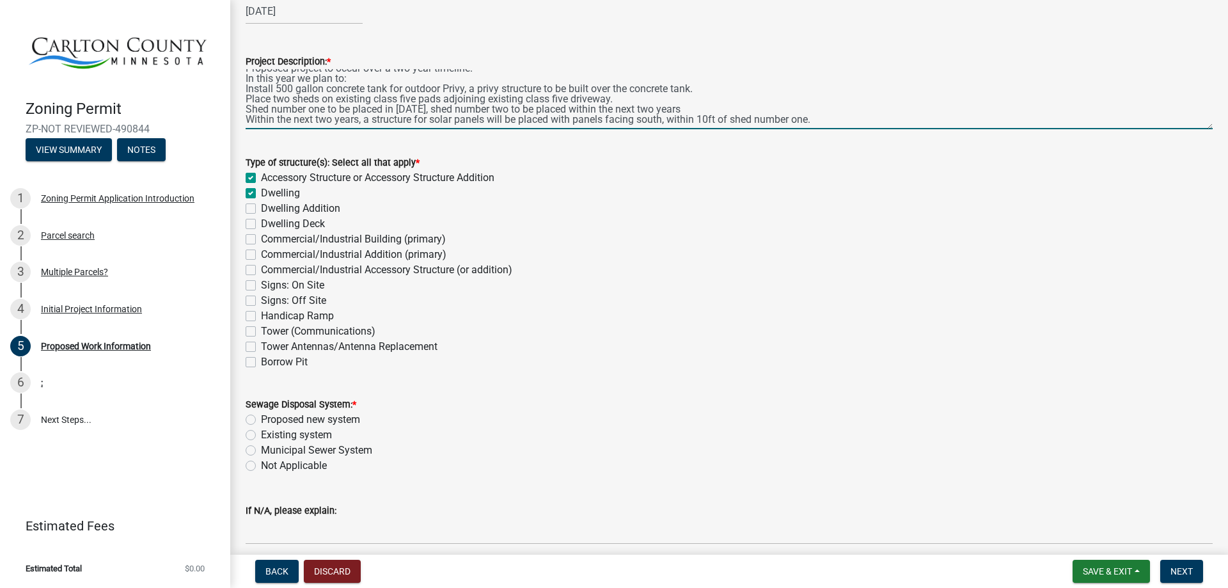
click at [423, 109] on textarea "Proposed project to occur over a two year timeline. In this year we plan to: In…" at bounding box center [729, 99] width 967 height 60
click at [470, 99] on textarea "Proposed project to occur over a two year timeline. In this year we plan to: In…" at bounding box center [729, 99] width 967 height 60
click at [469, 96] on textarea "Proposed project to occur over a two year timeline. In this year we plan to: In…" at bounding box center [729, 99] width 967 height 60
click at [467, 98] on textarea "Proposed project to occur over a two year timeline. In this year we plan to: In…" at bounding box center [729, 99] width 967 height 60
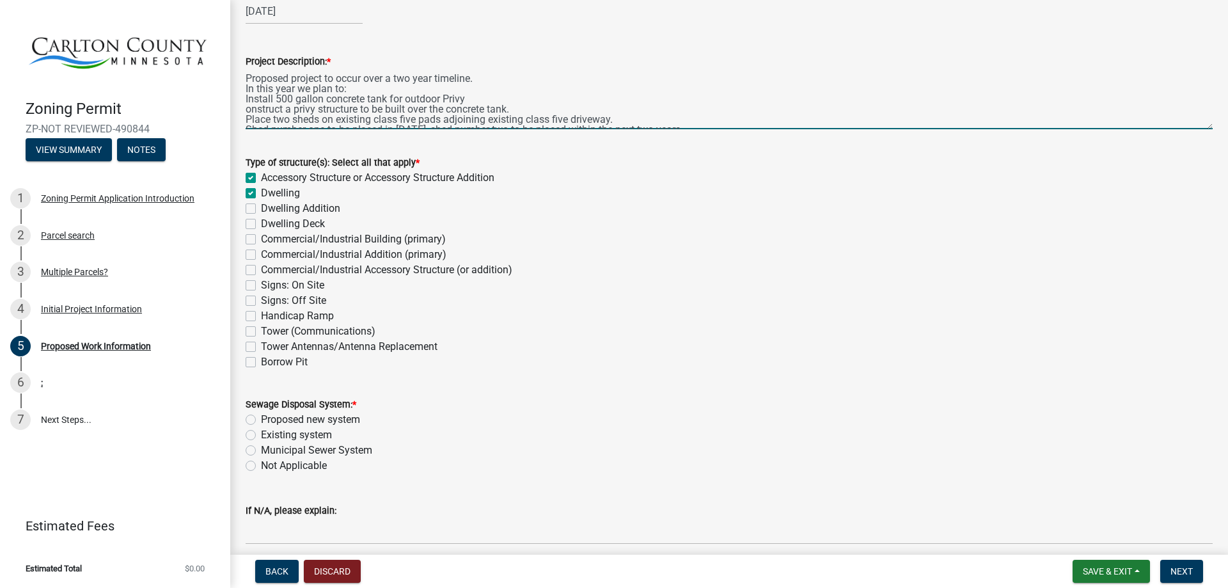
click at [246, 98] on textarea "Proposed project to occur over a two year timeline. In this year we plan to: In…" at bounding box center [729, 99] width 967 height 60
click at [246, 110] on textarea "Proposed project to occur over a two year timeline. In this year we plan to: In…" at bounding box center [729, 99] width 967 height 60
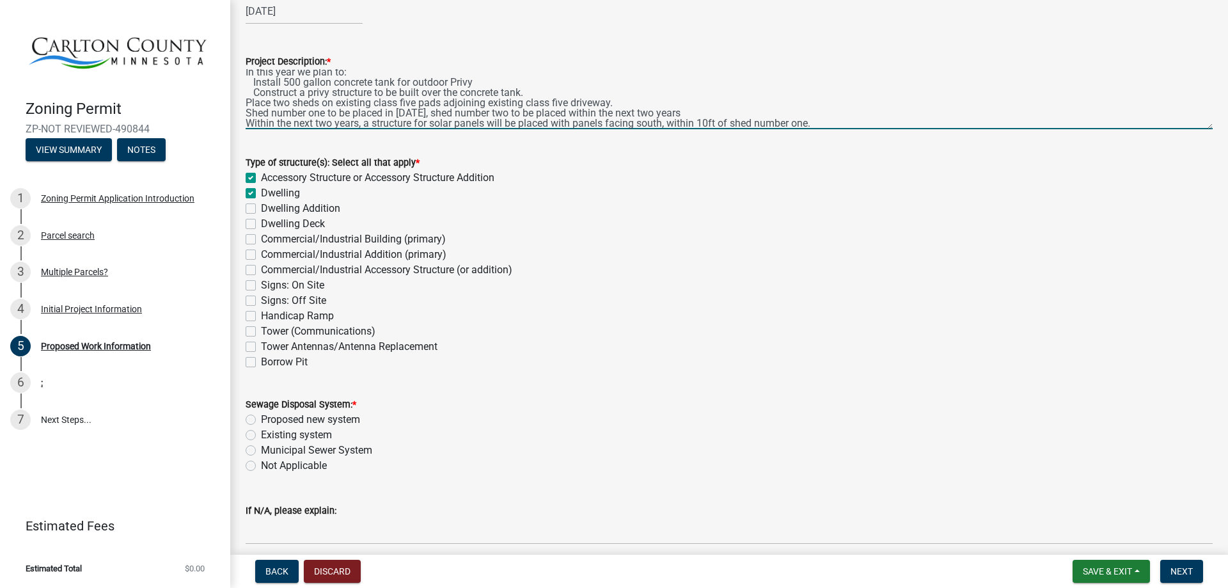
scroll to position [20, 0]
click at [529, 88] on textarea "Proposed project to occur over a two year timeline. In this year we plan to: In…" at bounding box center [729, 99] width 967 height 60
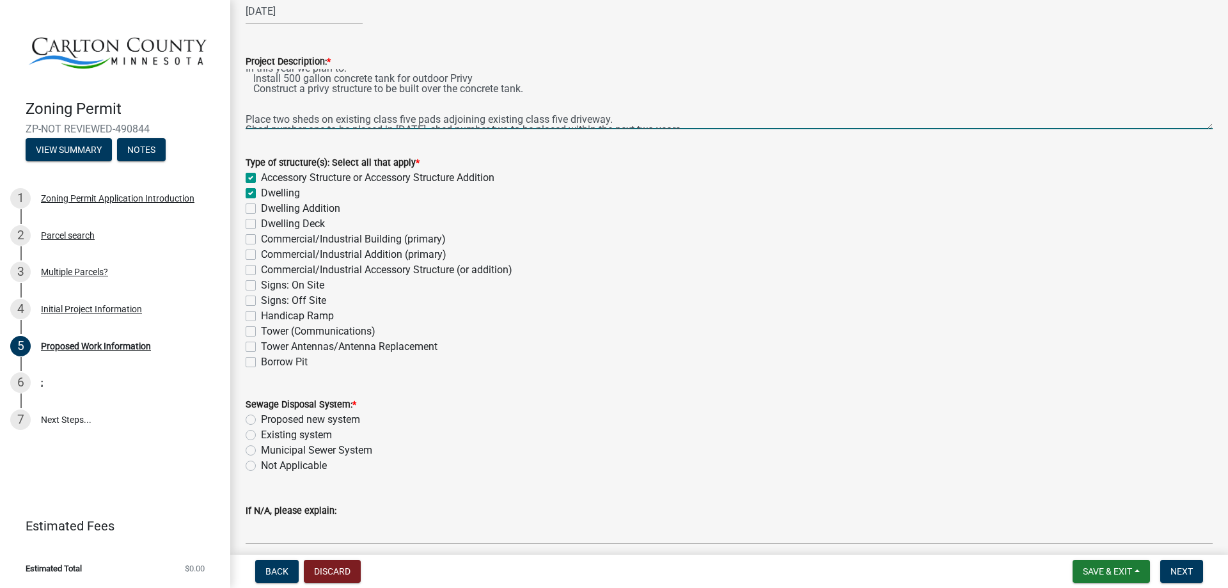
click at [257, 102] on textarea "Proposed project to occur over a two year timeline. In this year we plan to: In…" at bounding box center [729, 99] width 967 height 60
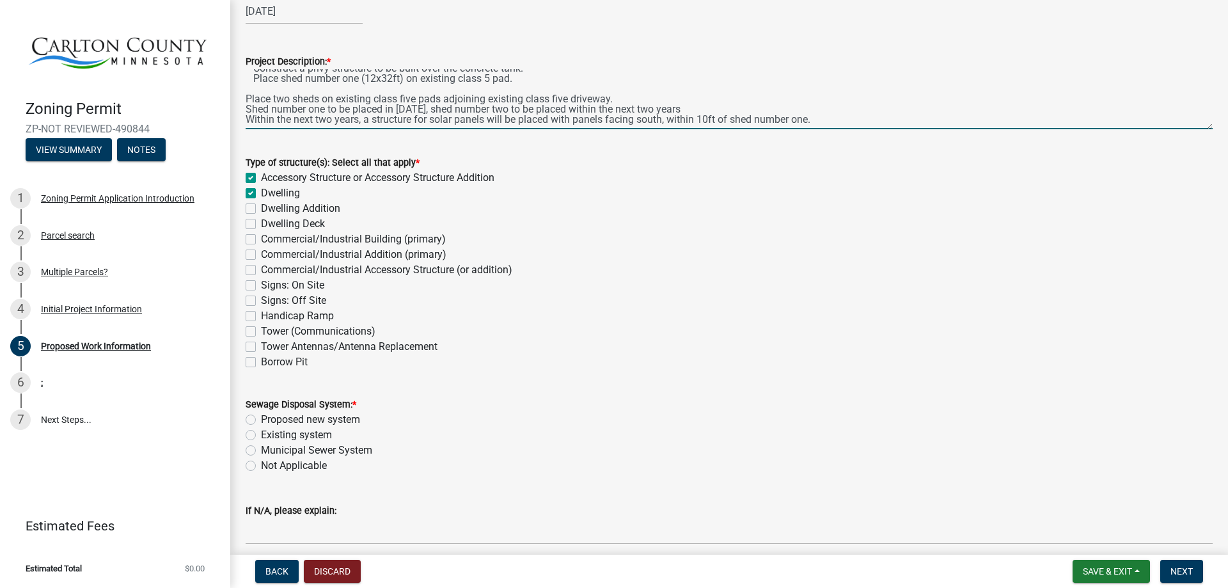
drag, startPoint x: 246, startPoint y: 97, endPoint x: 612, endPoint y: 97, distance: 366.0
click at [612, 97] on textarea "Proposed project to occur over a two year timeline. In this year we plan to: In…" at bounding box center [729, 99] width 967 height 60
drag, startPoint x: 246, startPoint y: 107, endPoint x: 426, endPoint y: 106, distance: 179.8
click at [426, 106] on textarea "Proposed project to occur over a two year timeline. In this year we plan to: In…" at bounding box center [729, 99] width 967 height 60
click at [280, 93] on textarea "Proposed project to occur over a two year timeline. In this year we plan to: In…" at bounding box center [729, 99] width 967 height 60
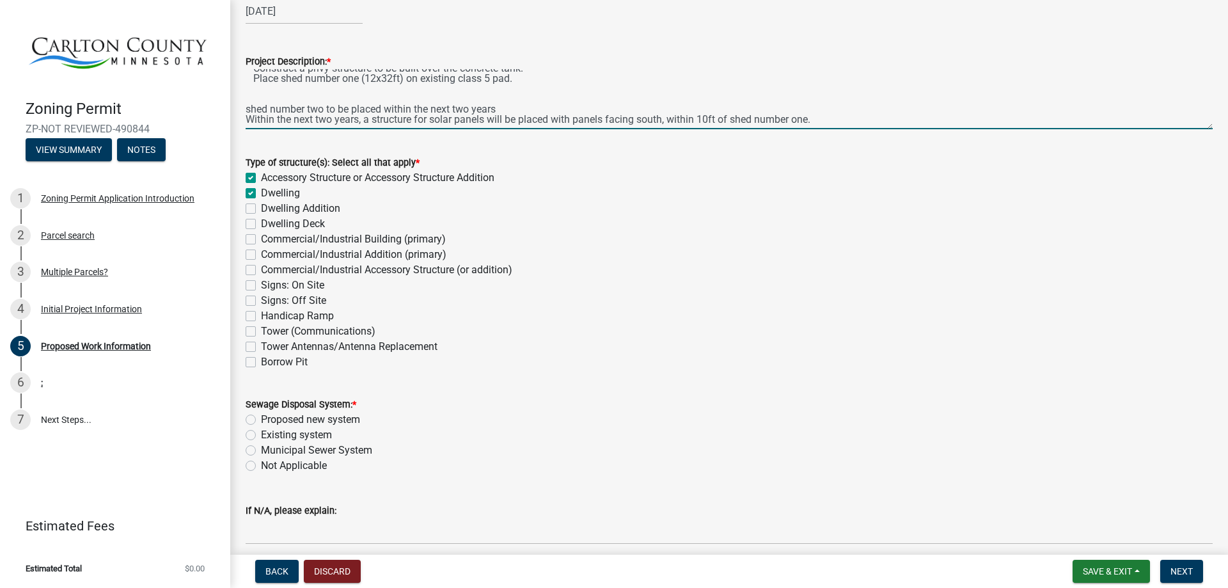
click at [249, 99] on textarea "Proposed project to occur over a two year timeline. In this year we plan to: In…" at bounding box center [729, 99] width 967 height 60
click at [246, 113] on textarea "Proposed project to occur over a two year timeline. In this year we plan to: In…" at bounding box center [729, 99] width 967 height 60
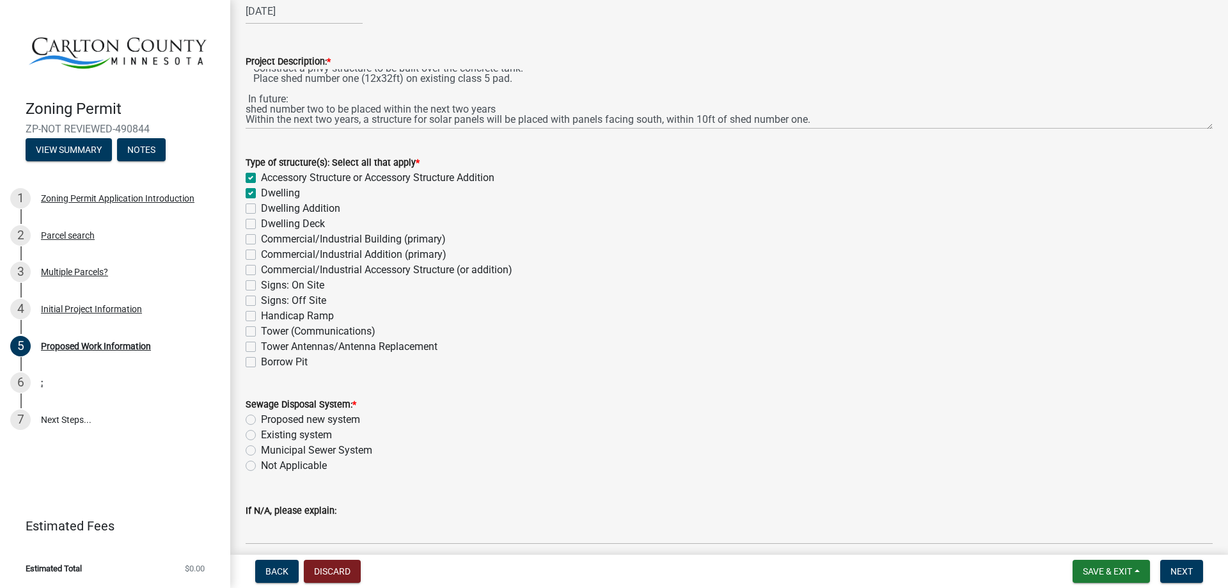
click at [244, 109] on div "Project Description: * Proposed project to occur over a two year timeline. In t…" at bounding box center [729, 82] width 987 height 93
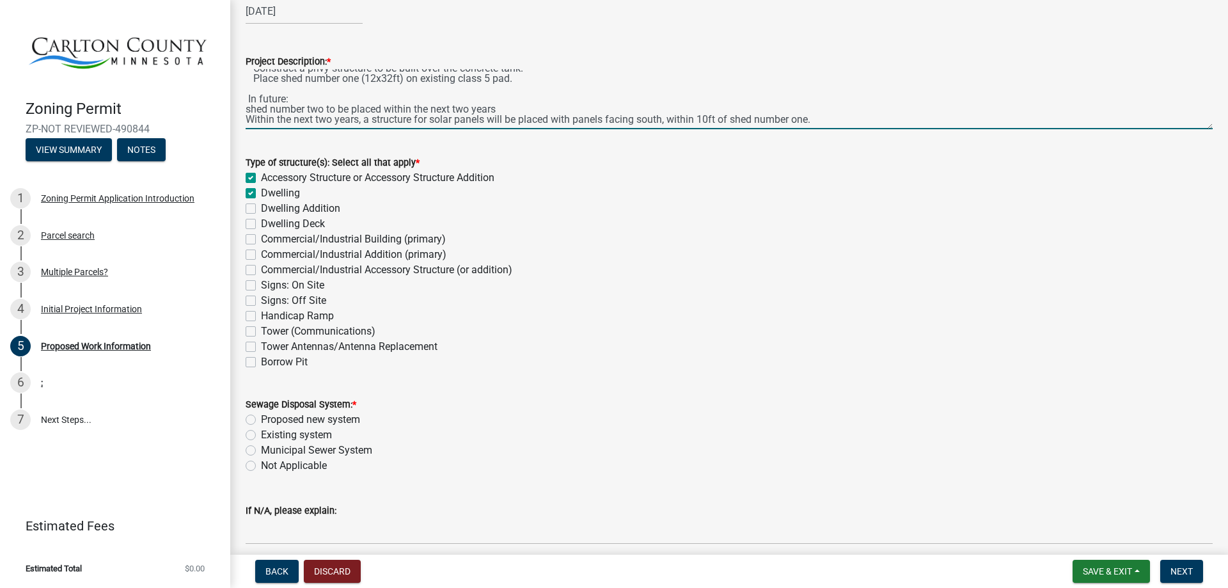
click at [247, 106] on textarea "Proposed project to occur over a two year timeline. In this year we plan to: In…" at bounding box center [729, 99] width 967 height 60
drag, startPoint x: 414, startPoint y: 107, endPoint x: 527, endPoint y: 107, distance: 112.6
click at [527, 107] on textarea "Proposed project to occur over a two year timeline. In this year we plan to: In…" at bounding box center [729, 99] width 967 height 60
drag, startPoint x: 247, startPoint y: 119, endPoint x: 339, endPoint y: 126, distance: 92.4
click at [356, 125] on textarea "Proposed project to occur over a two year timeline. In this year we plan to: In…" at bounding box center [729, 99] width 967 height 60
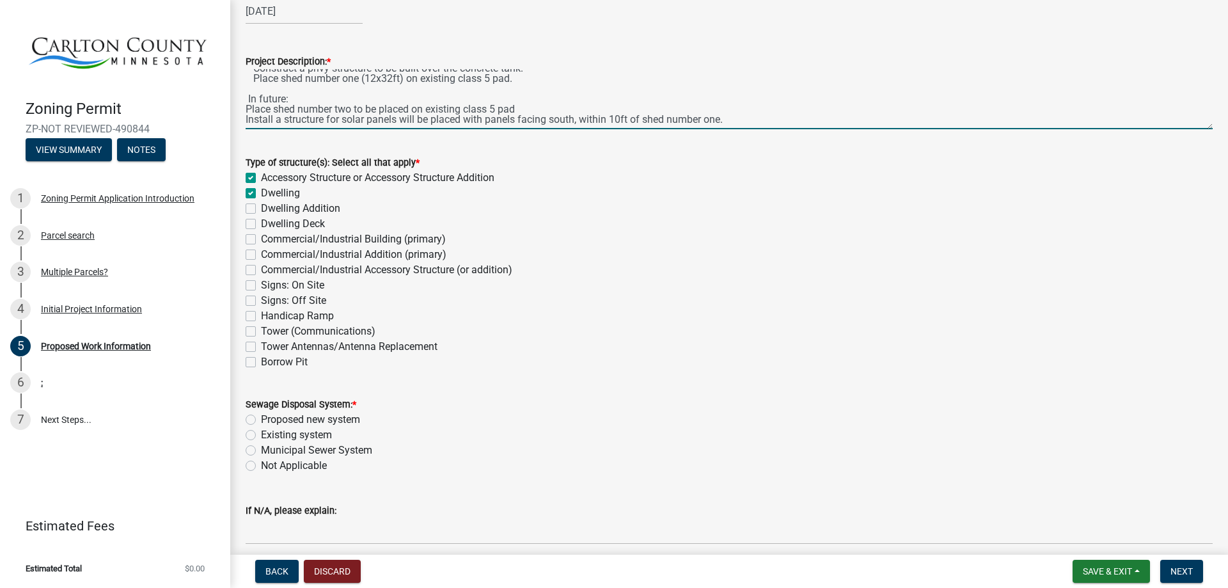
drag, startPoint x: 581, startPoint y: 118, endPoint x: 720, endPoint y: 120, distance: 139.5
click at [720, 120] on textarea "Proposed project to occur over a two year timeline. In this year we plan to: In…" at bounding box center [729, 99] width 967 height 60
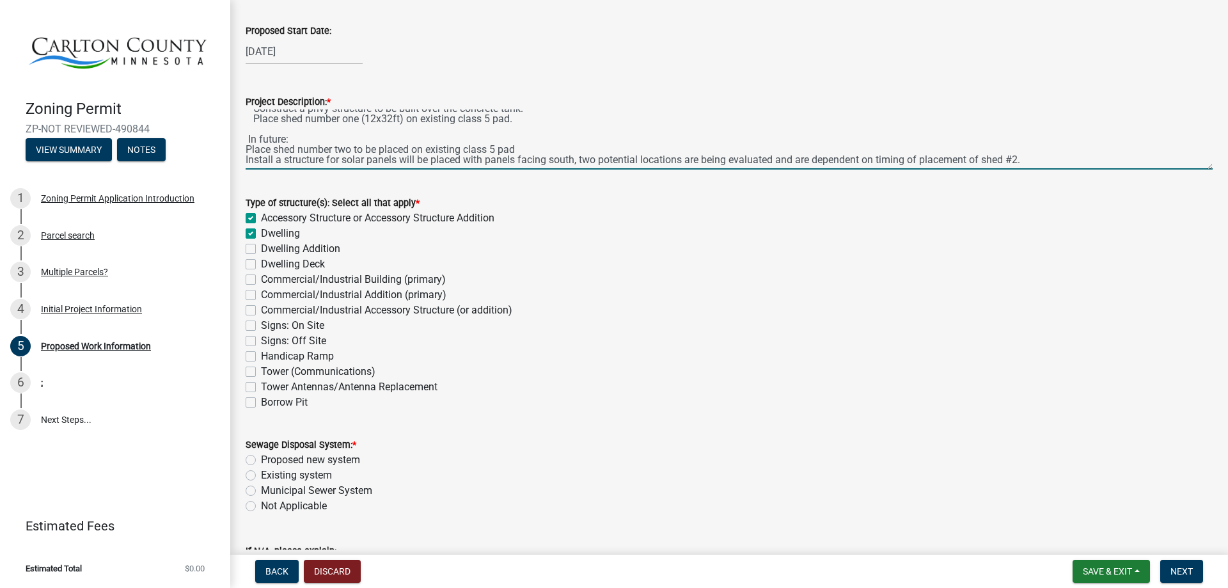
scroll to position [0, 0]
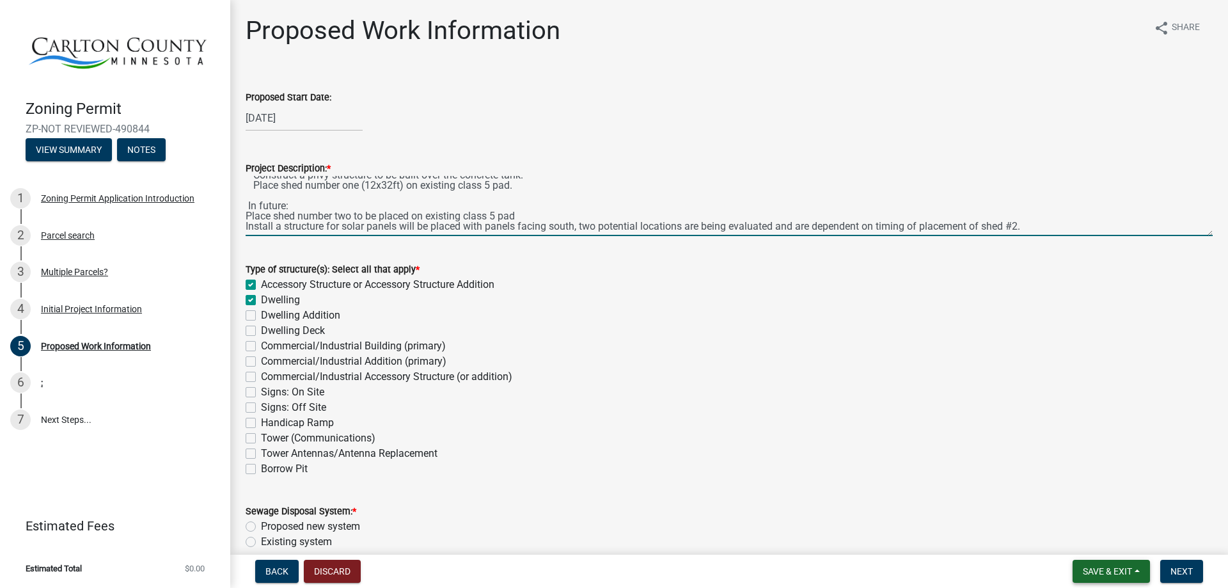
type textarea "Proposed project to occur over a two year timeline. In this year we plan to: In…"
click at [853, 383] on span "Save & Exit" at bounding box center [1107, 571] width 49 height 10
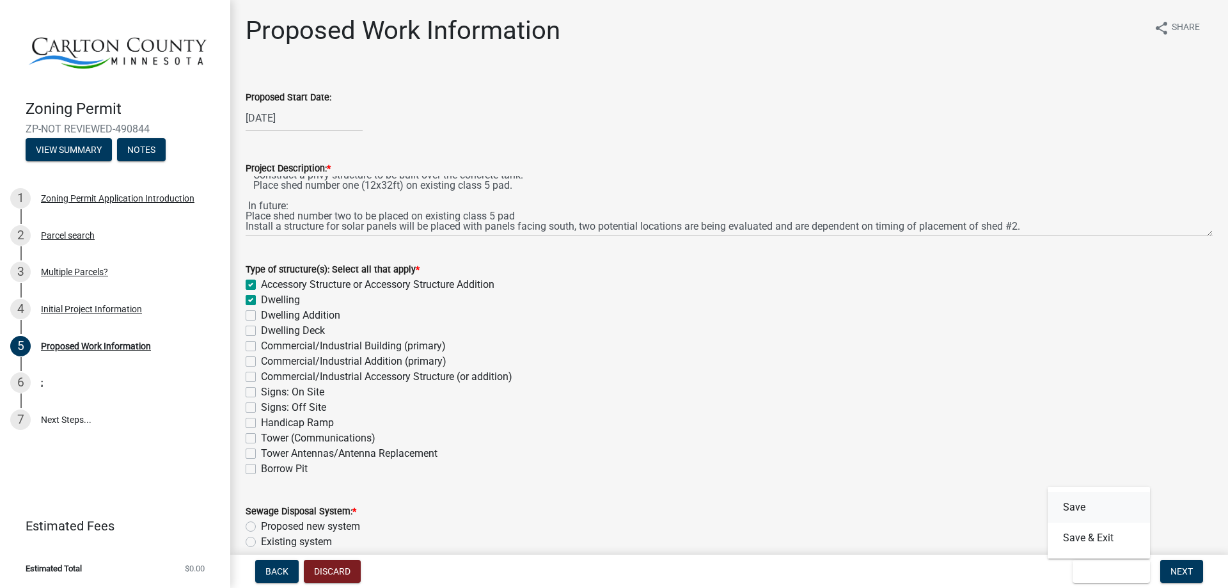
click at [853, 383] on button "Save" at bounding box center [1099, 507] width 102 height 31
